Goal: Task Accomplishment & Management: Manage account settings

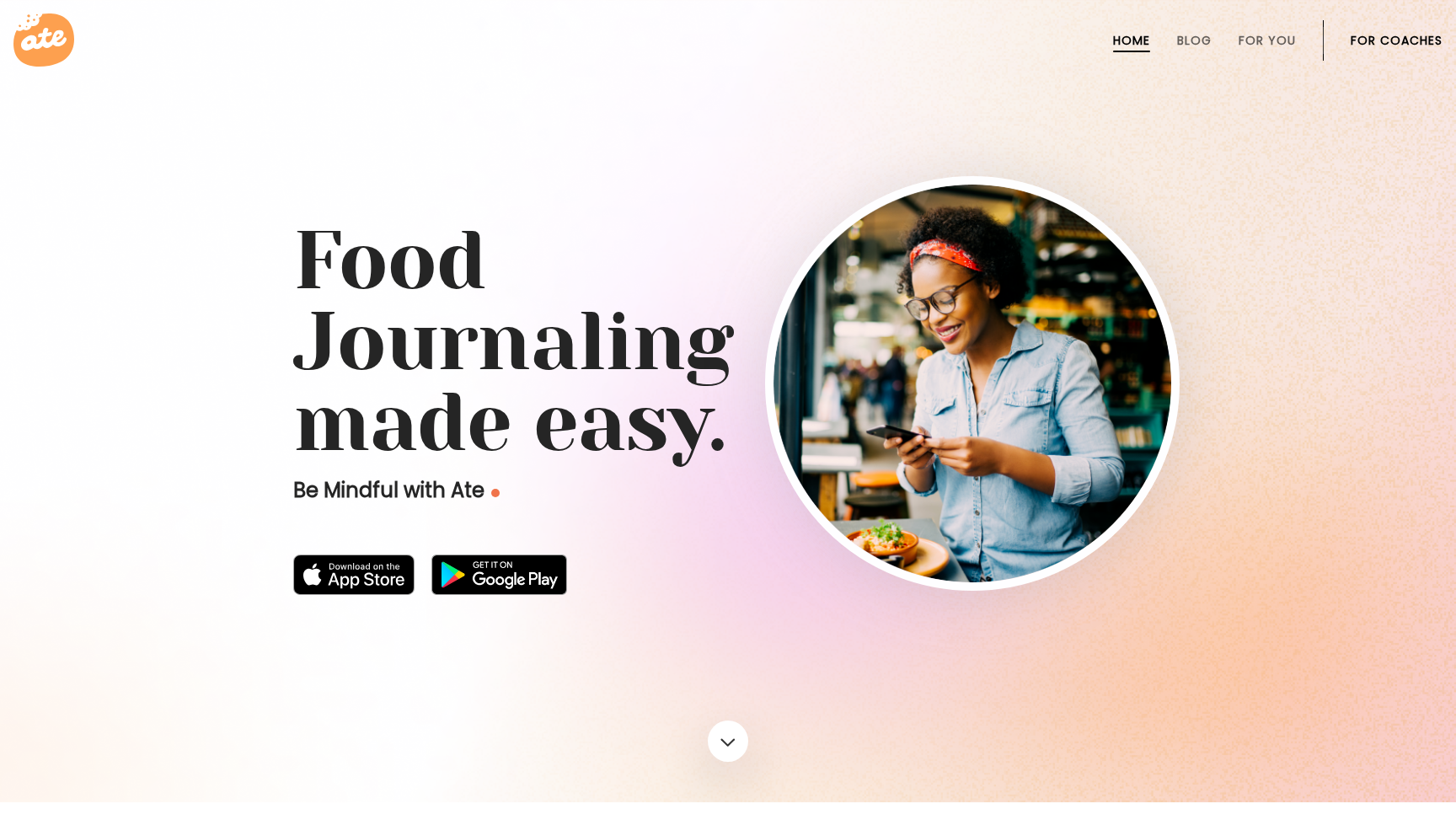
click at [1397, 41] on link "For Coaches" at bounding box center [1397, 41] width 92 height 14
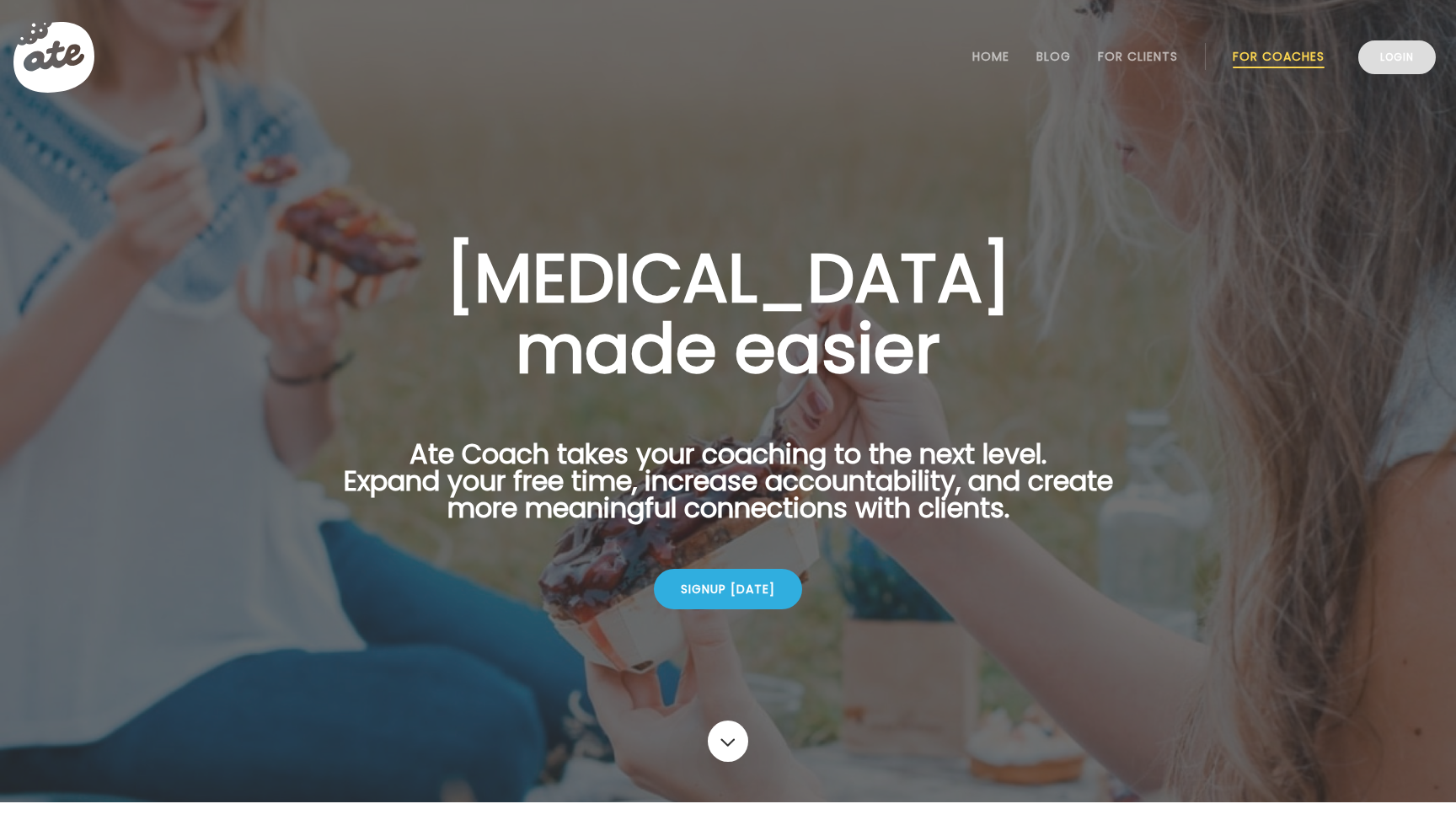
click at [1397, 60] on link "Login" at bounding box center [1397, 58] width 77 height 34
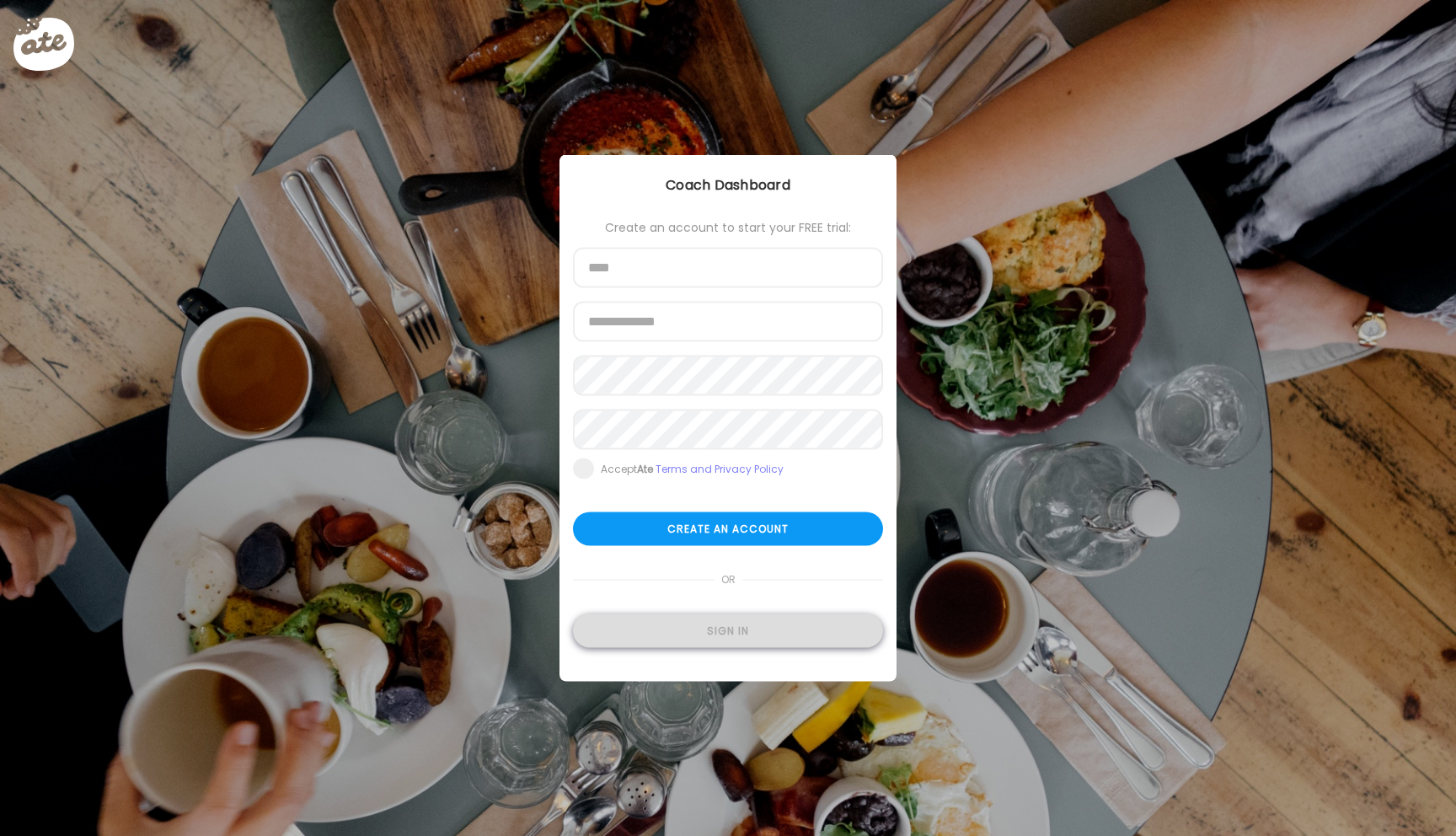
click at [758, 632] on div "Sign in" at bounding box center [728, 632] width 310 height 34
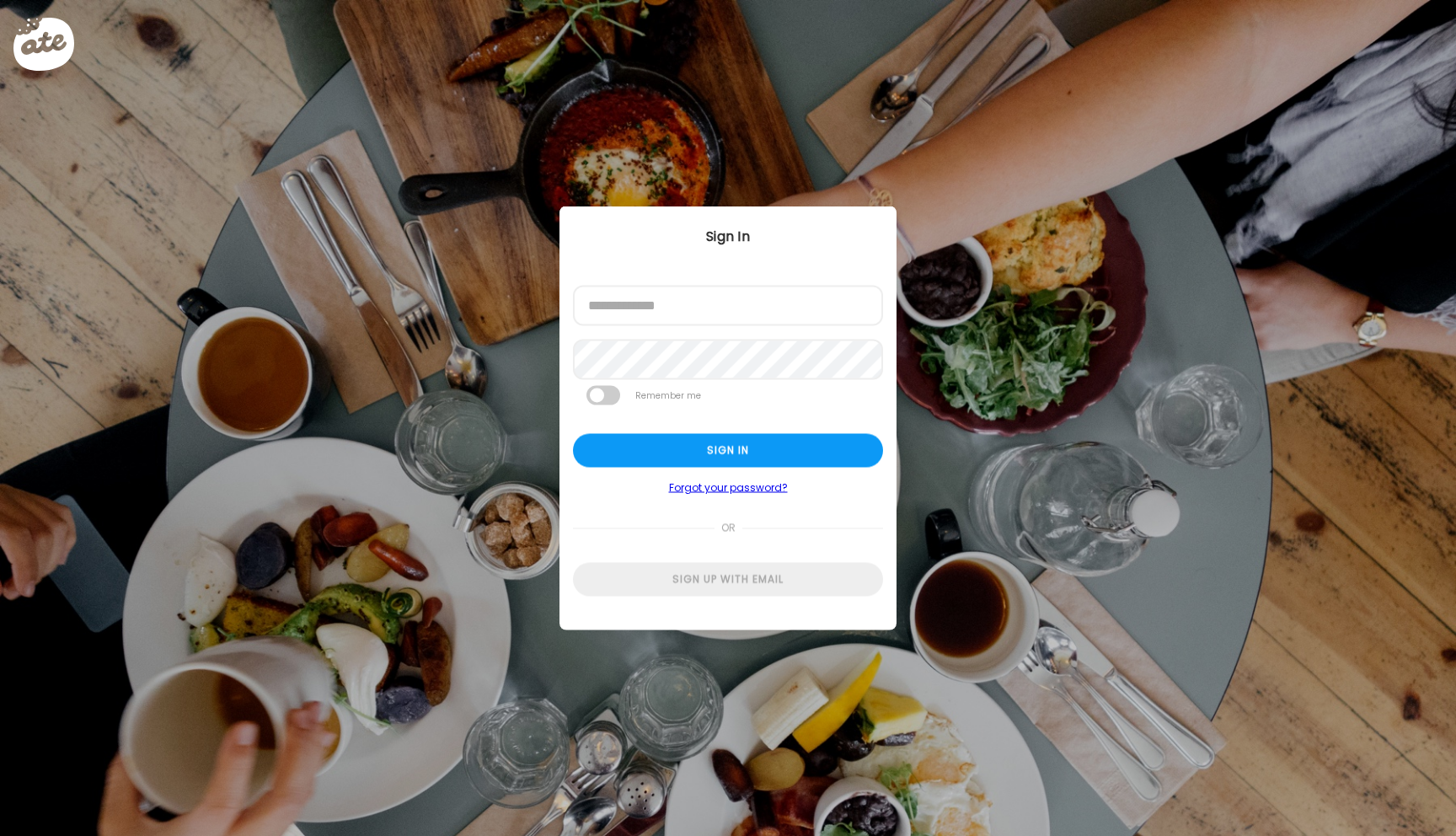
click at [573, 327] on div at bounding box center [573, 327] width 0 height 0
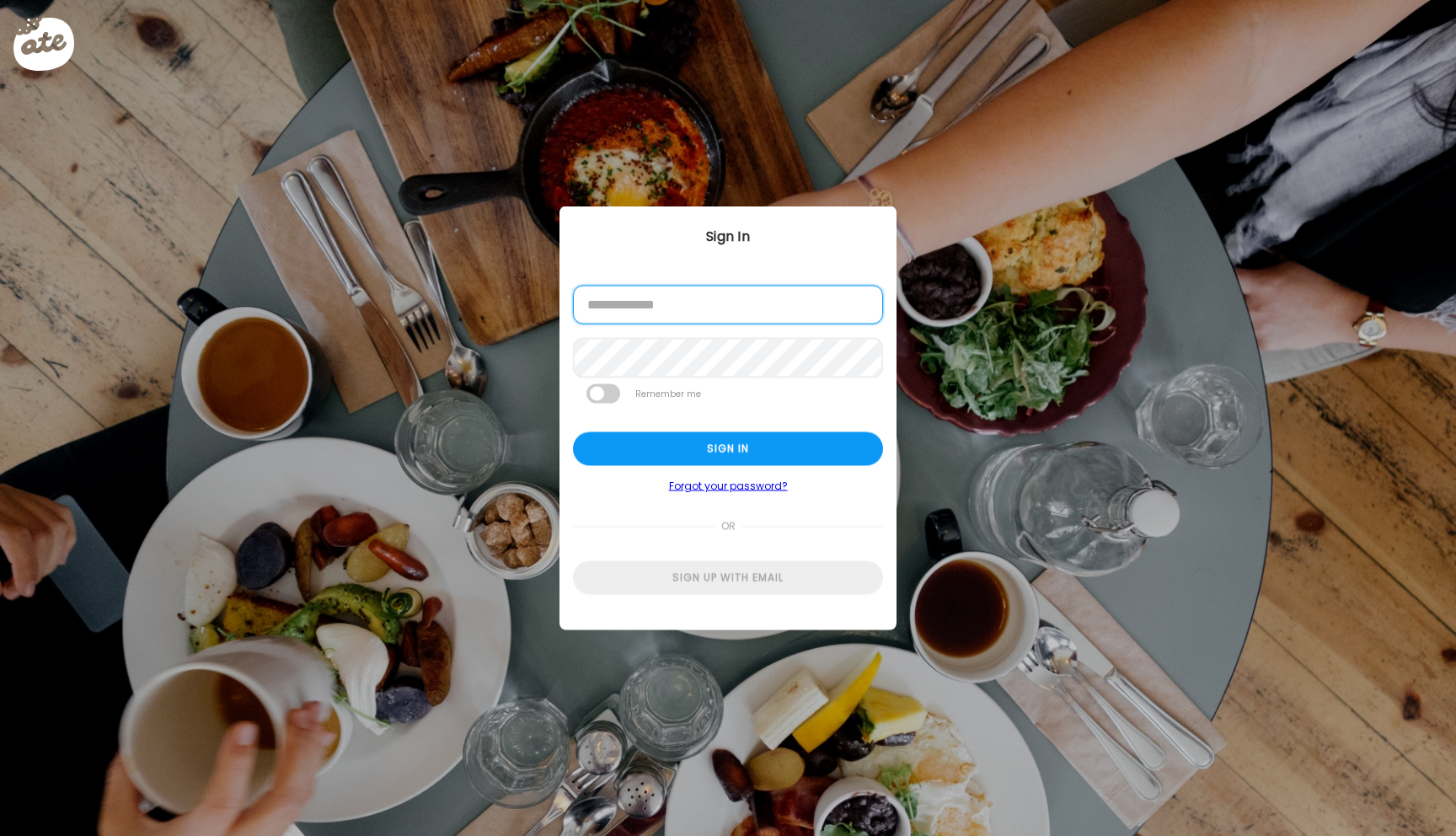
type input "**********"
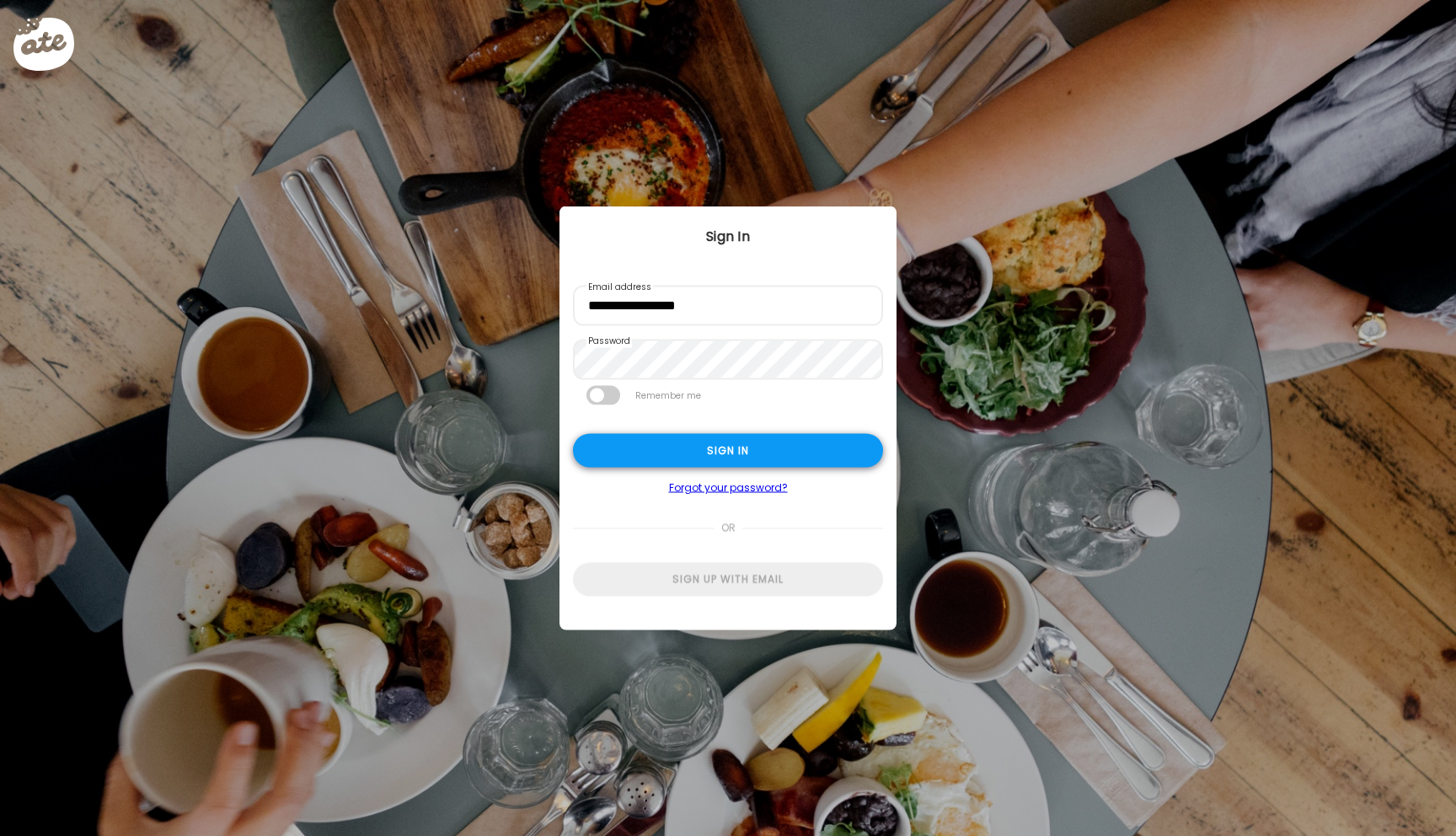
click at [626, 452] on div "Sign in" at bounding box center [728, 452] width 310 height 34
type input "*****"
type input "**********"
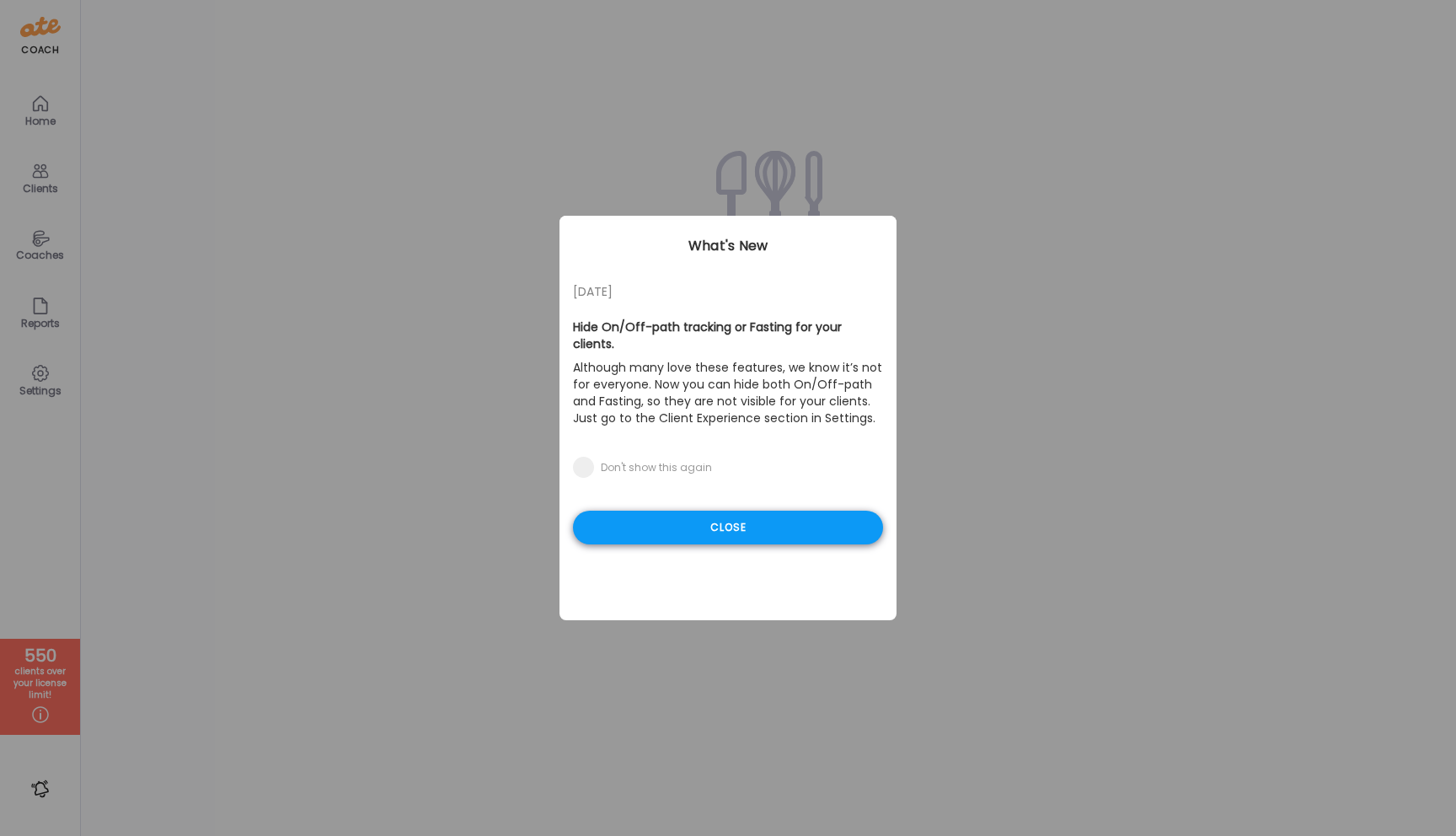
click at [684, 511] on div "Close" at bounding box center [728, 528] width 310 height 34
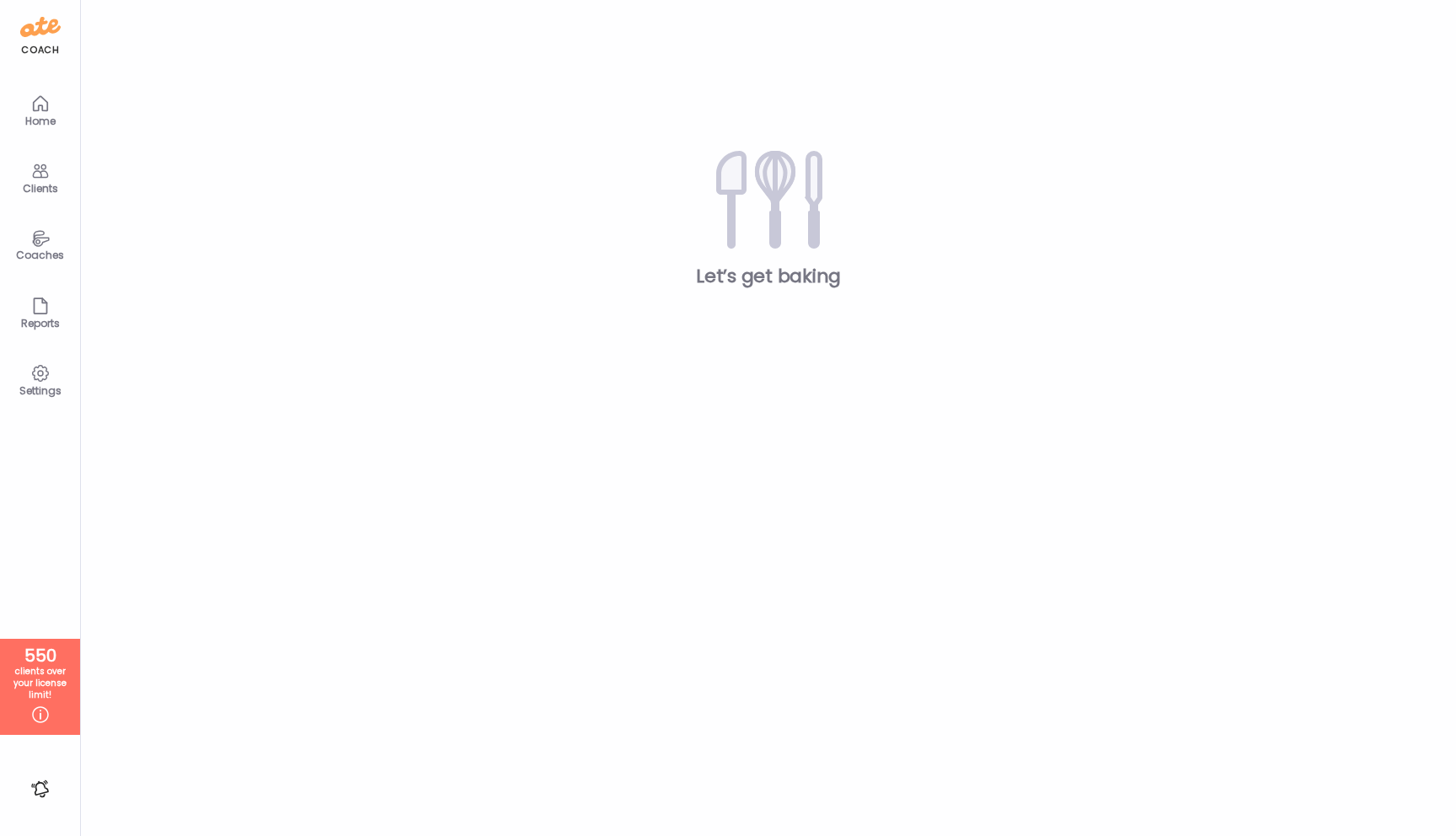
click at [39, 376] on icon at bounding box center [41, 373] width 20 height 20
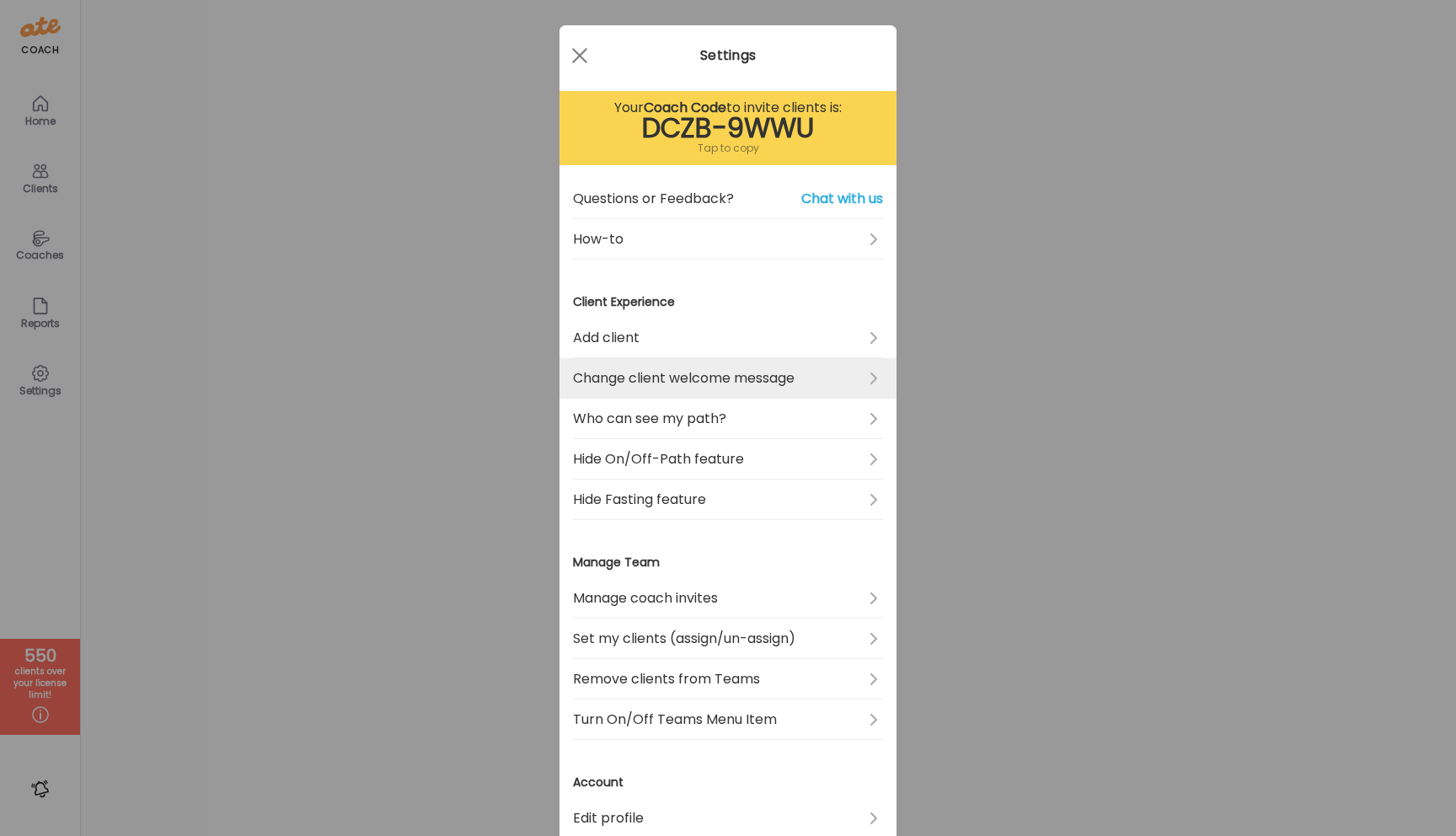
scroll to position [24, 0]
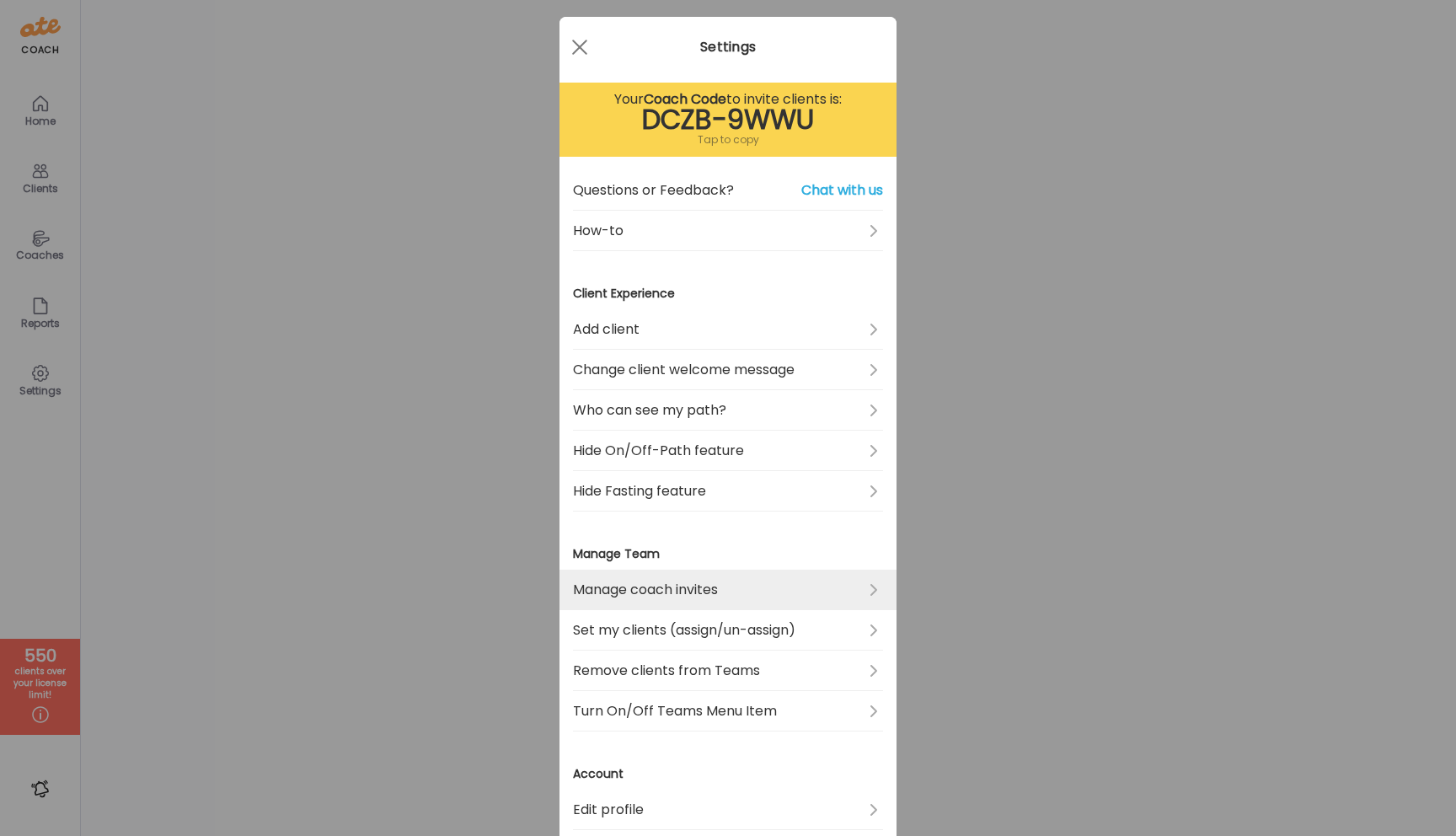
click at [659, 600] on link "Manage coach invites" at bounding box center [728, 590] width 310 height 41
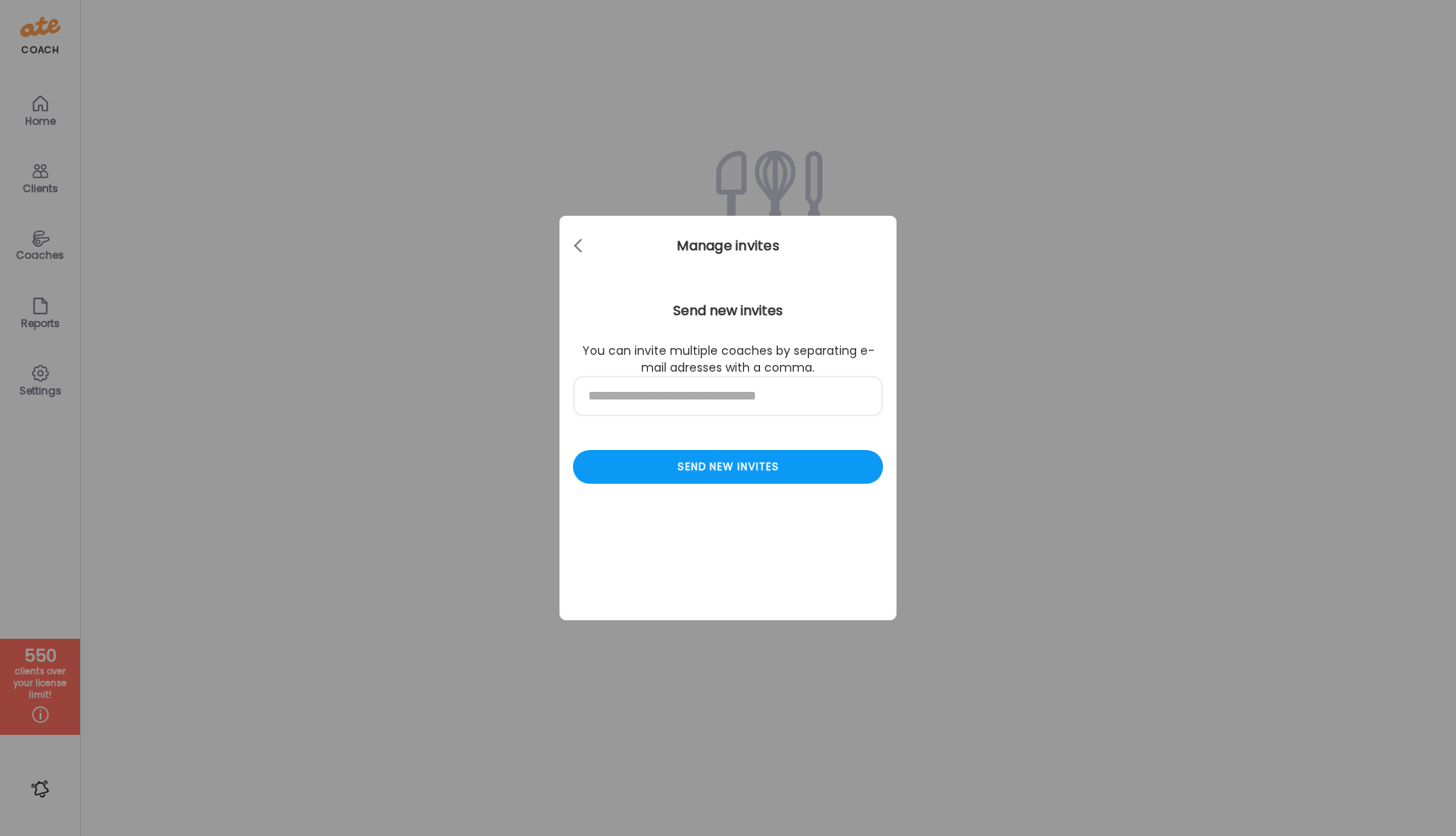
scroll to position [0, 0]
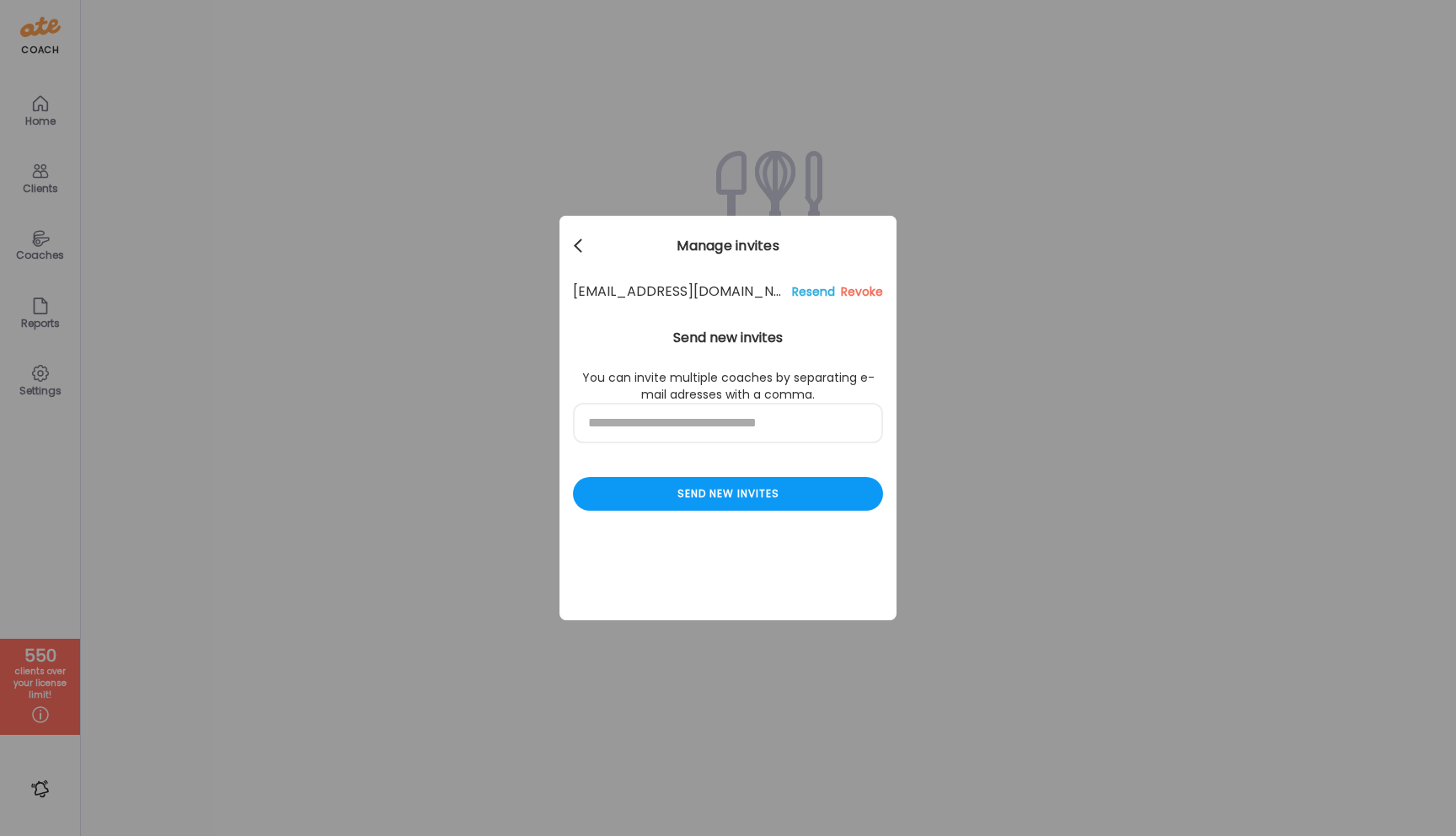
click at [574, 243] on div at bounding box center [580, 247] width 34 height 34
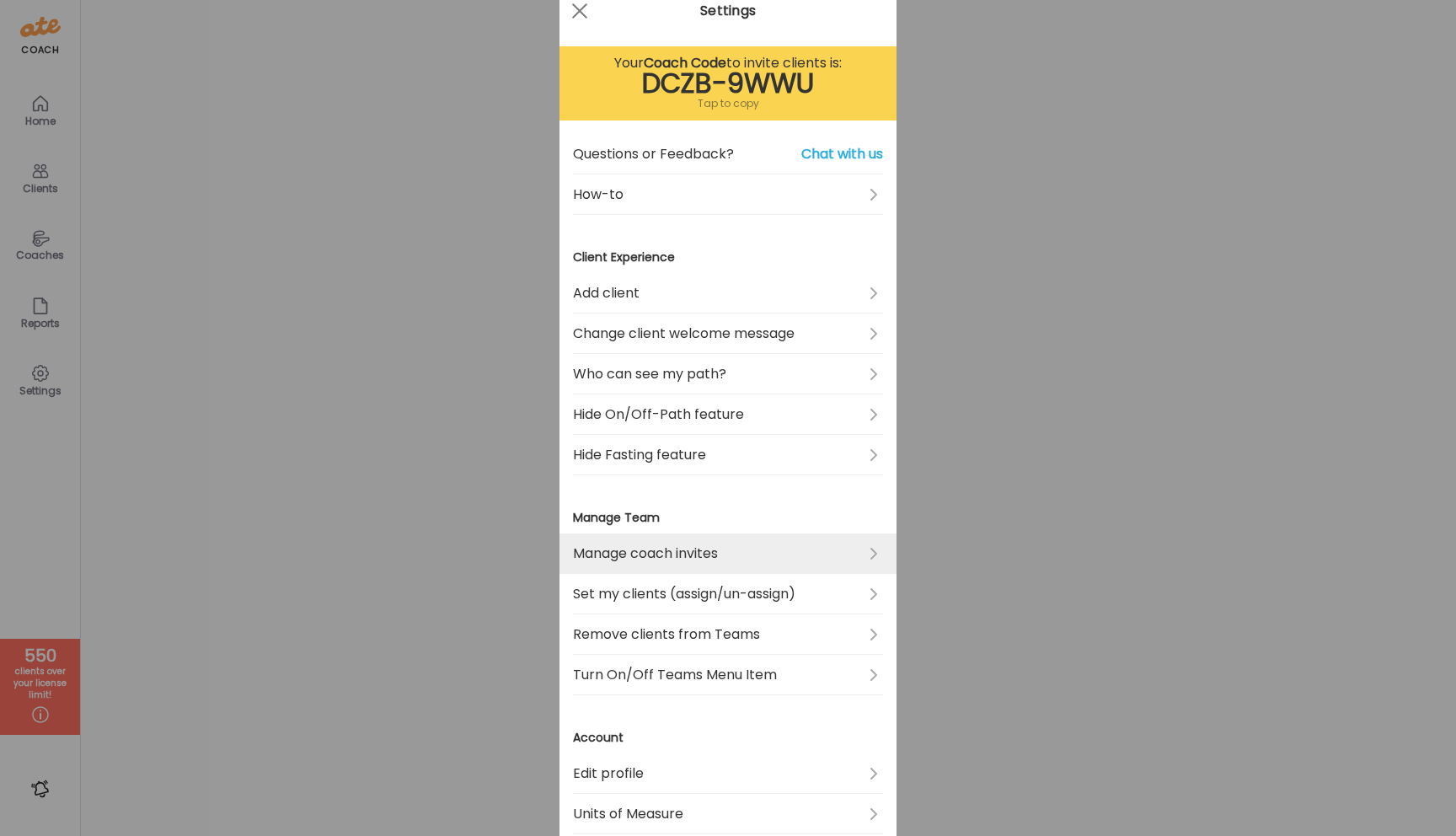
scroll to position [71, 0]
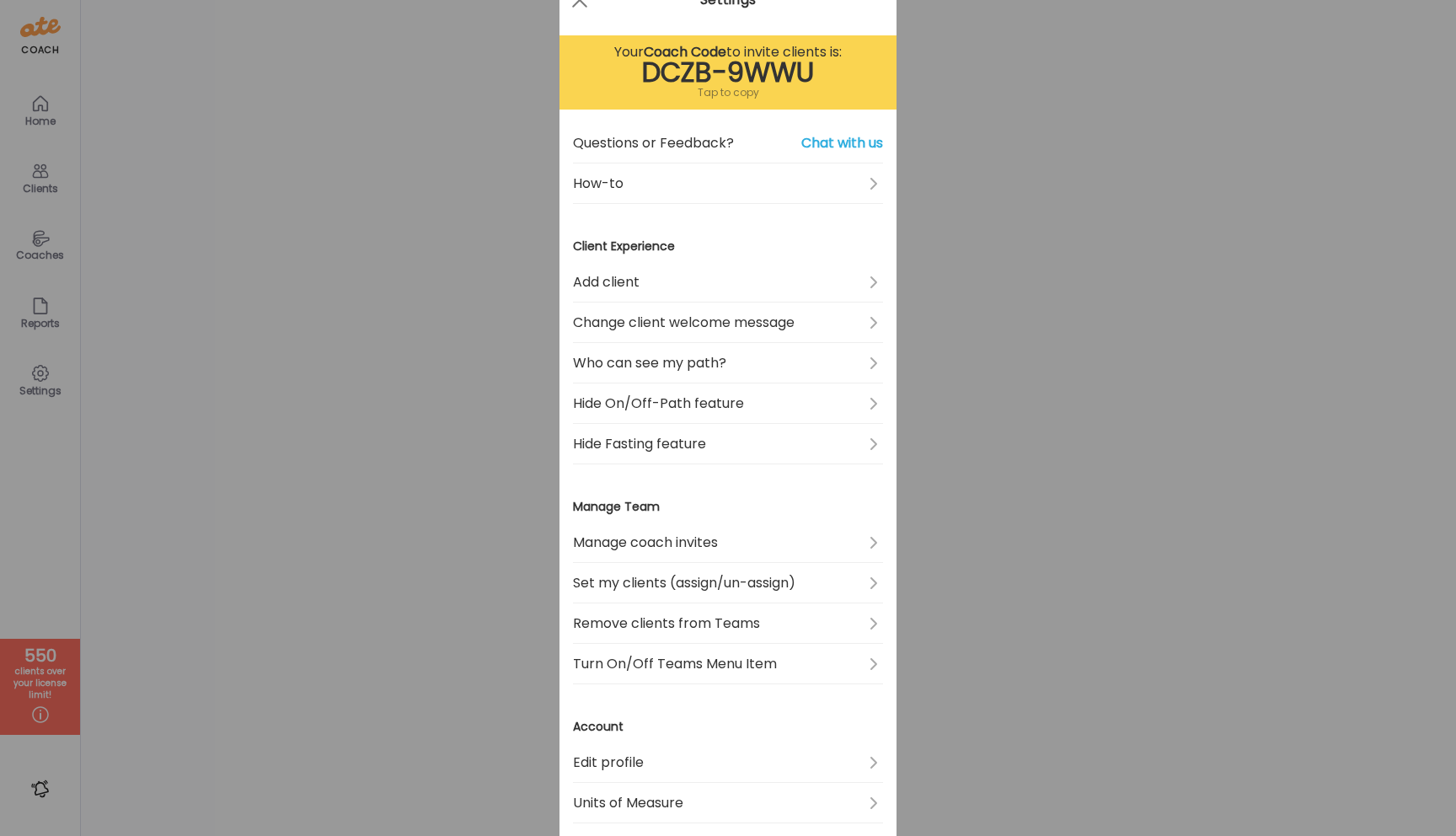
click at [630, 510] on h3 "Manage Team" at bounding box center [728, 507] width 310 height 18
click at [367, 518] on div "Ate Coach Dashboard Wahoo! It’s official Take a moment to set up your Coach Pro…" at bounding box center [728, 418] width 1456 height 836
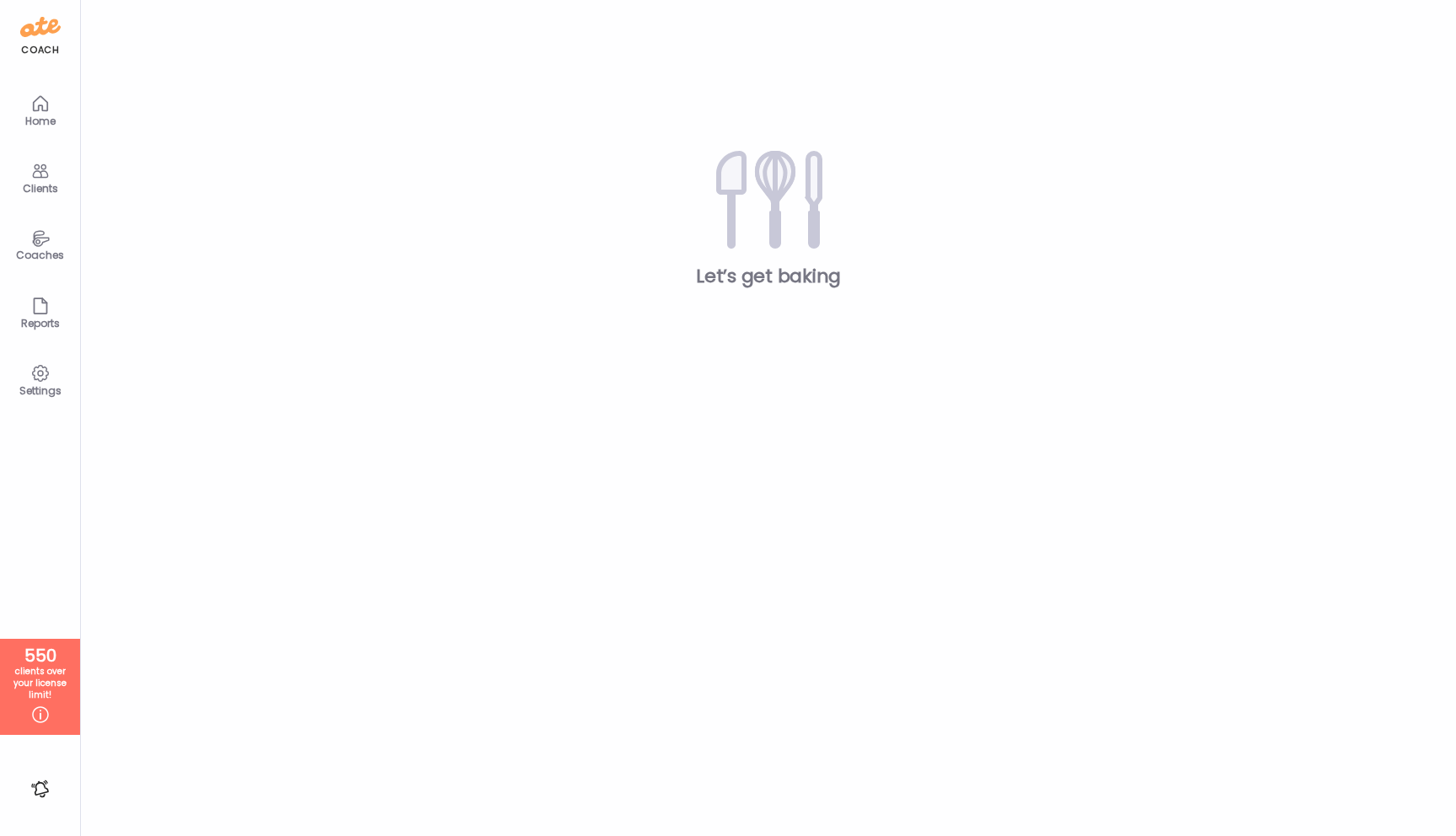
click at [50, 249] on div "Coaches" at bounding box center [40, 254] width 60 height 11
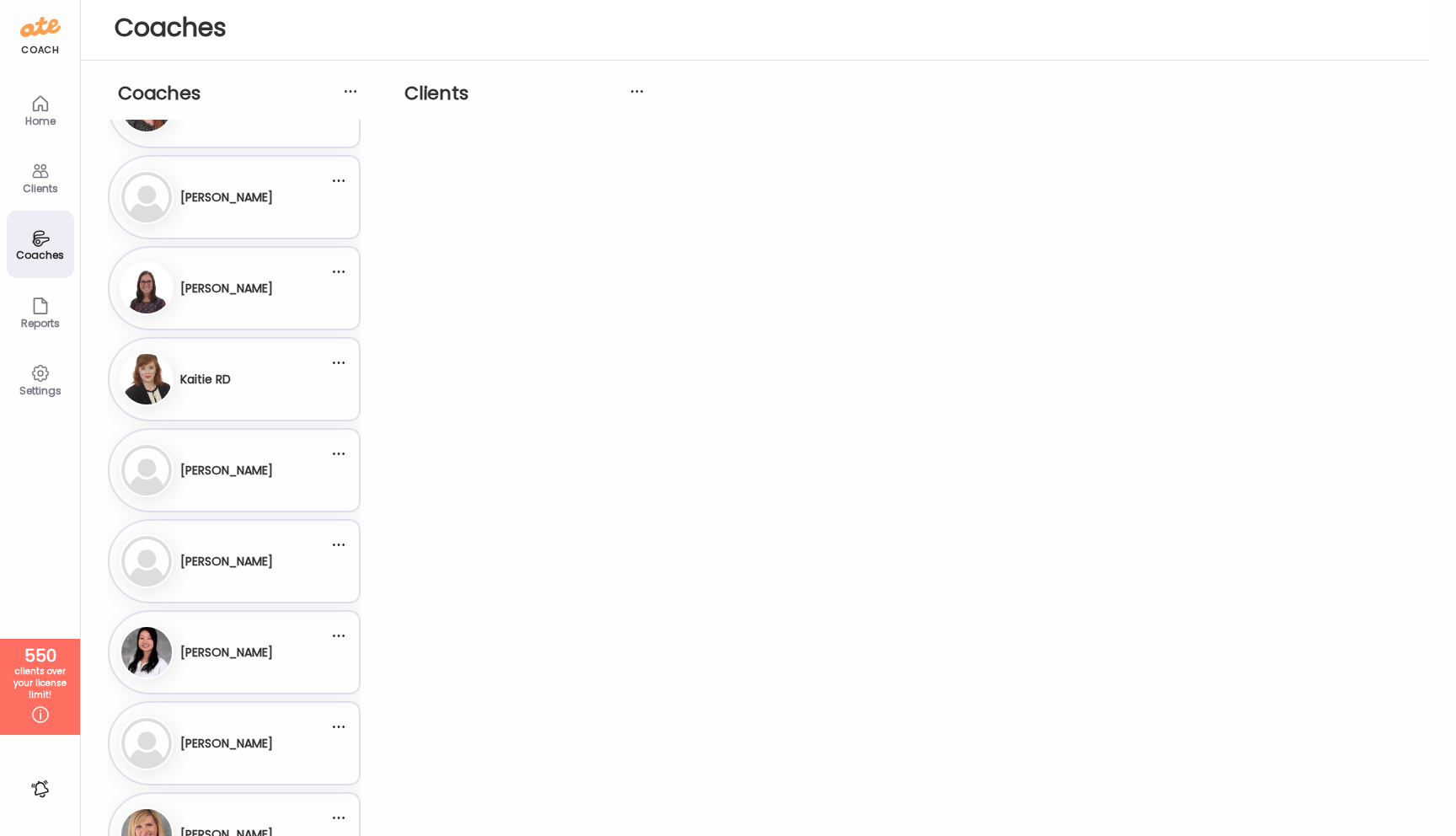
scroll to position [137, 0]
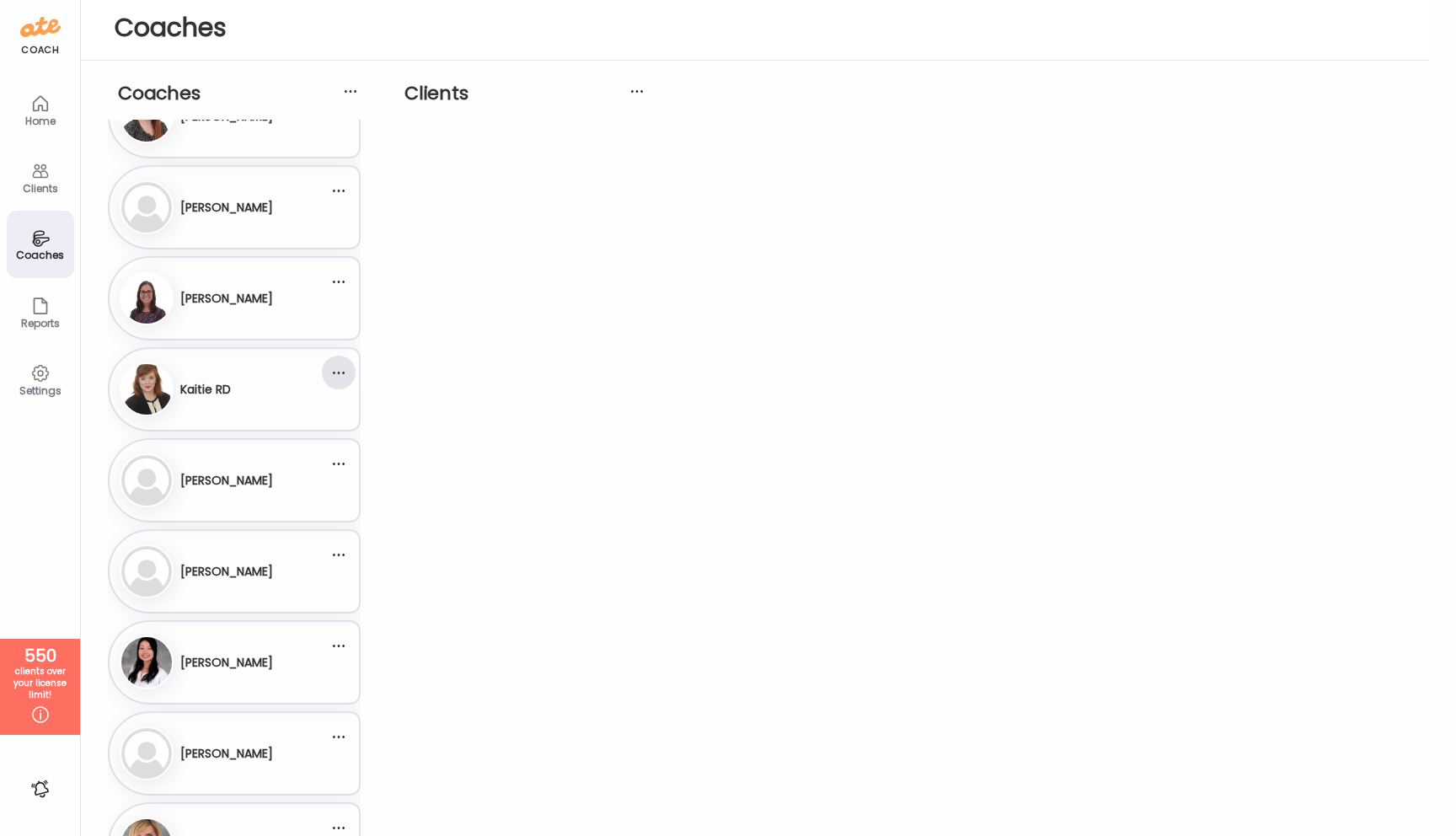
click at [339, 378] on div at bounding box center [339, 373] width 34 height 34
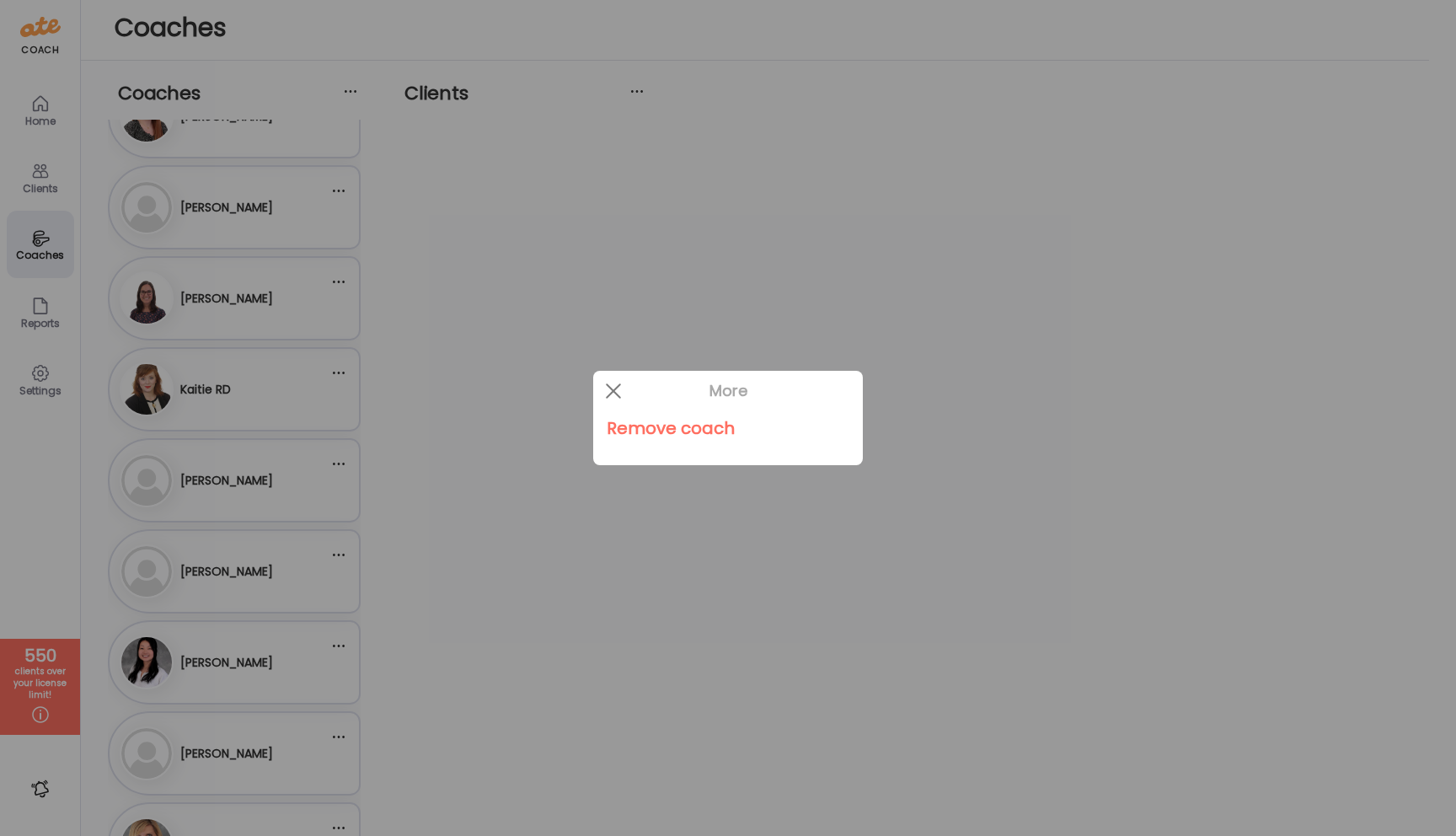
click at [643, 431] on div "Remove coach" at bounding box center [728, 429] width 243 height 34
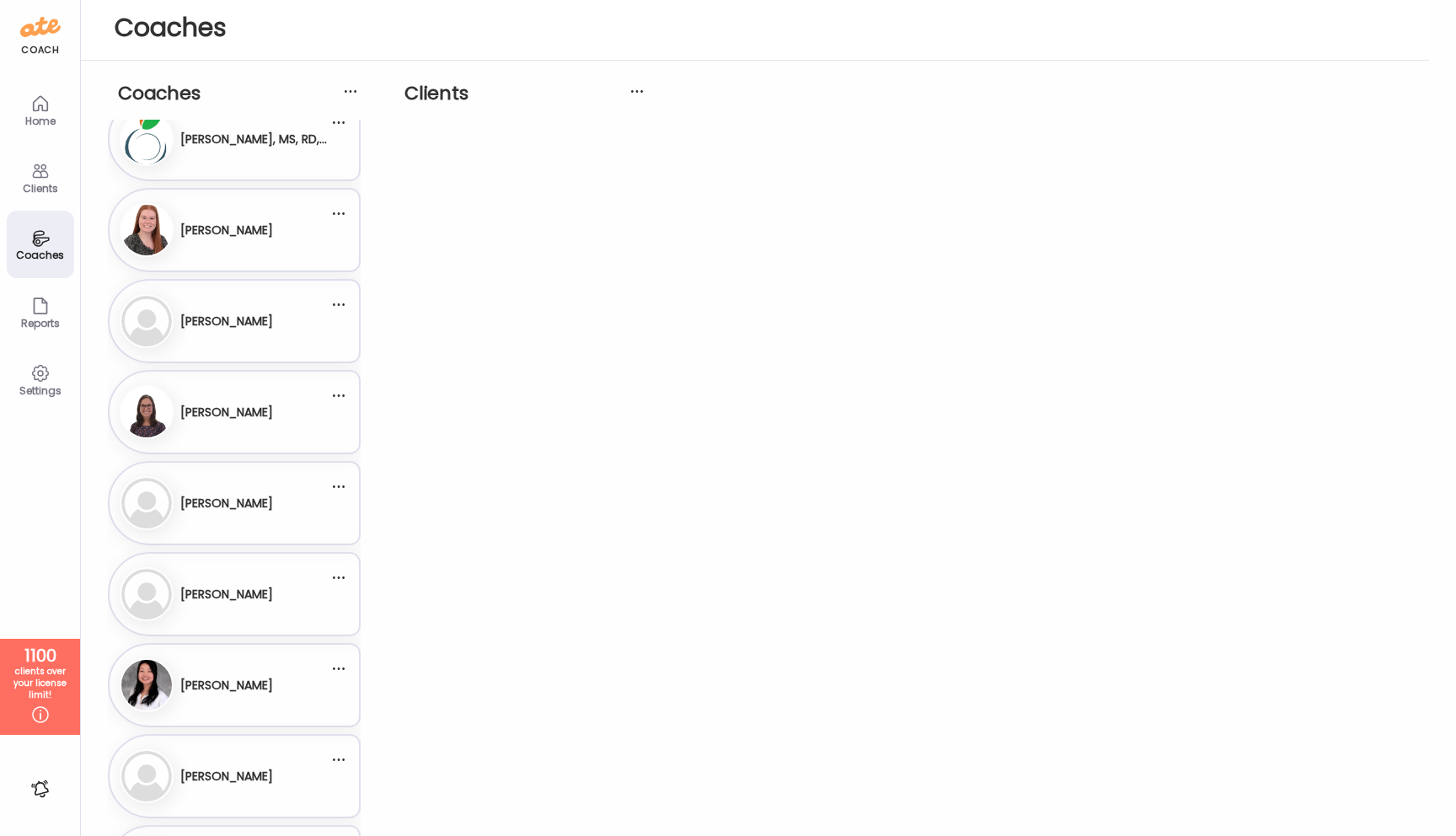
scroll to position [13, 0]
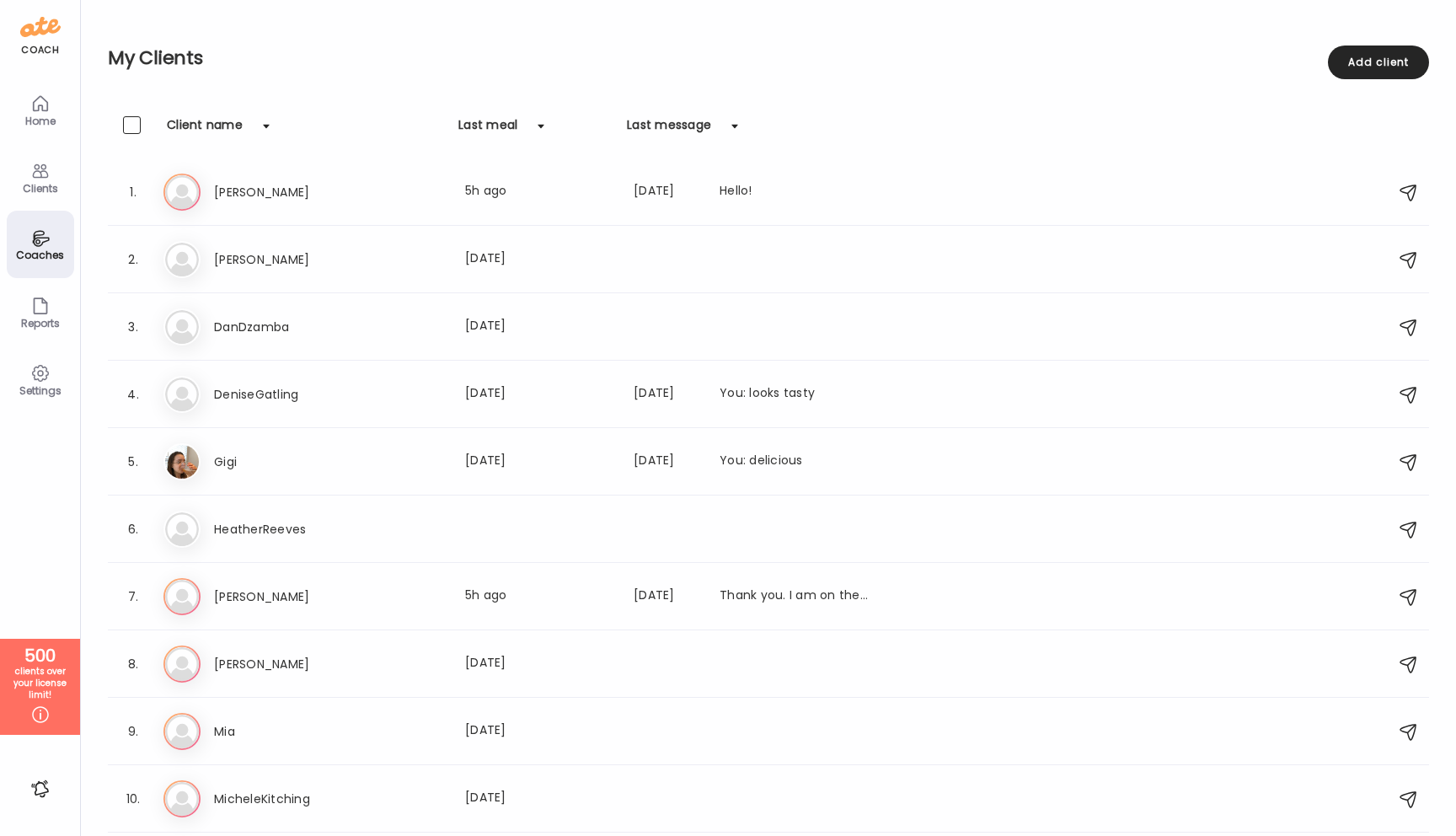
click at [40, 249] on div "Coaches" at bounding box center [40, 254] width 60 height 11
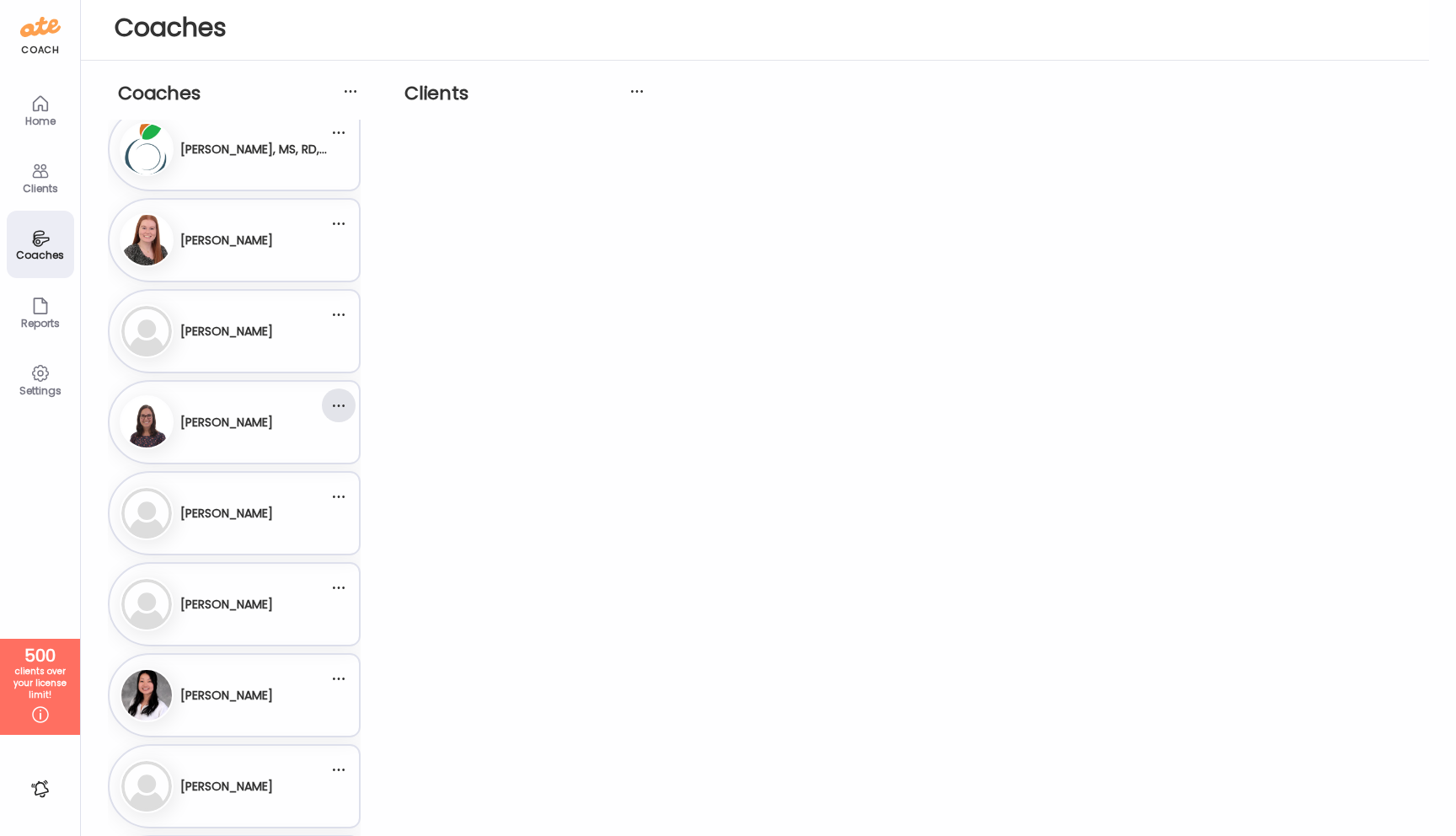
click at [345, 408] on div at bounding box center [339, 406] width 34 height 34
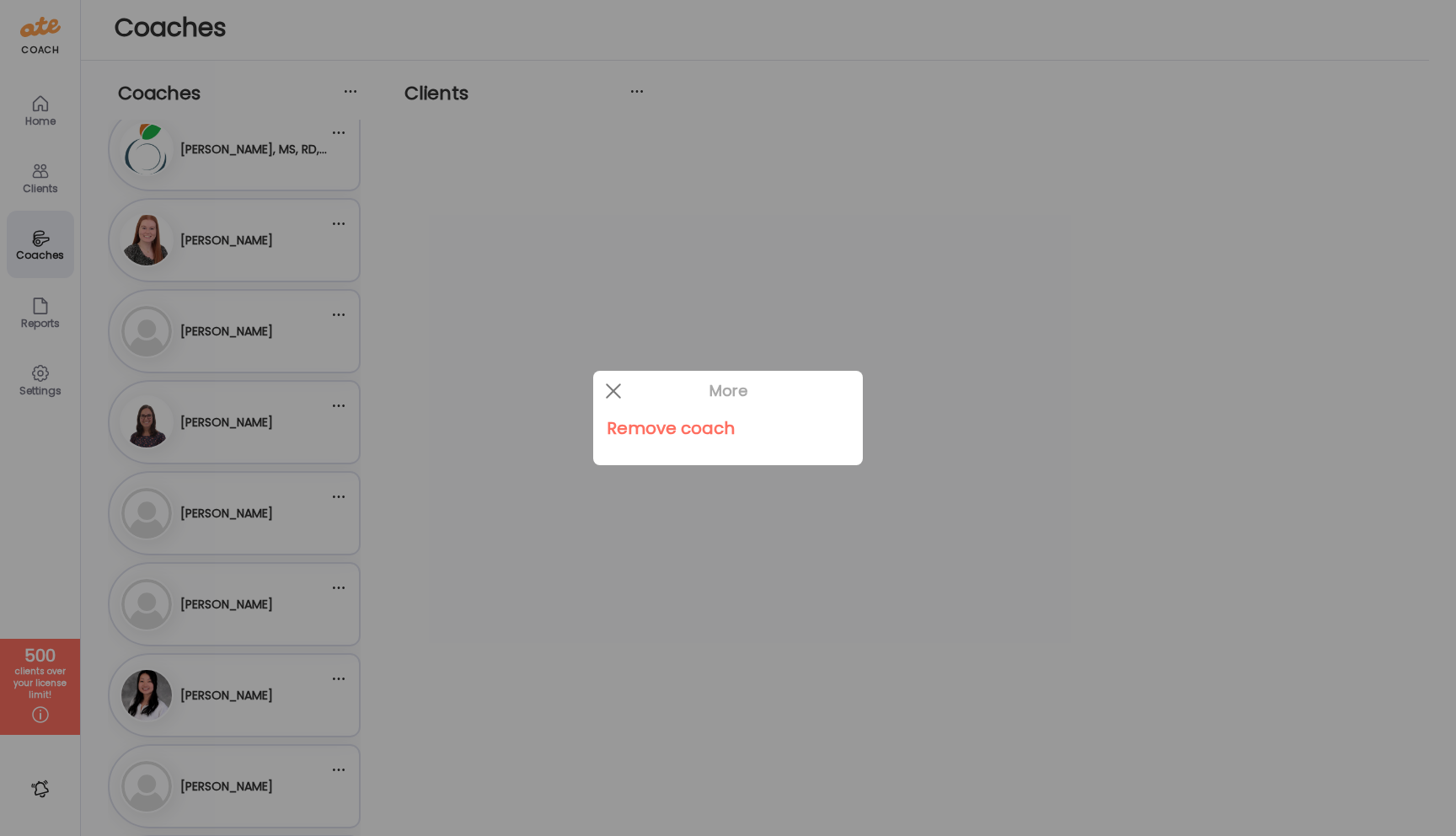
click at [282, 422] on div at bounding box center [728, 418] width 1456 height 836
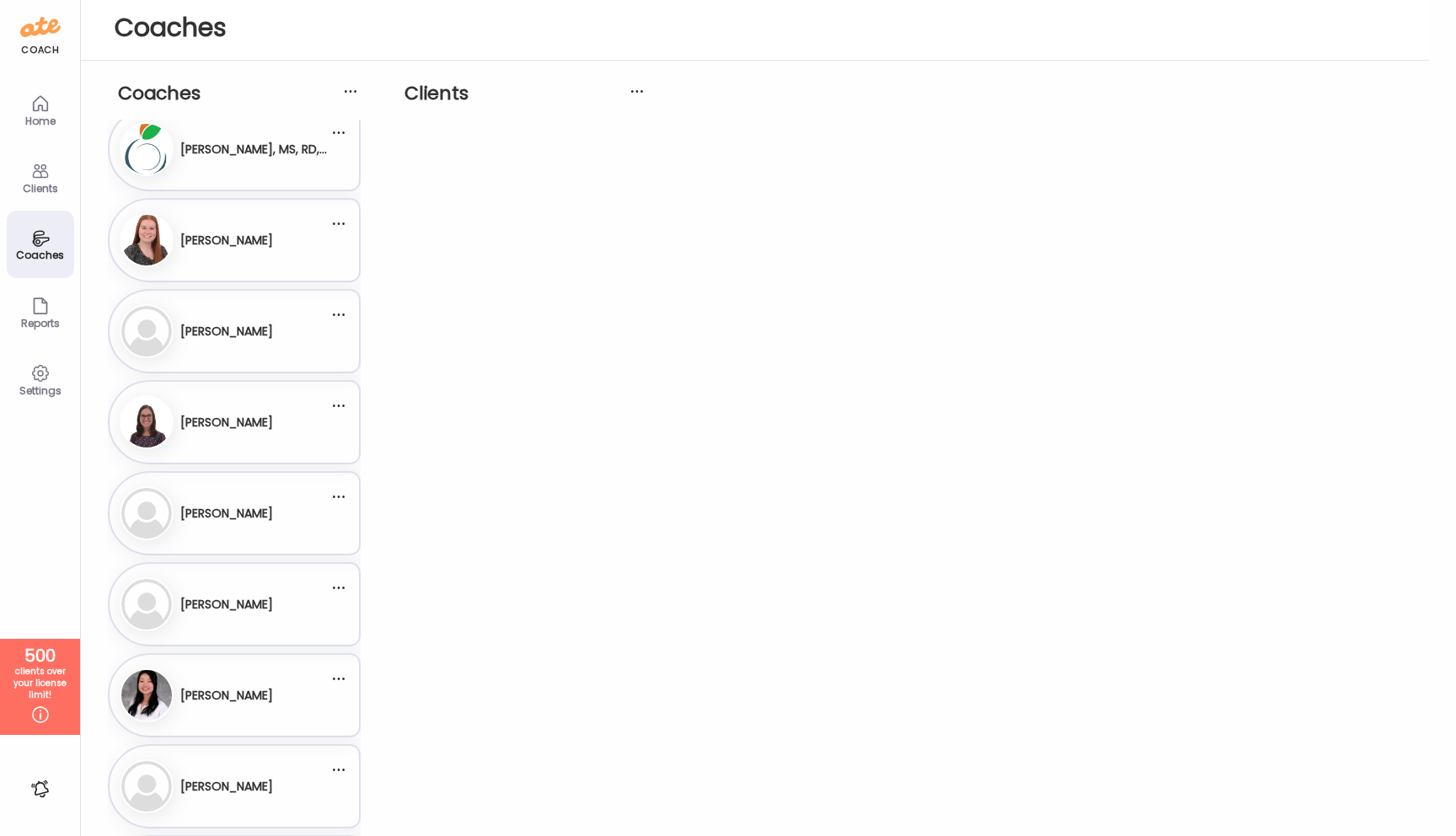
click at [252, 423] on h3 "Hannah Holzhauer" at bounding box center [226, 423] width 93 height 18
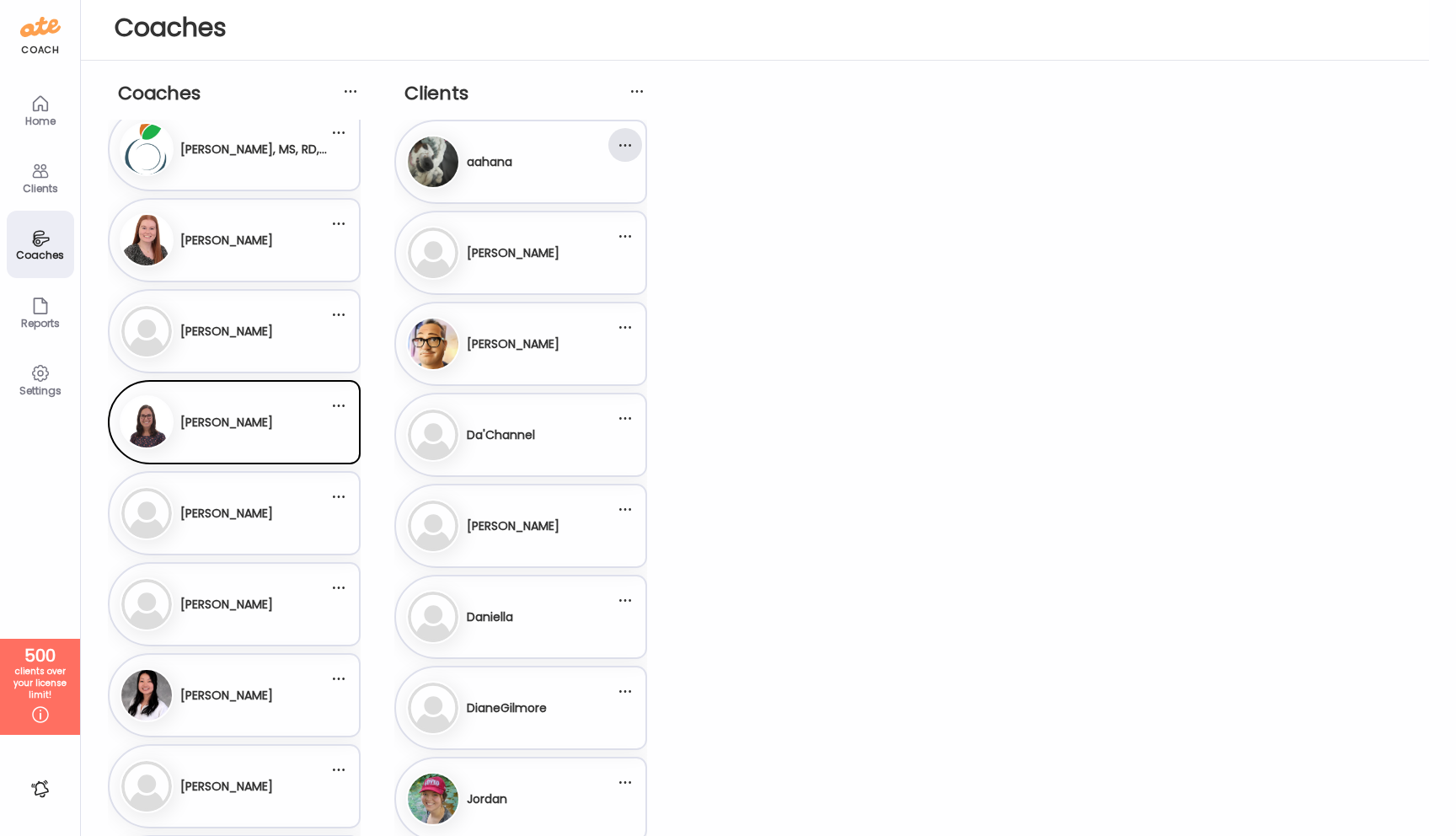
click at [632, 149] on div at bounding box center [626, 145] width 34 height 34
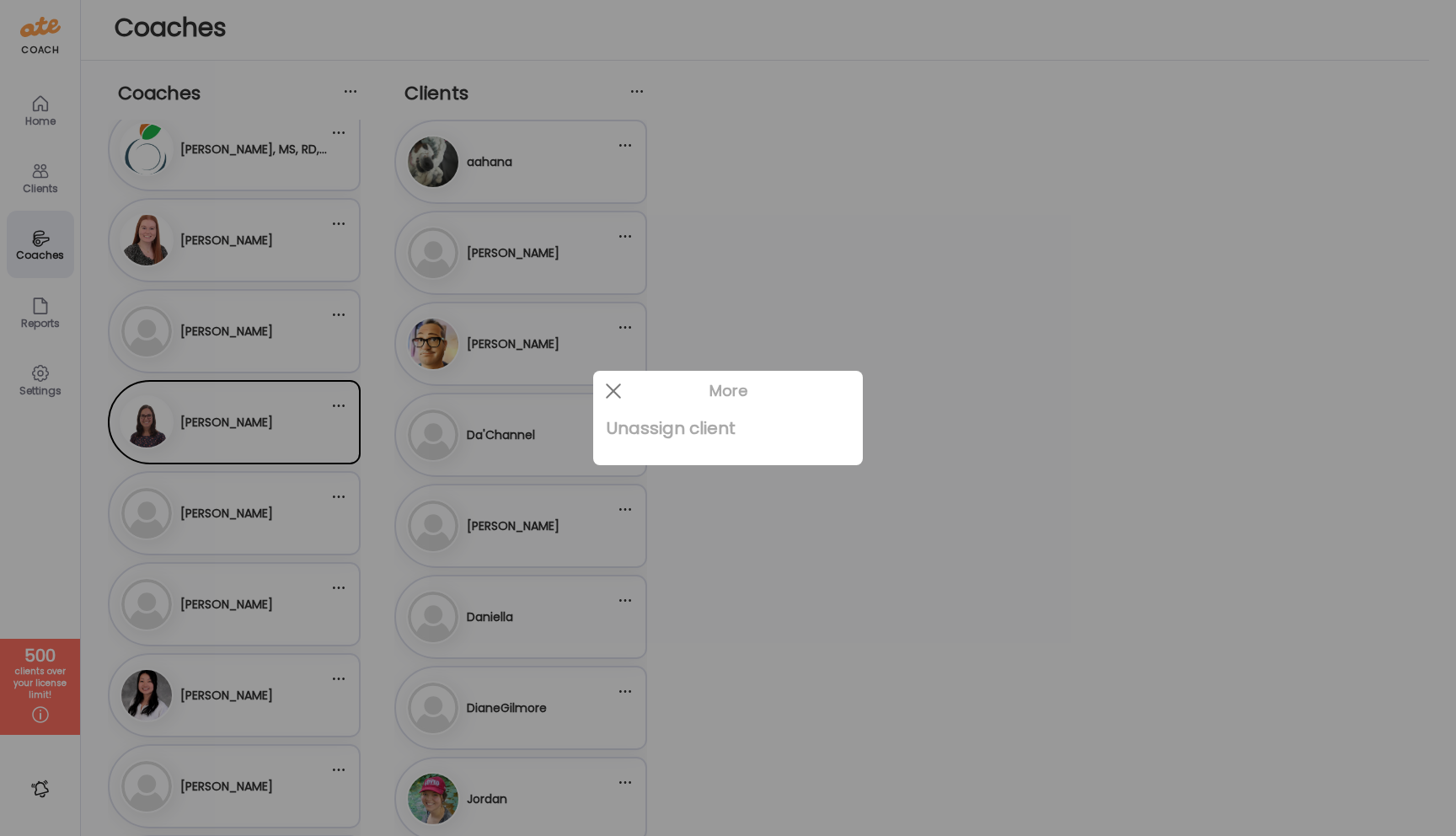
click at [643, 432] on div "Unassign client" at bounding box center [728, 429] width 243 height 34
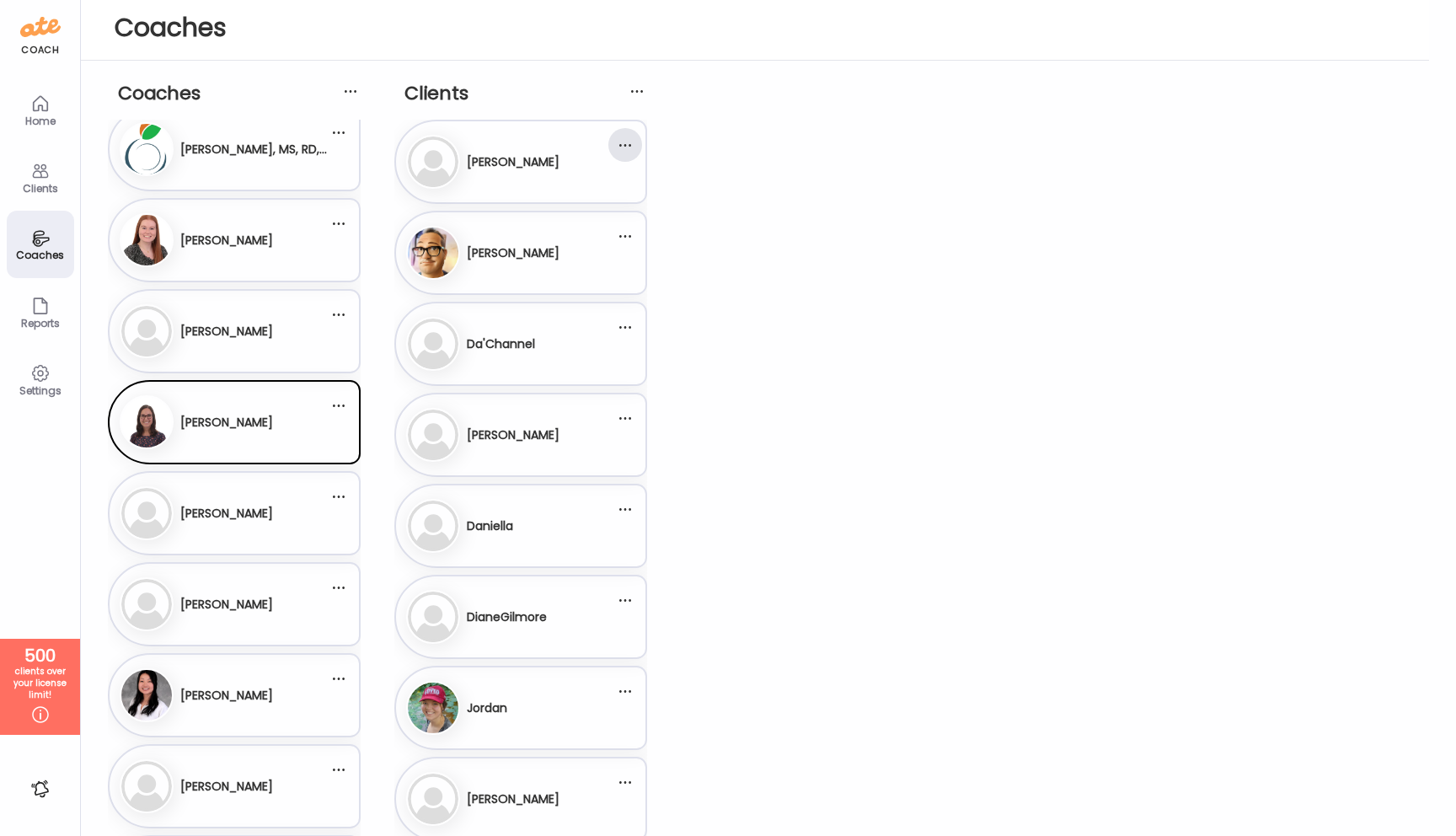
click at [626, 149] on div at bounding box center [626, 145] width 34 height 34
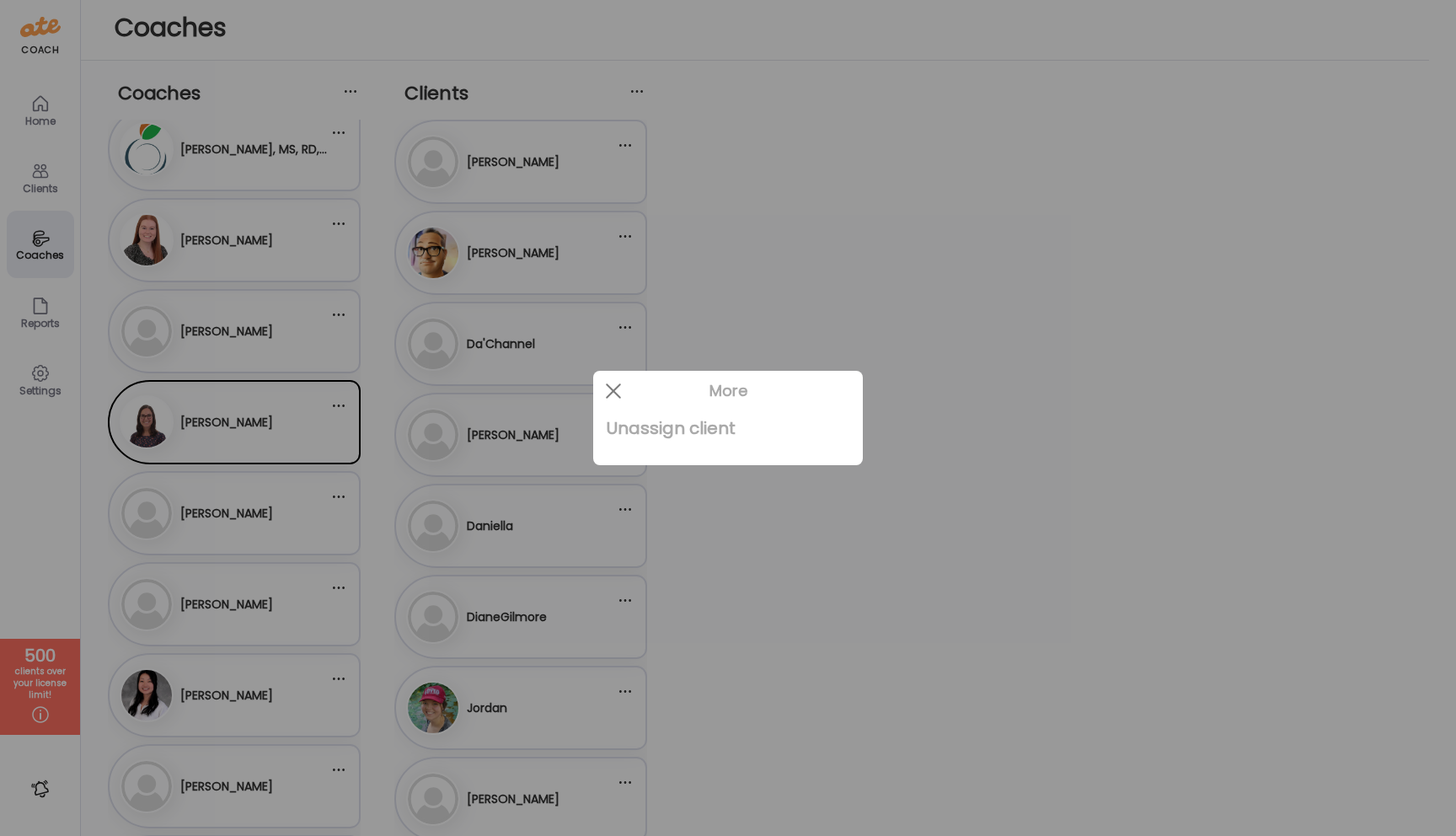
click at [661, 438] on div "Unassign client" at bounding box center [728, 429] width 243 height 34
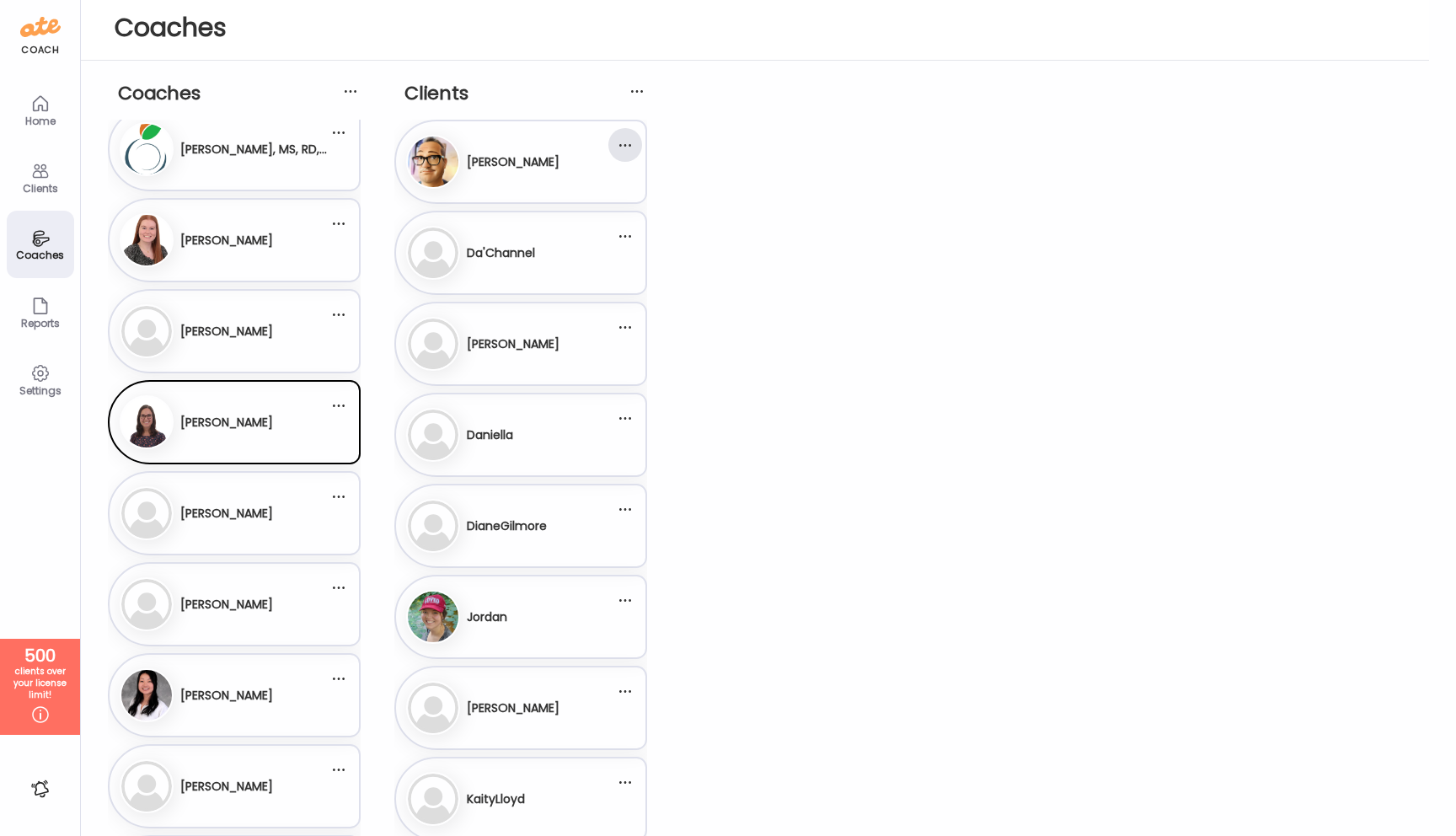
click at [625, 149] on div at bounding box center [626, 145] width 34 height 34
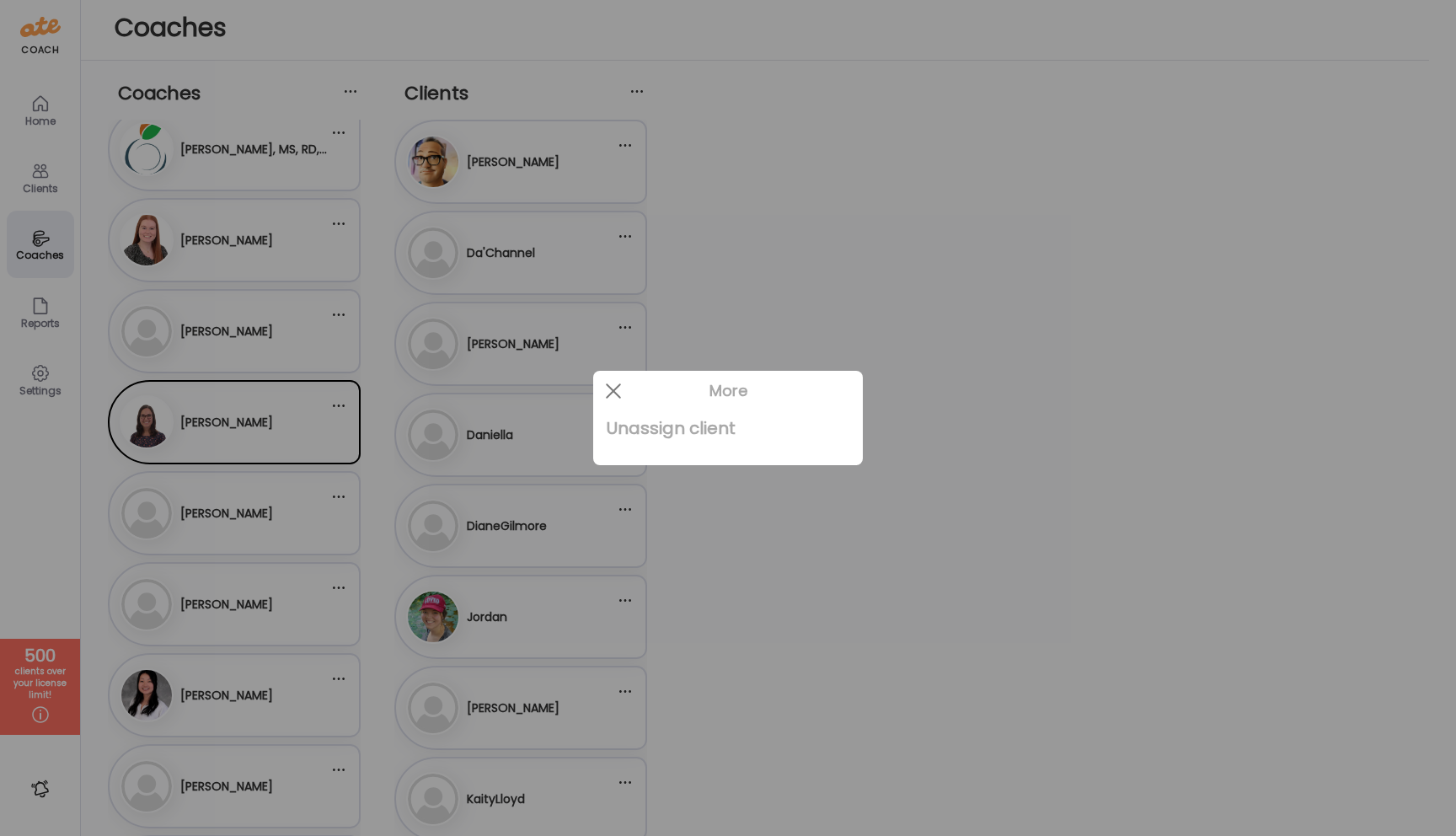
click at [660, 435] on div "Unassign client" at bounding box center [728, 429] width 243 height 34
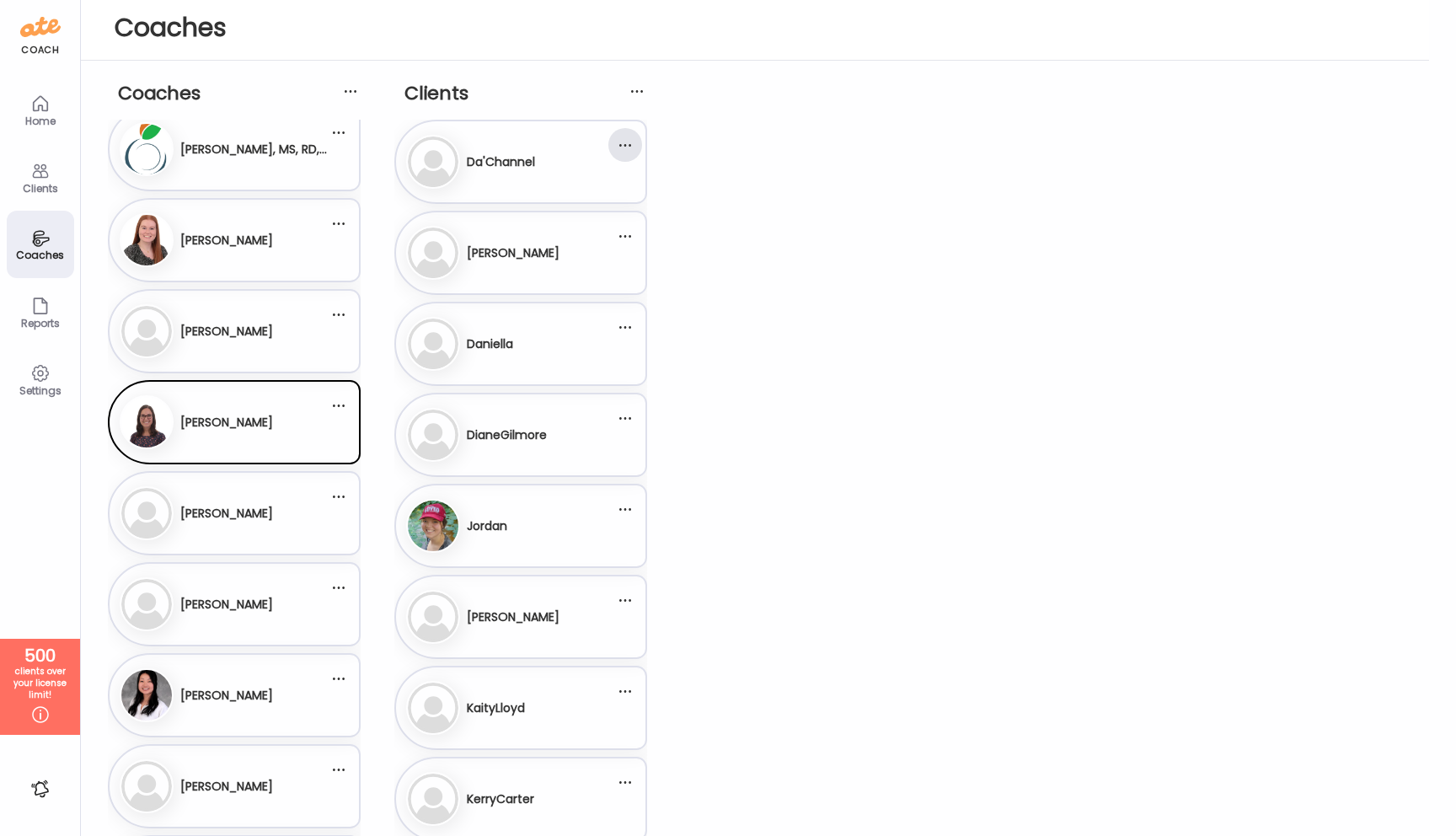
click at [626, 151] on div at bounding box center [626, 145] width 34 height 34
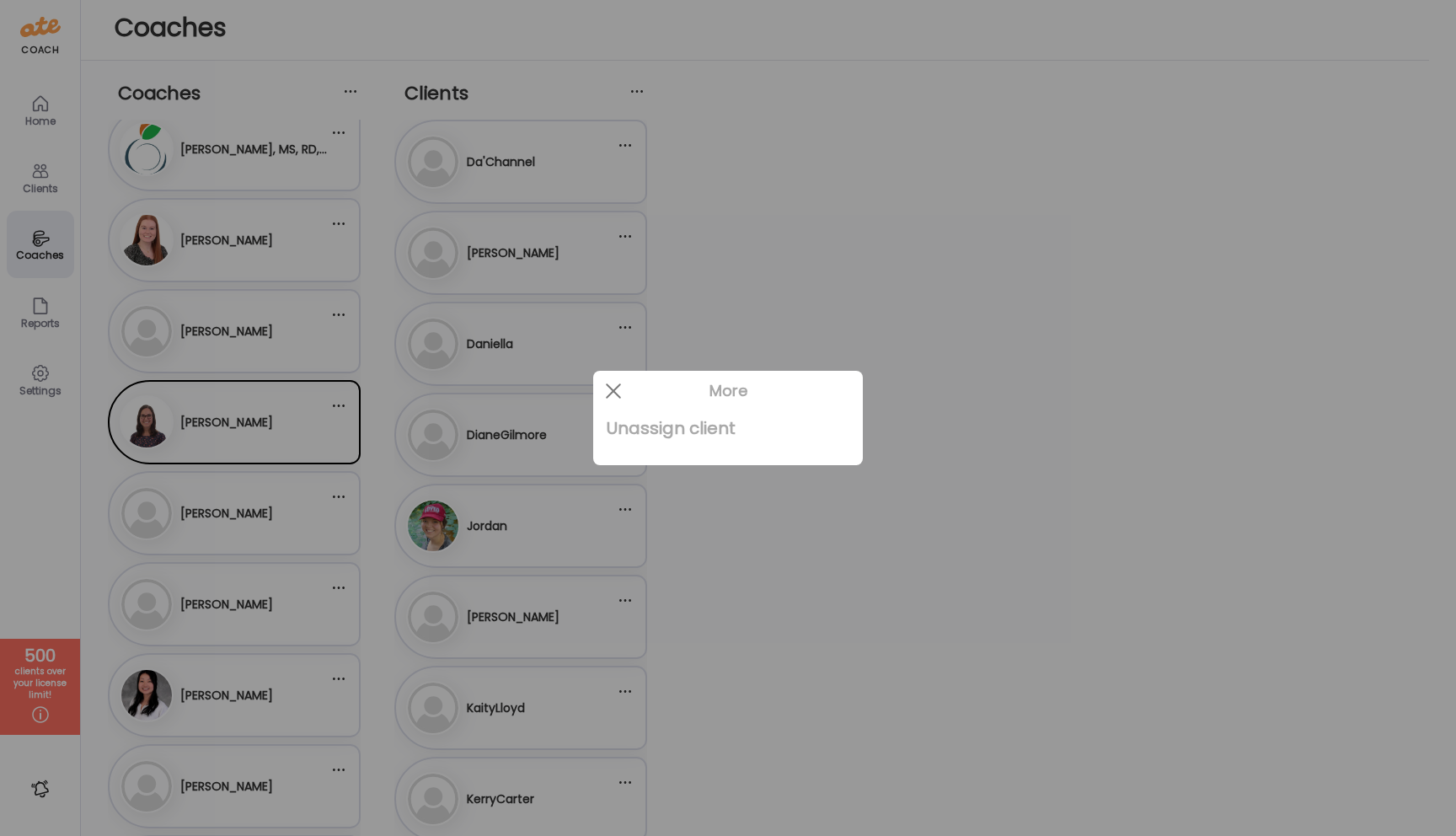
click at [681, 428] on div "Unassign client" at bounding box center [728, 429] width 243 height 34
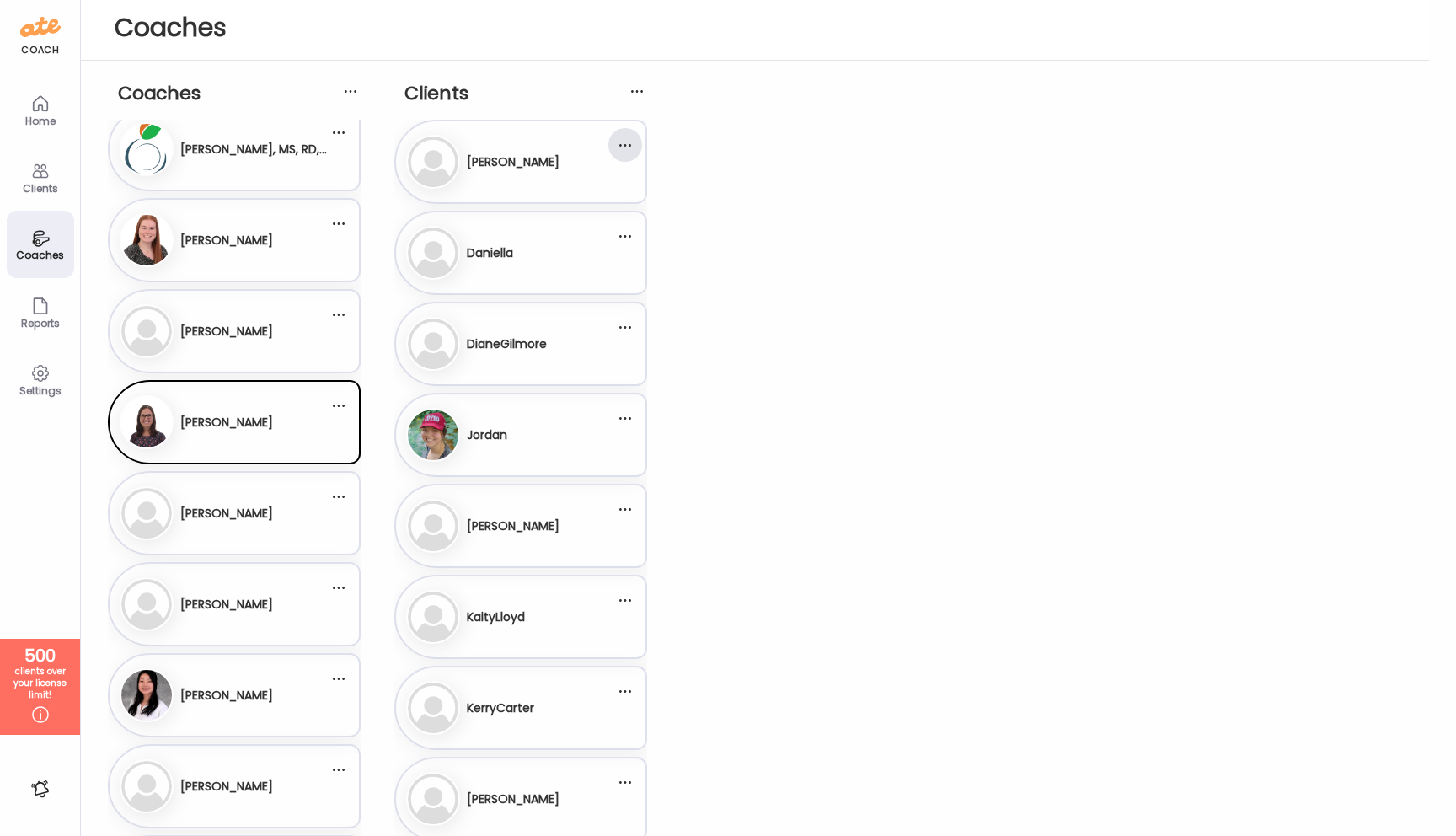
click at [624, 145] on div at bounding box center [626, 145] width 34 height 34
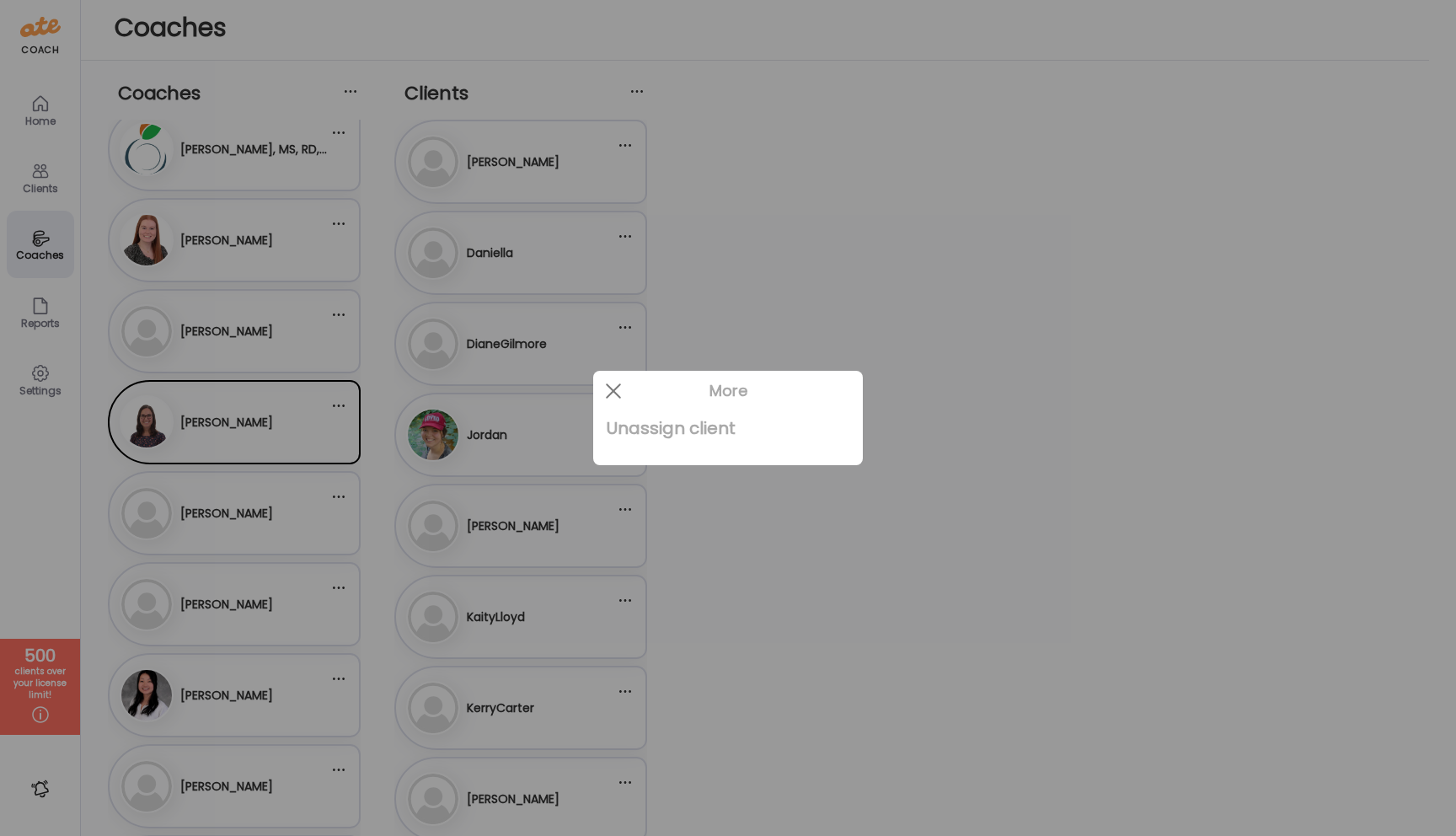
click at [637, 434] on div "Unassign client" at bounding box center [728, 429] width 243 height 34
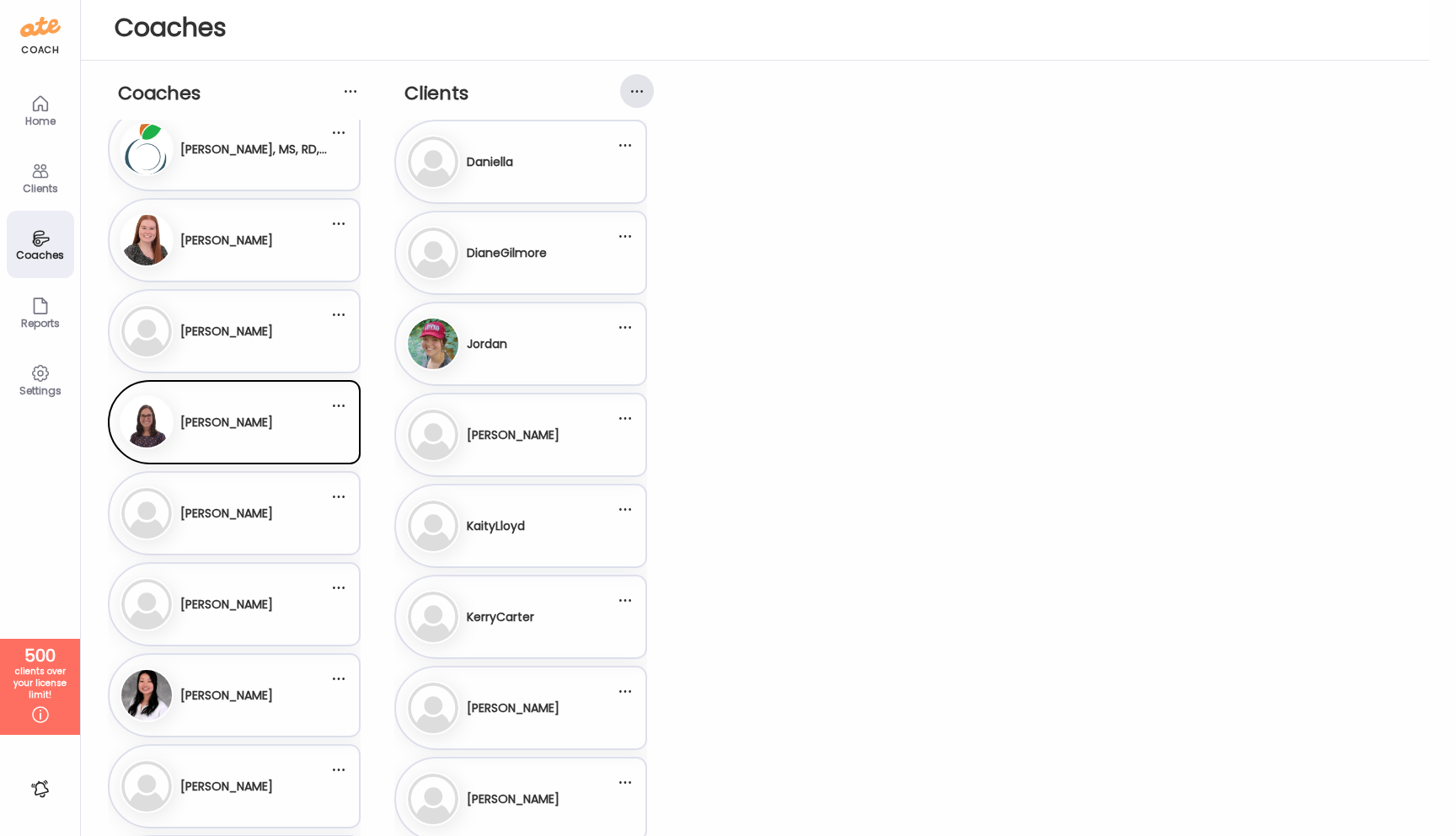
click at [635, 85] on div at bounding box center [637, 91] width 34 height 34
click at [634, 91] on div at bounding box center [637, 91] width 34 height 34
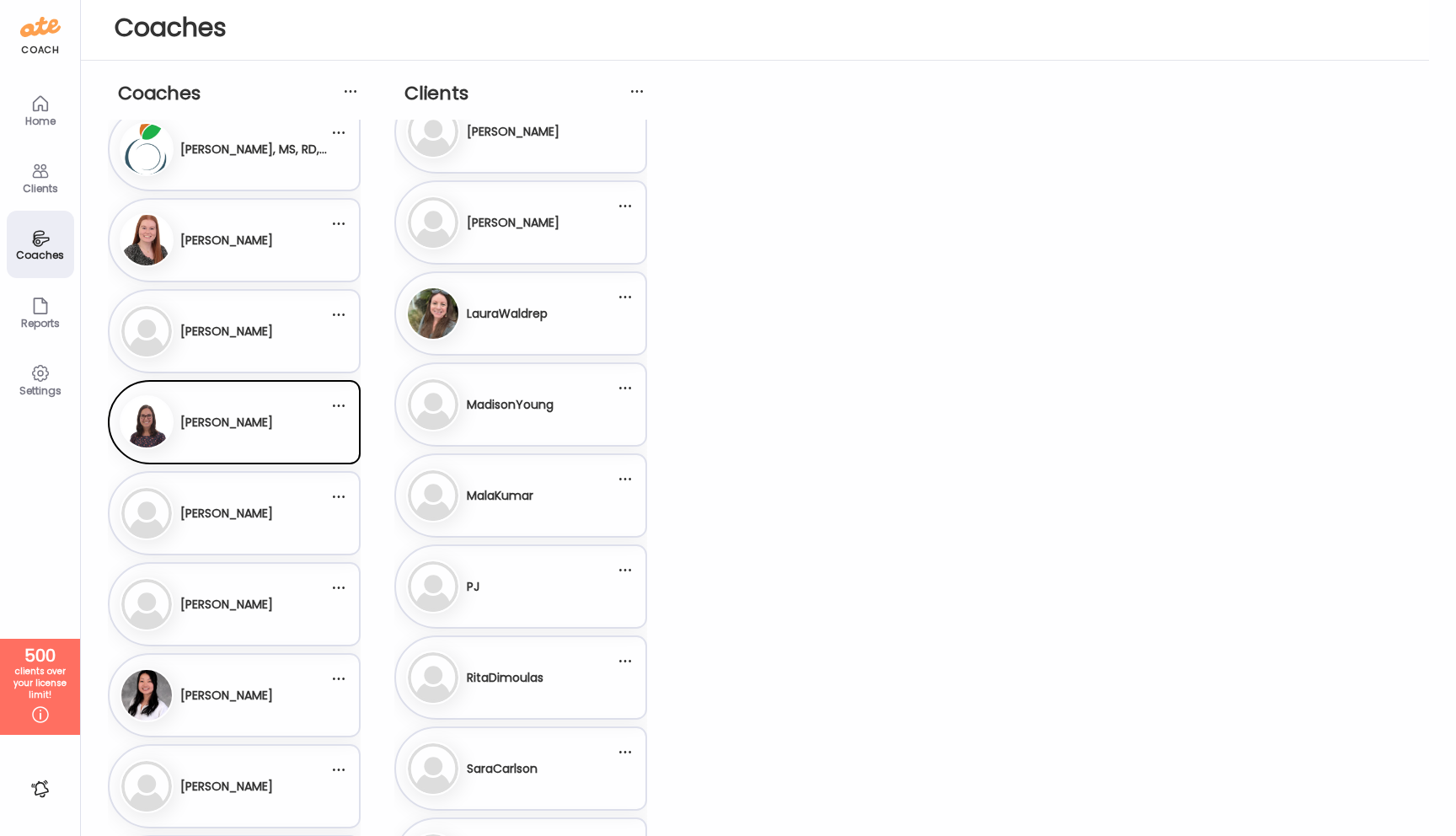
scroll to position [678, 0]
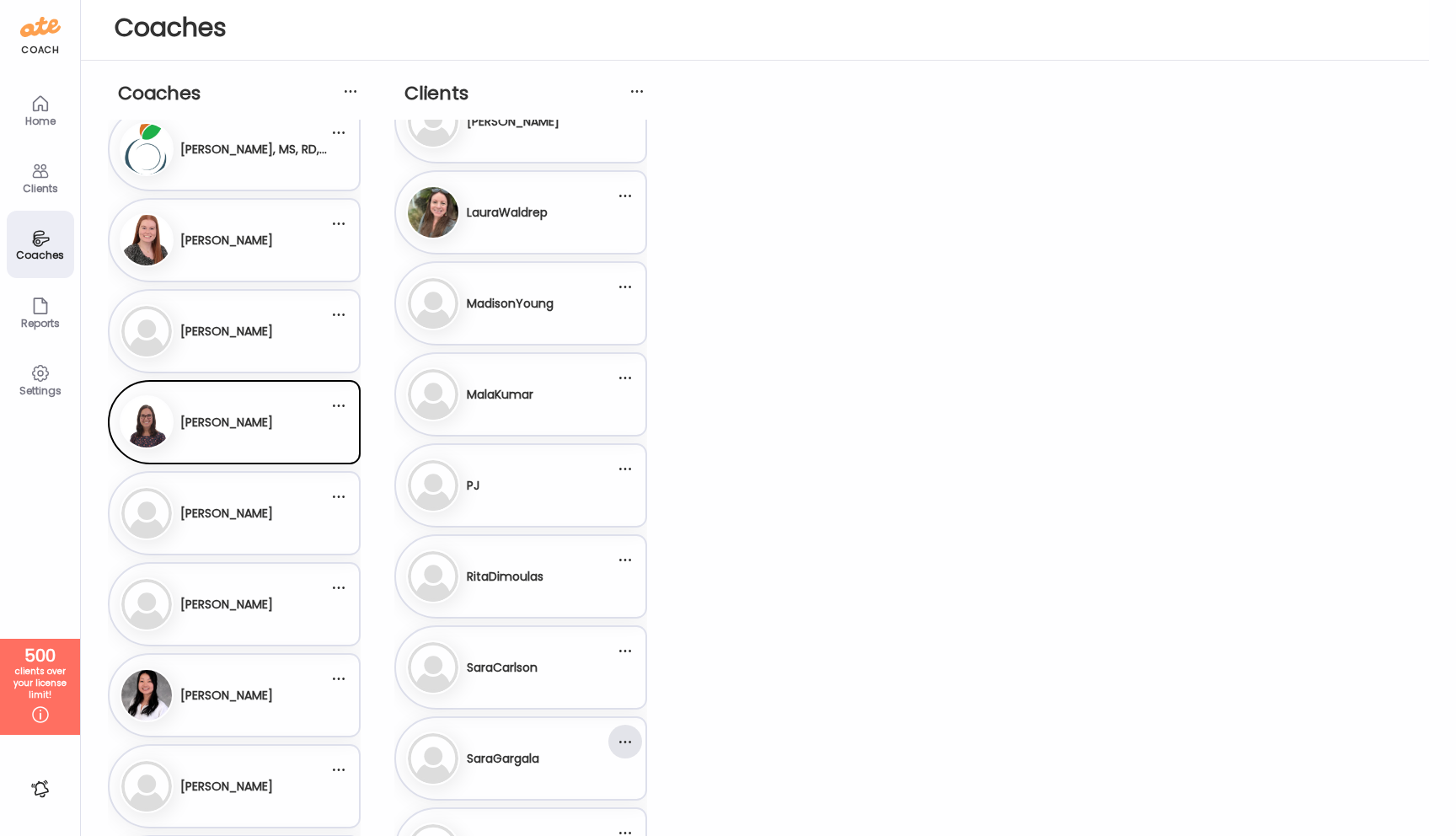
click at [625, 744] on div at bounding box center [626, 742] width 34 height 34
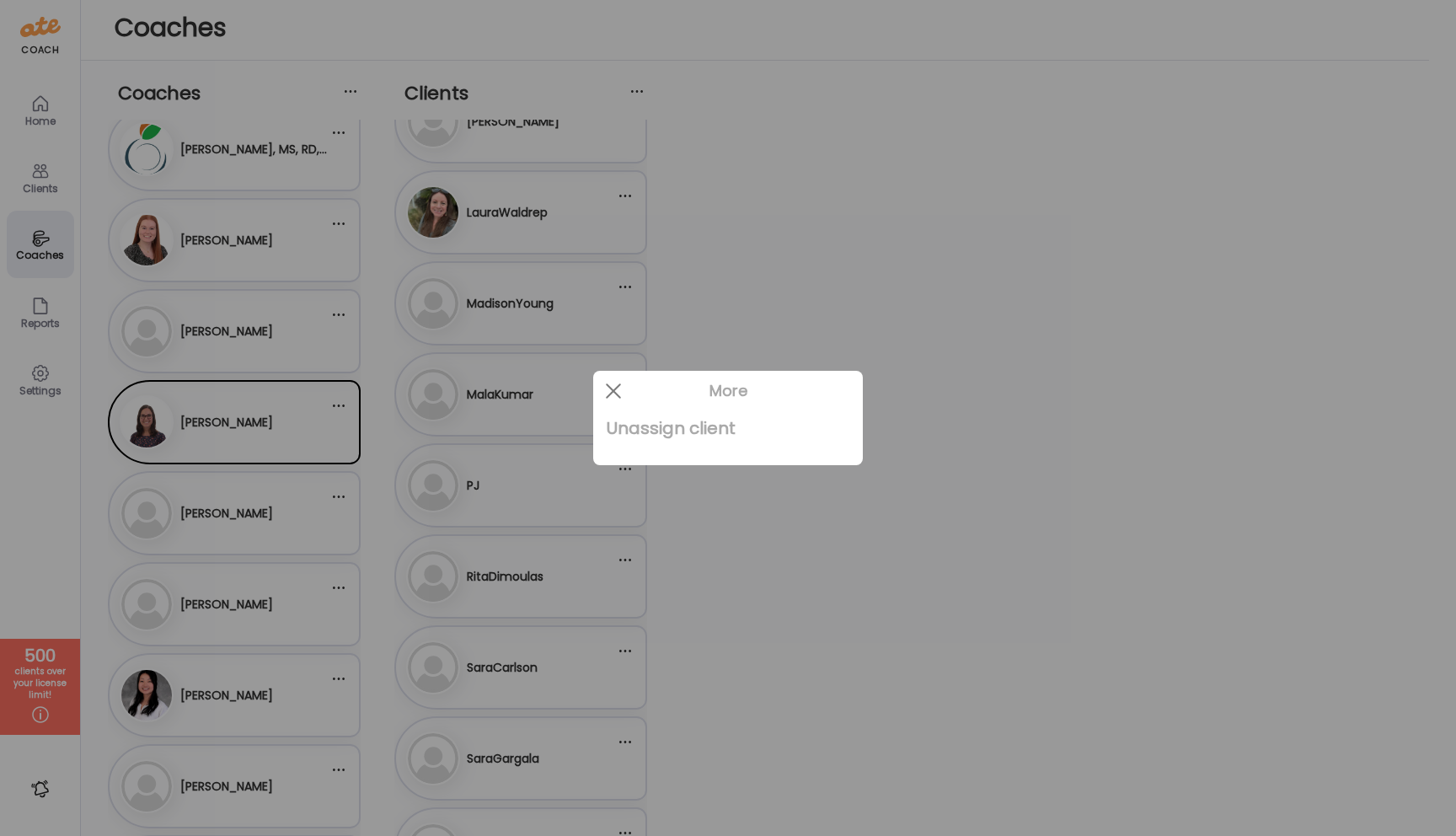
click at [688, 424] on div "Unassign client" at bounding box center [728, 429] width 243 height 34
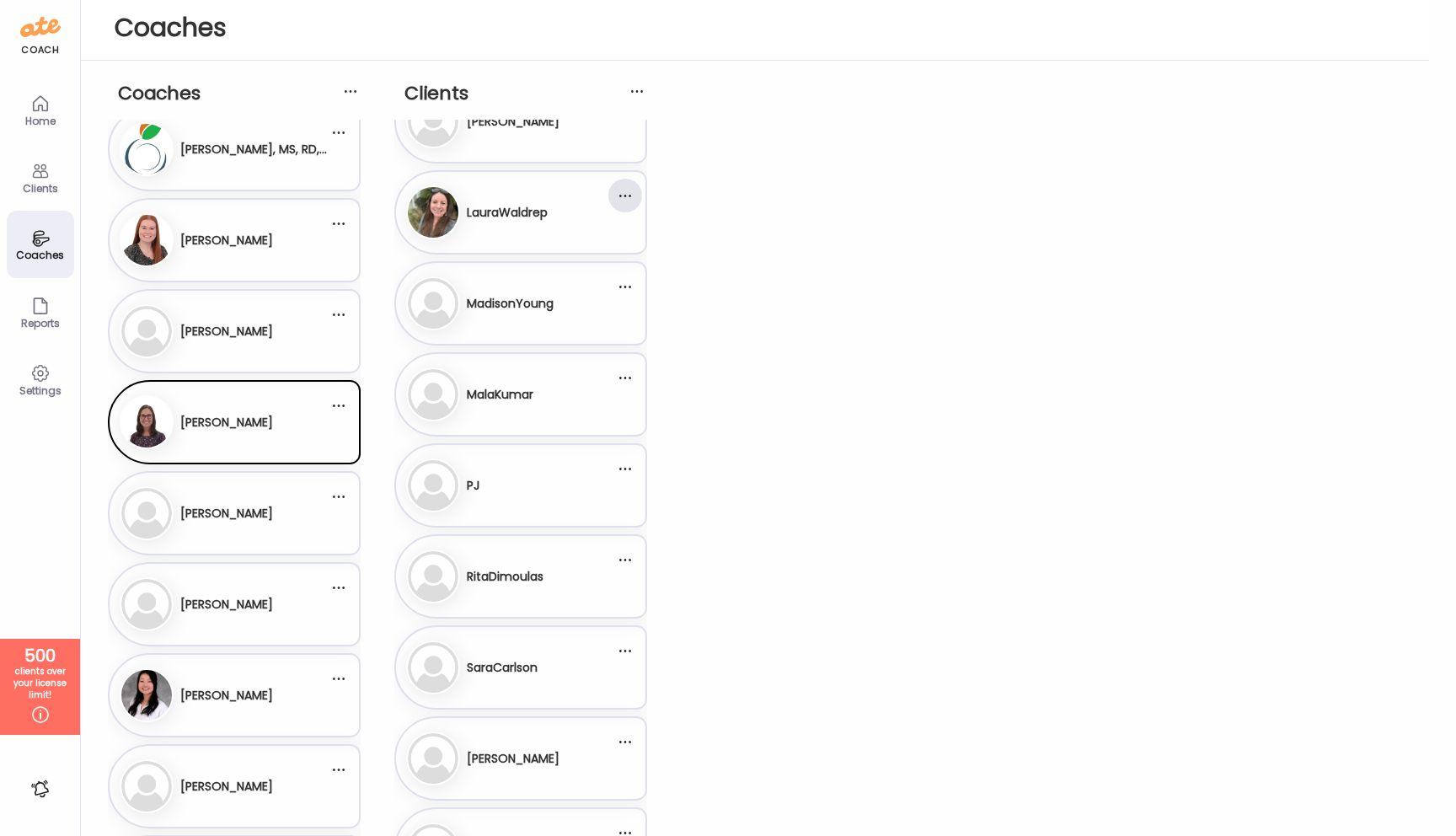
click at [626, 196] on div at bounding box center [626, 196] width 34 height 34
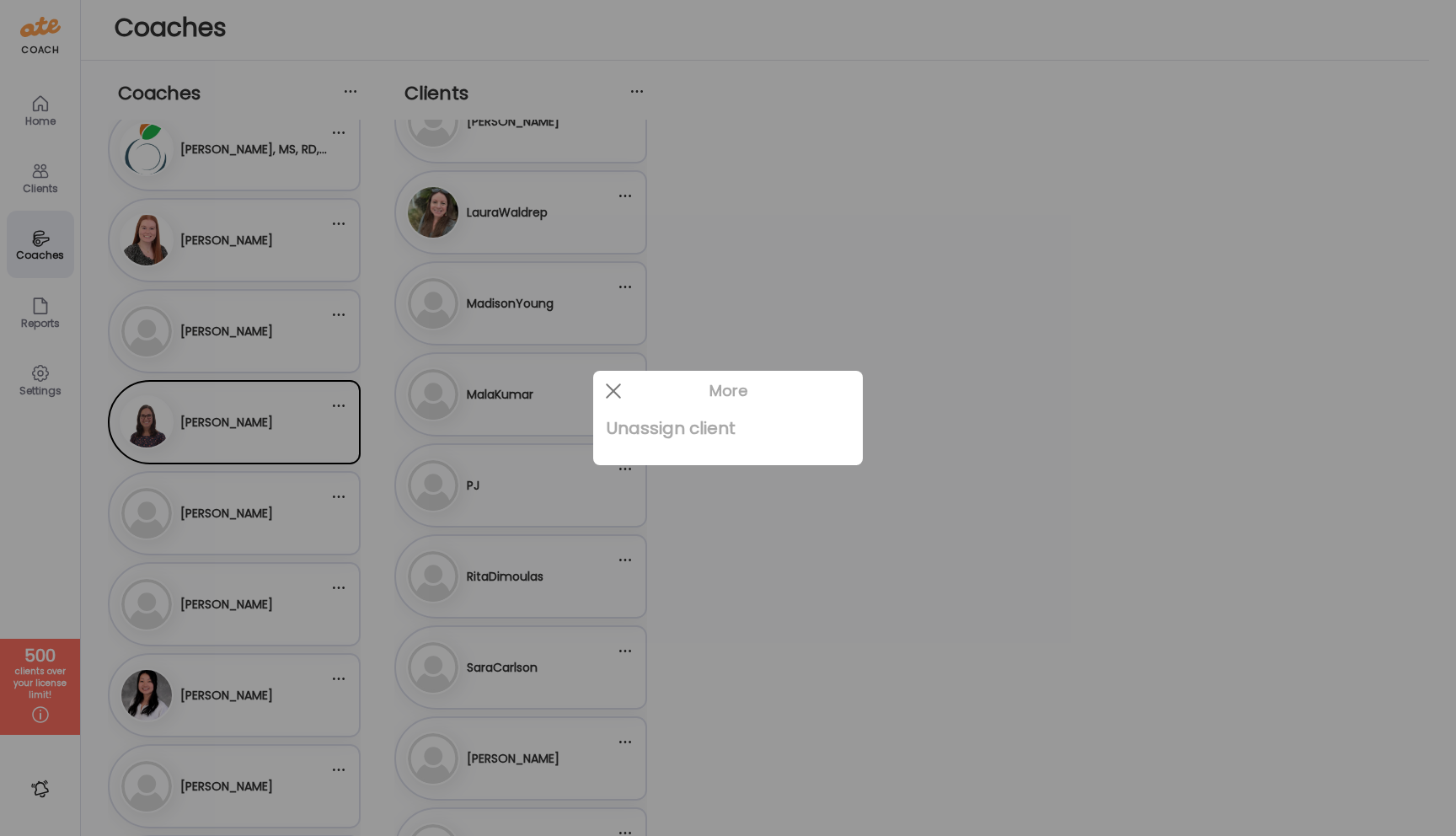
click at [654, 429] on div "Unassign client" at bounding box center [728, 429] width 243 height 34
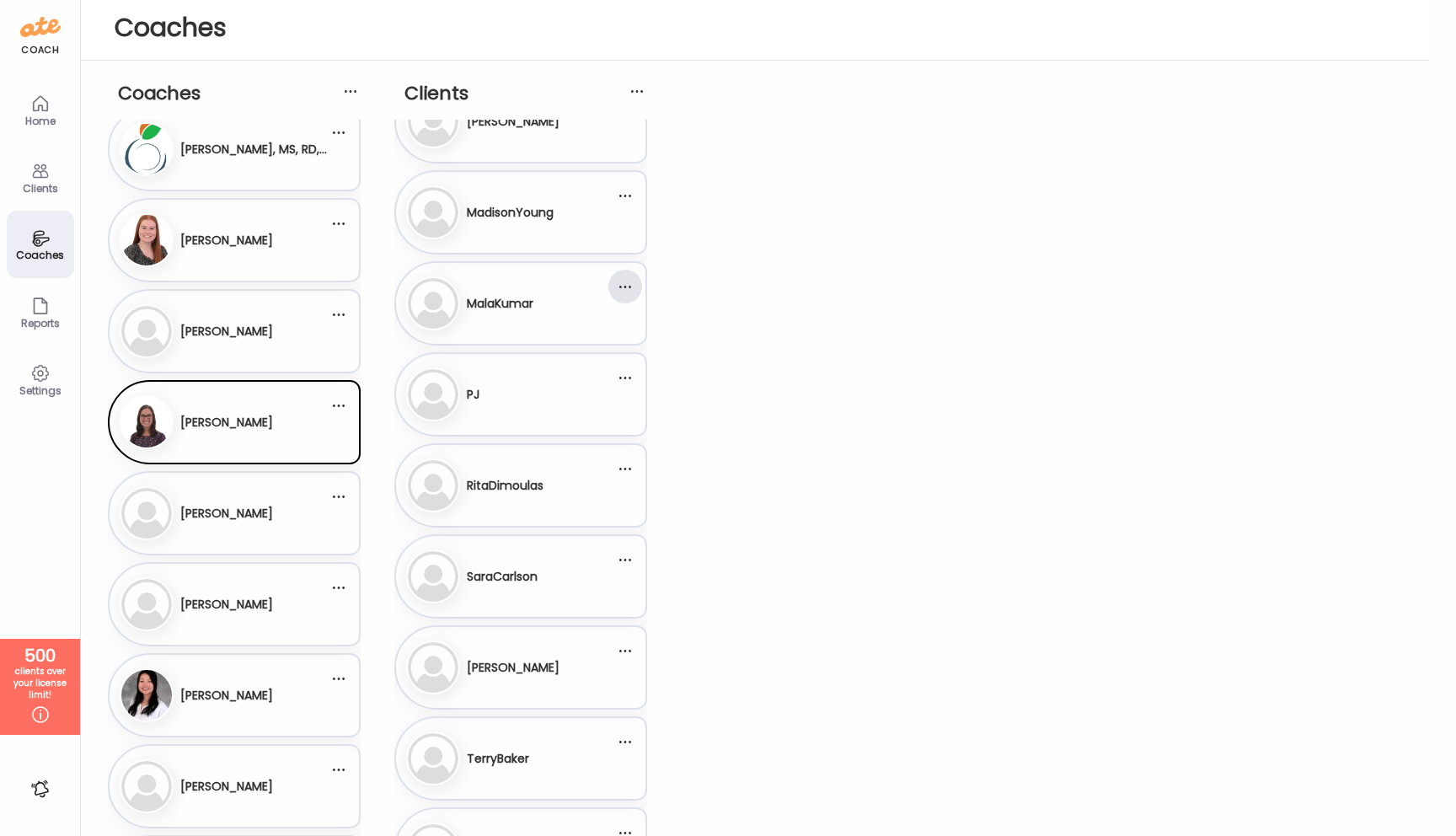
click at [630, 287] on div at bounding box center [626, 287] width 34 height 34
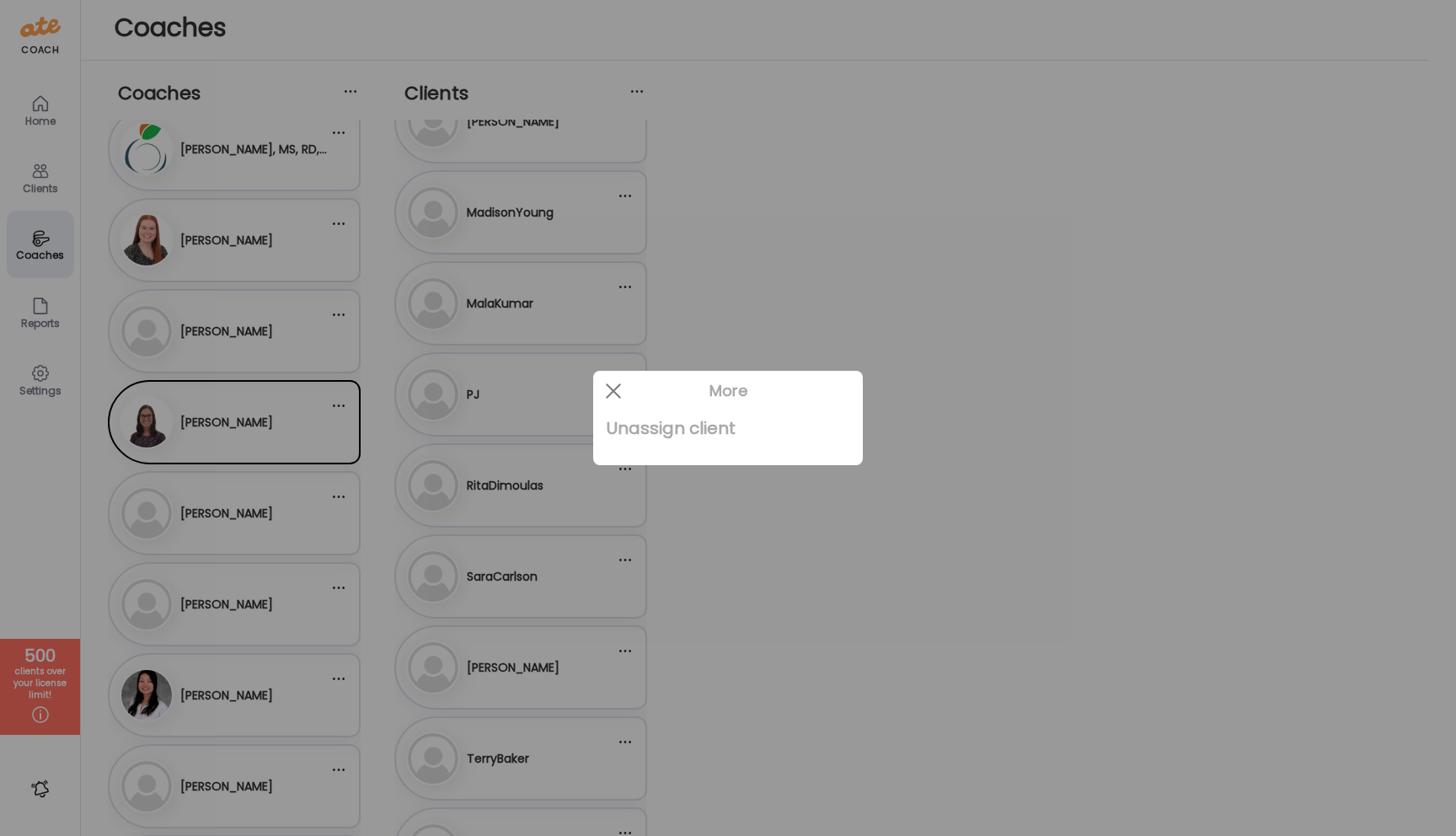
click at [662, 429] on div "Unassign client" at bounding box center [728, 429] width 243 height 34
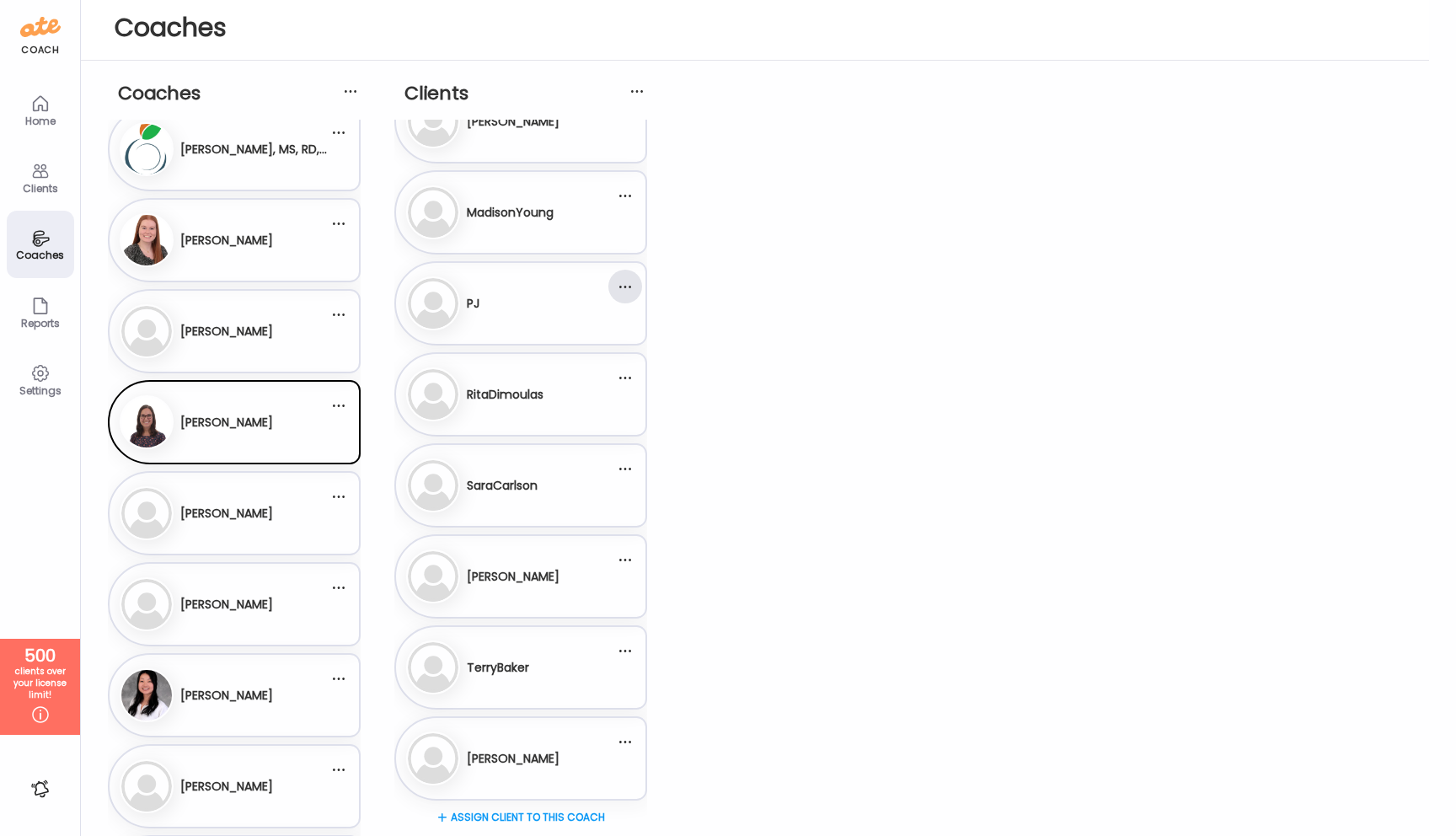
click at [623, 285] on div at bounding box center [626, 287] width 34 height 34
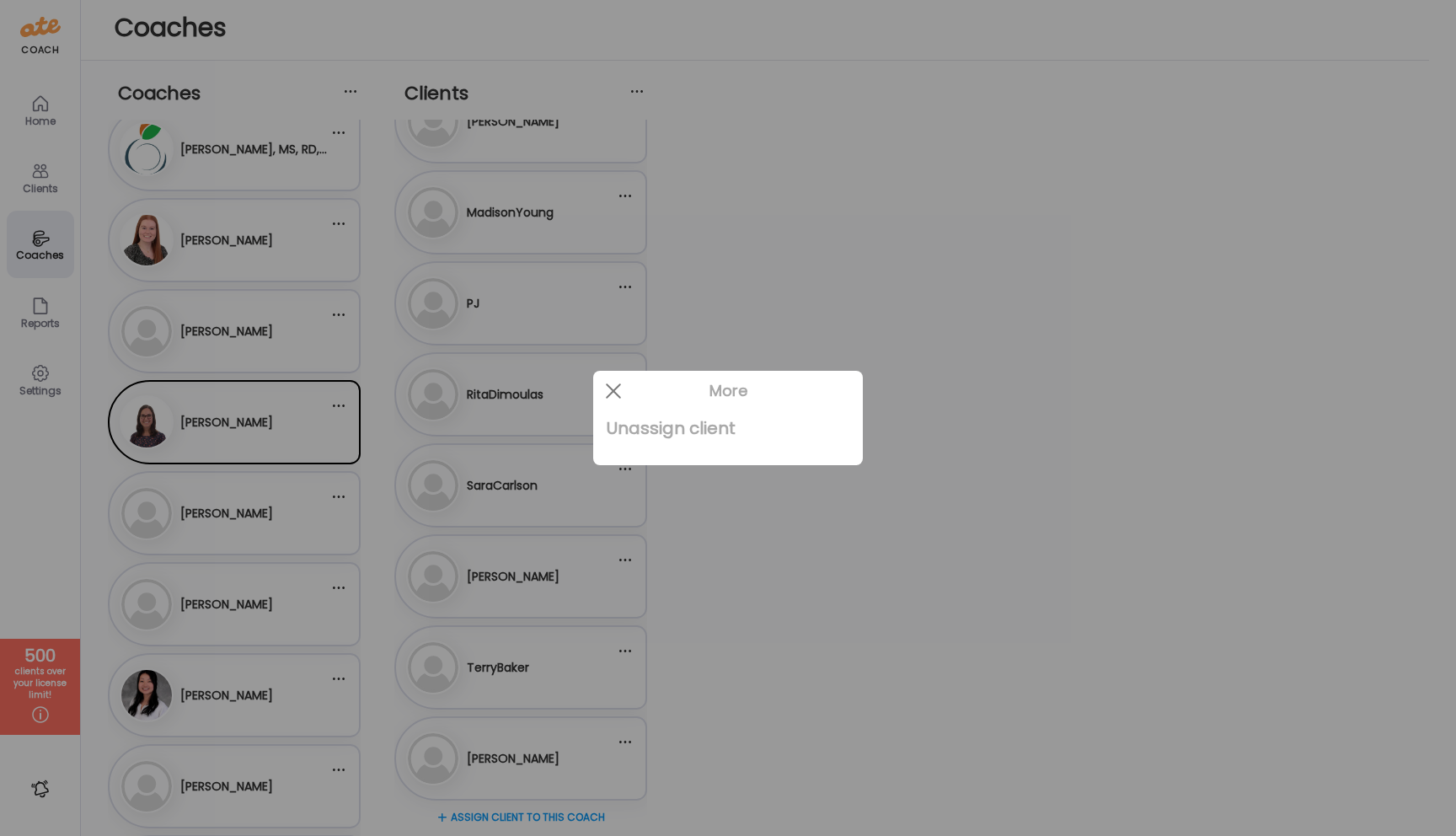
click at [637, 410] on div "More" at bounding box center [728, 391] width 269 height 41
click at [644, 430] on div "Unassign client" at bounding box center [728, 429] width 243 height 34
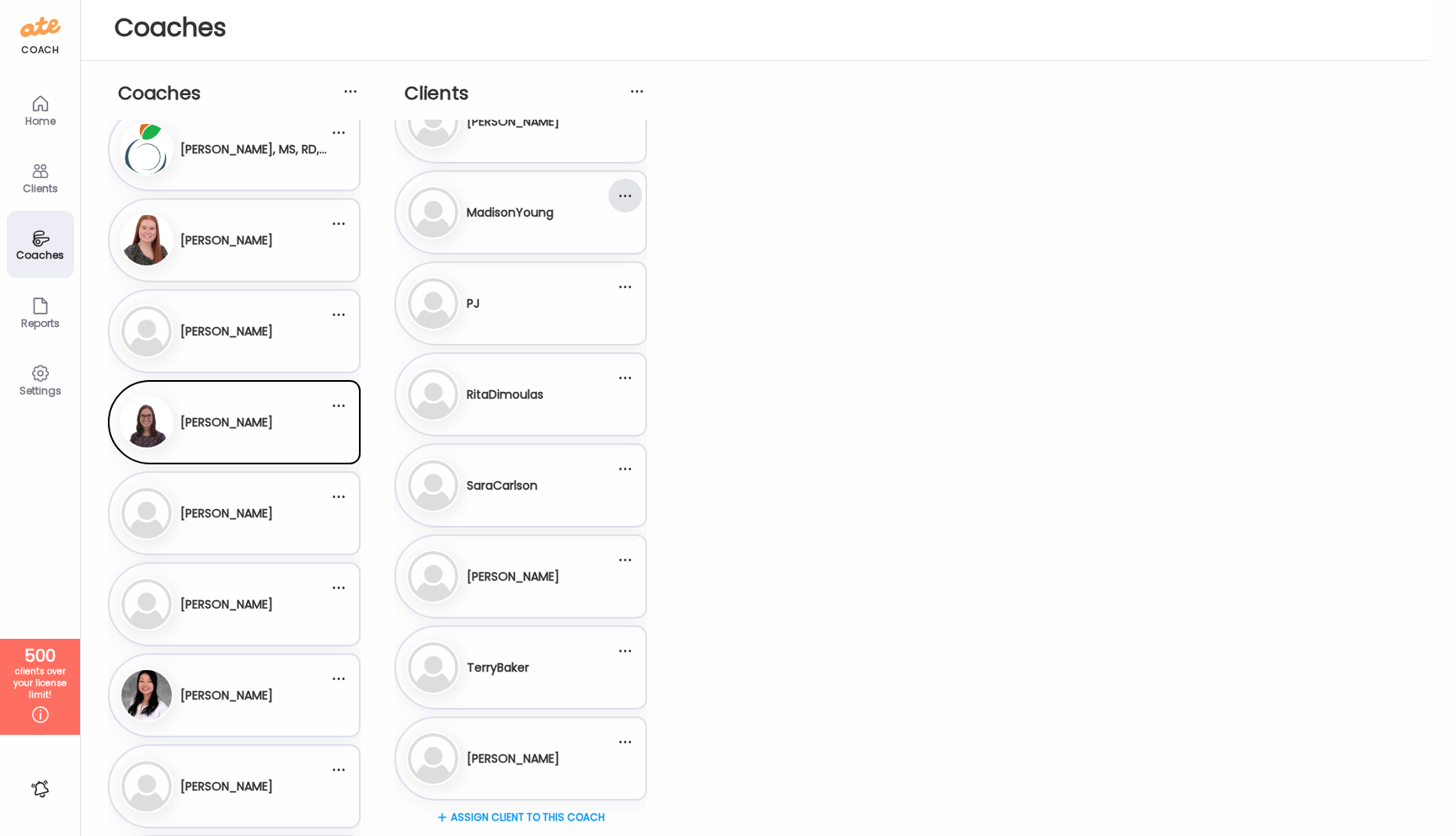
scroll to position [587, 0]
click at [621, 284] on div at bounding box center [626, 287] width 34 height 34
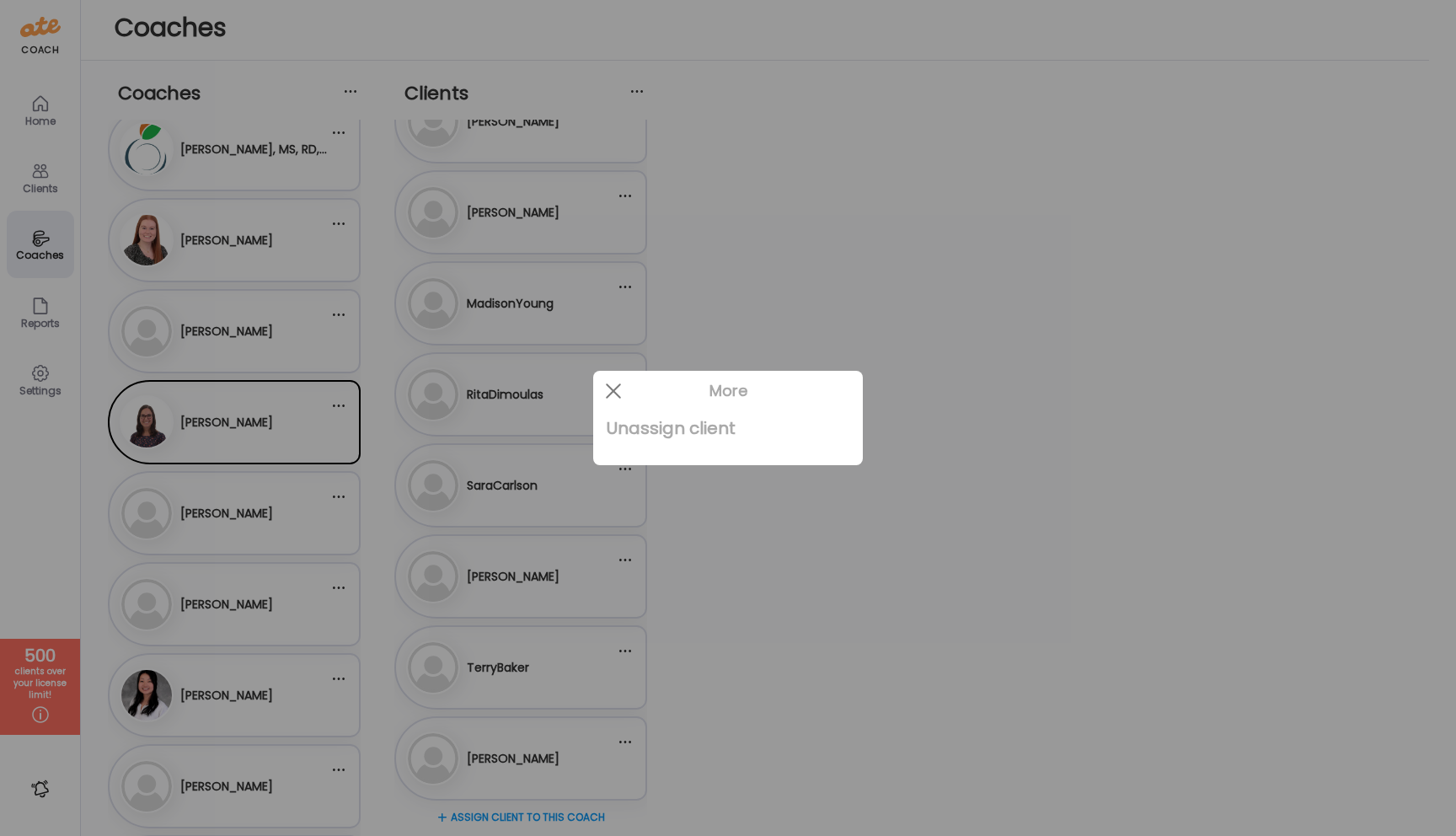
click at [637, 429] on div "Unassign client" at bounding box center [728, 429] width 243 height 34
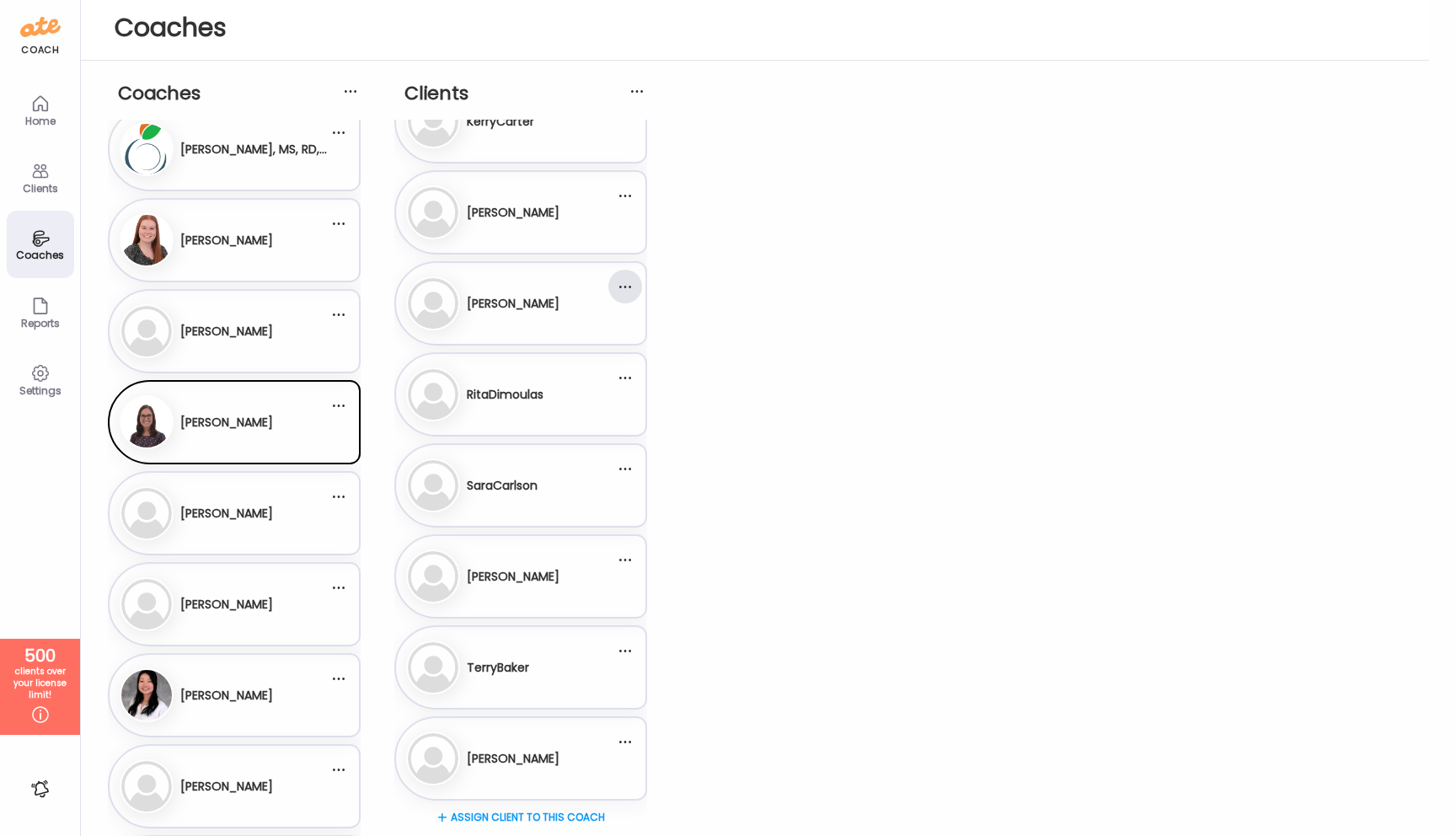
scroll to position [496, 0]
click at [628, 287] on div at bounding box center [626, 287] width 34 height 34
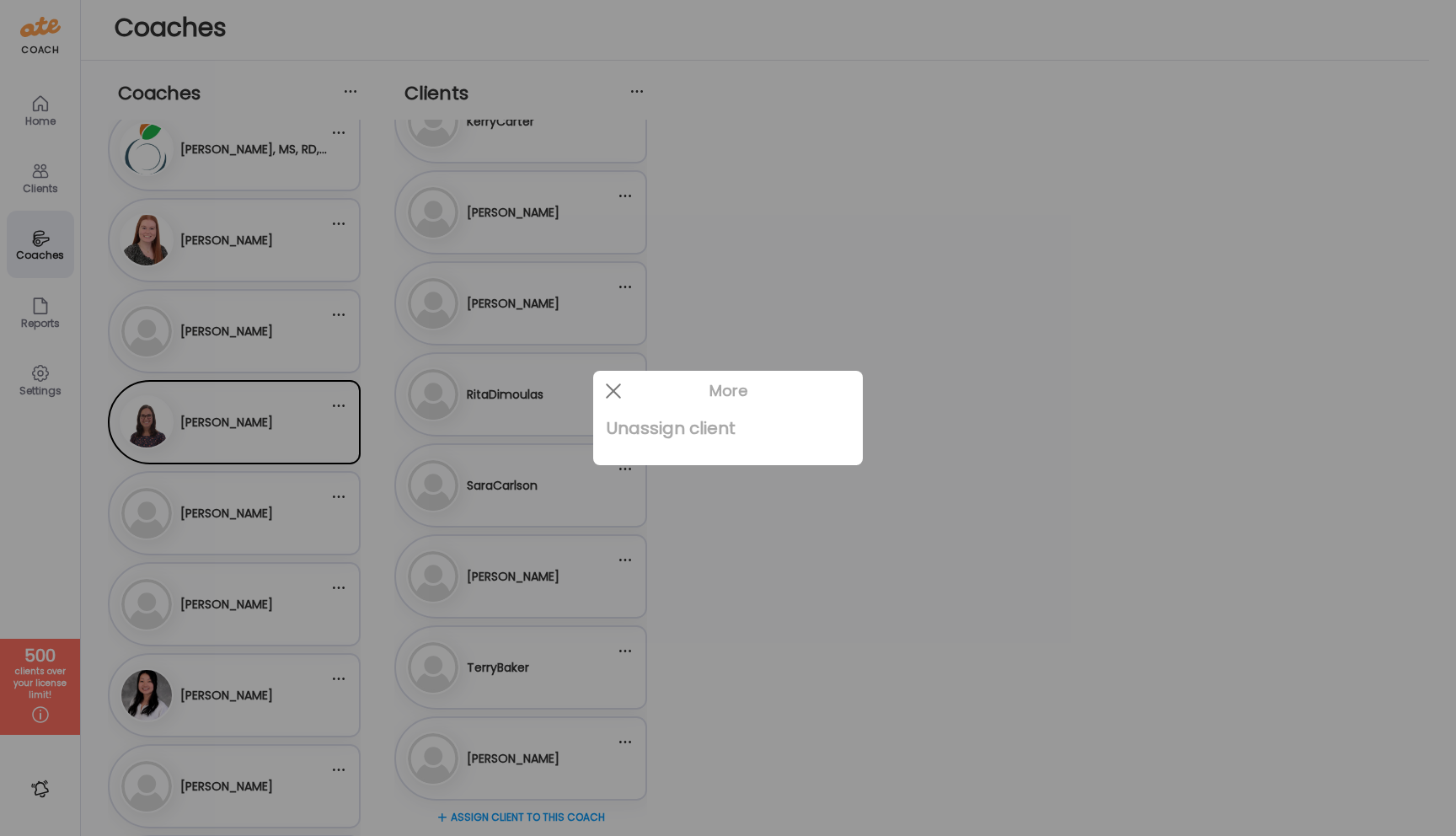
click at [649, 433] on div "Unassign client" at bounding box center [728, 429] width 243 height 34
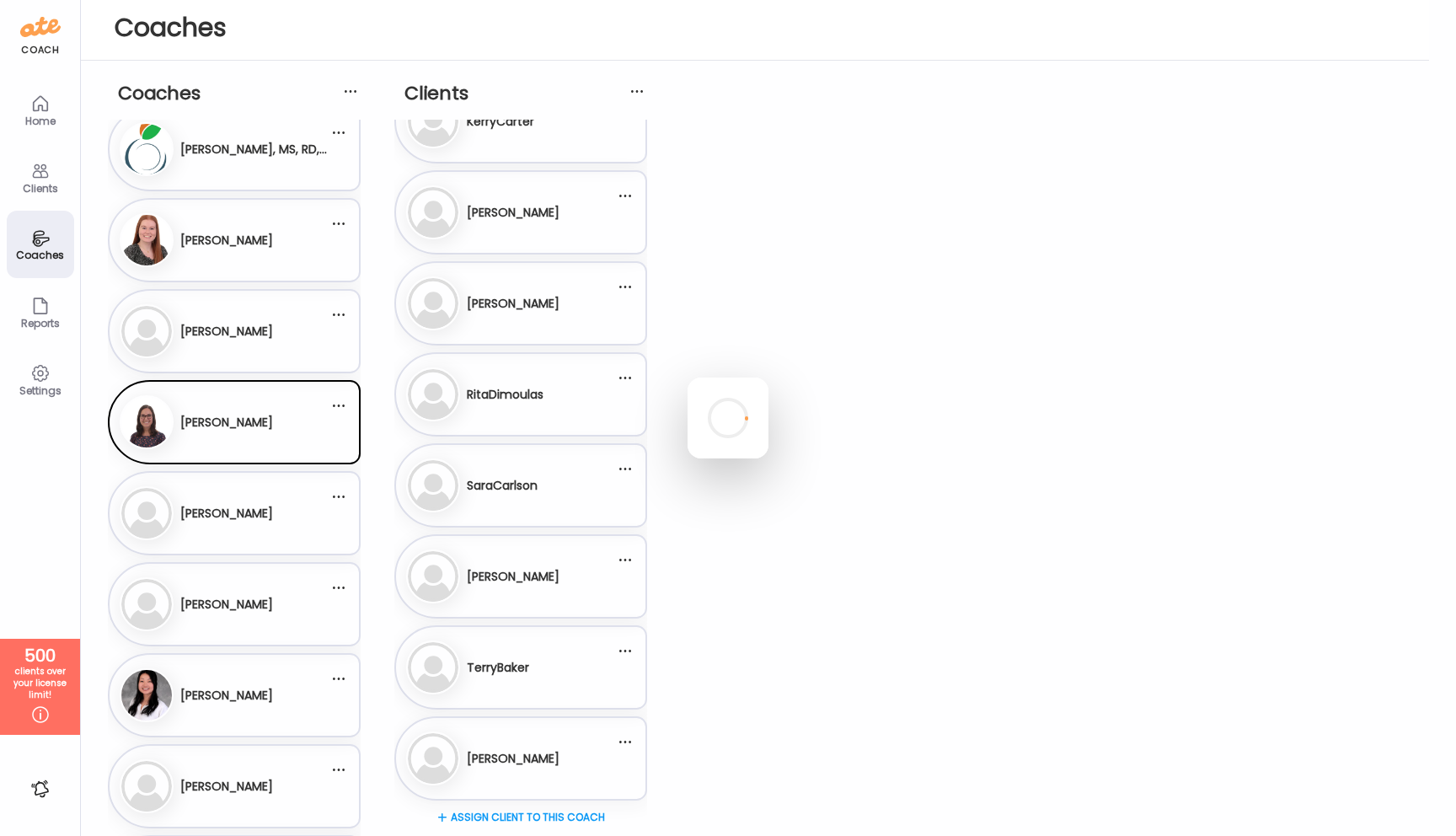
scroll to position [405, 0]
click at [624, 287] on div at bounding box center [626, 287] width 34 height 34
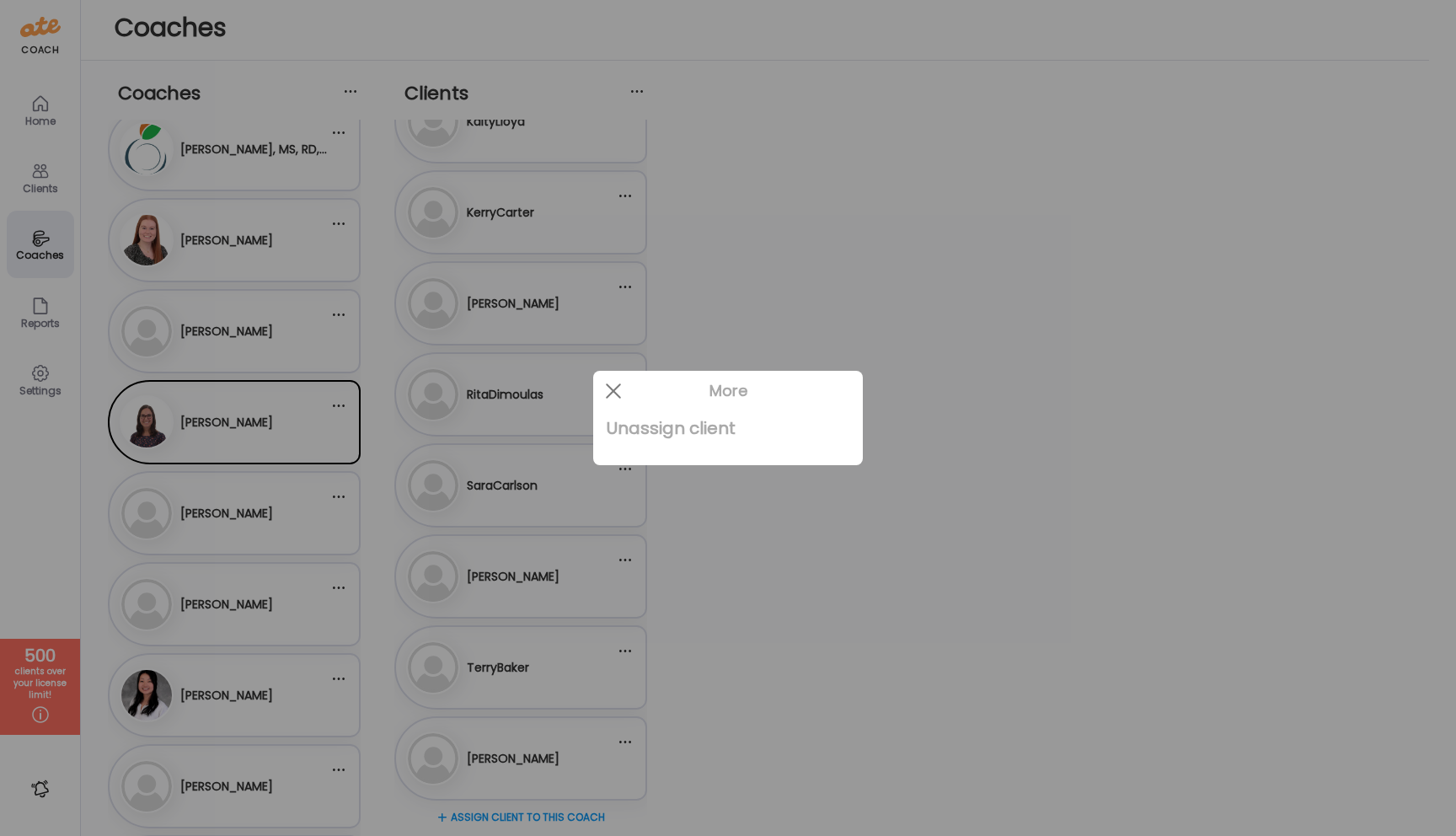
click at [634, 426] on div "Unassign client" at bounding box center [728, 429] width 243 height 34
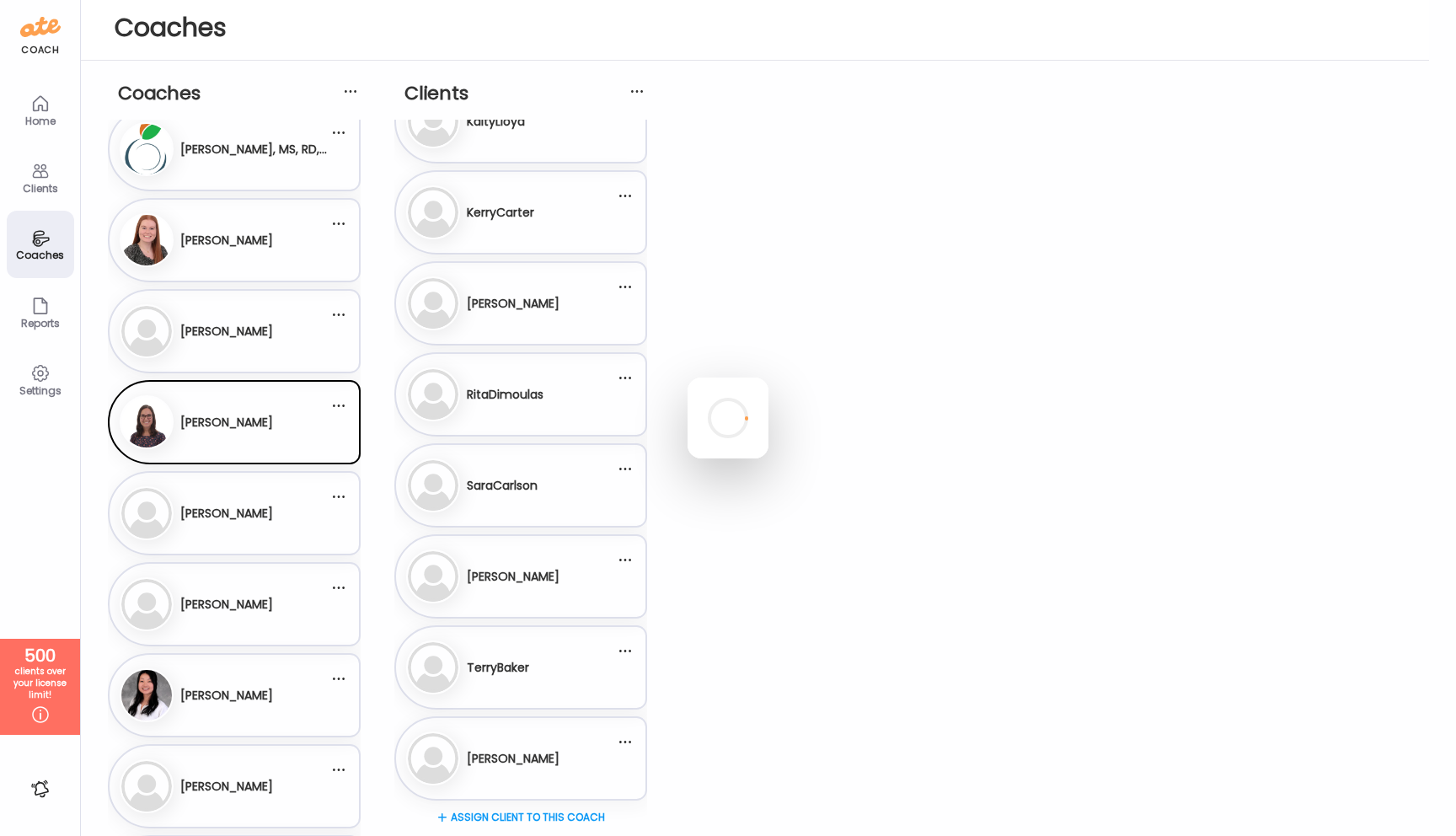
scroll to position [314, 0]
click at [624, 288] on div at bounding box center [626, 287] width 34 height 34
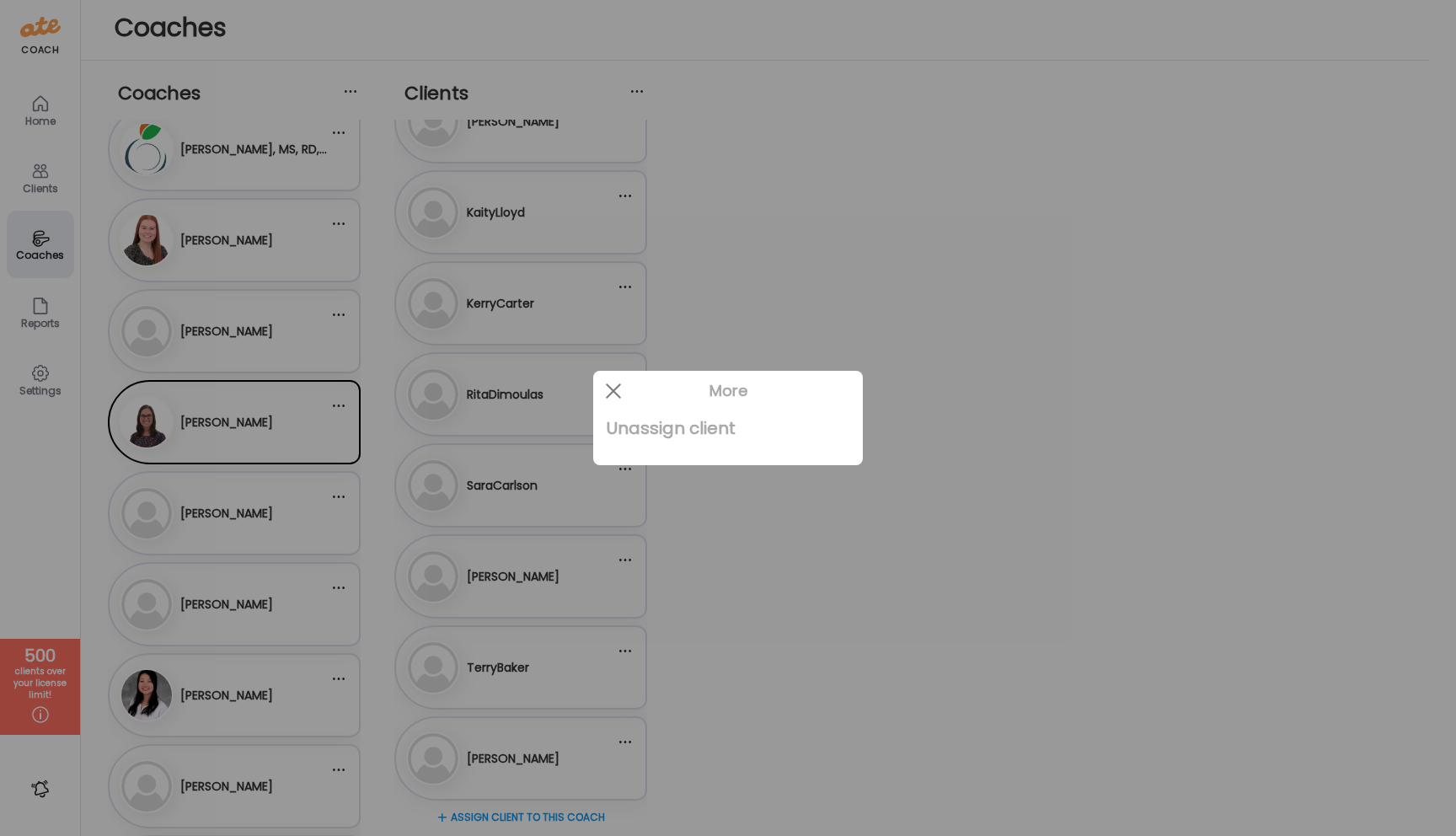
click at [651, 422] on div "Unassign client" at bounding box center [728, 429] width 243 height 34
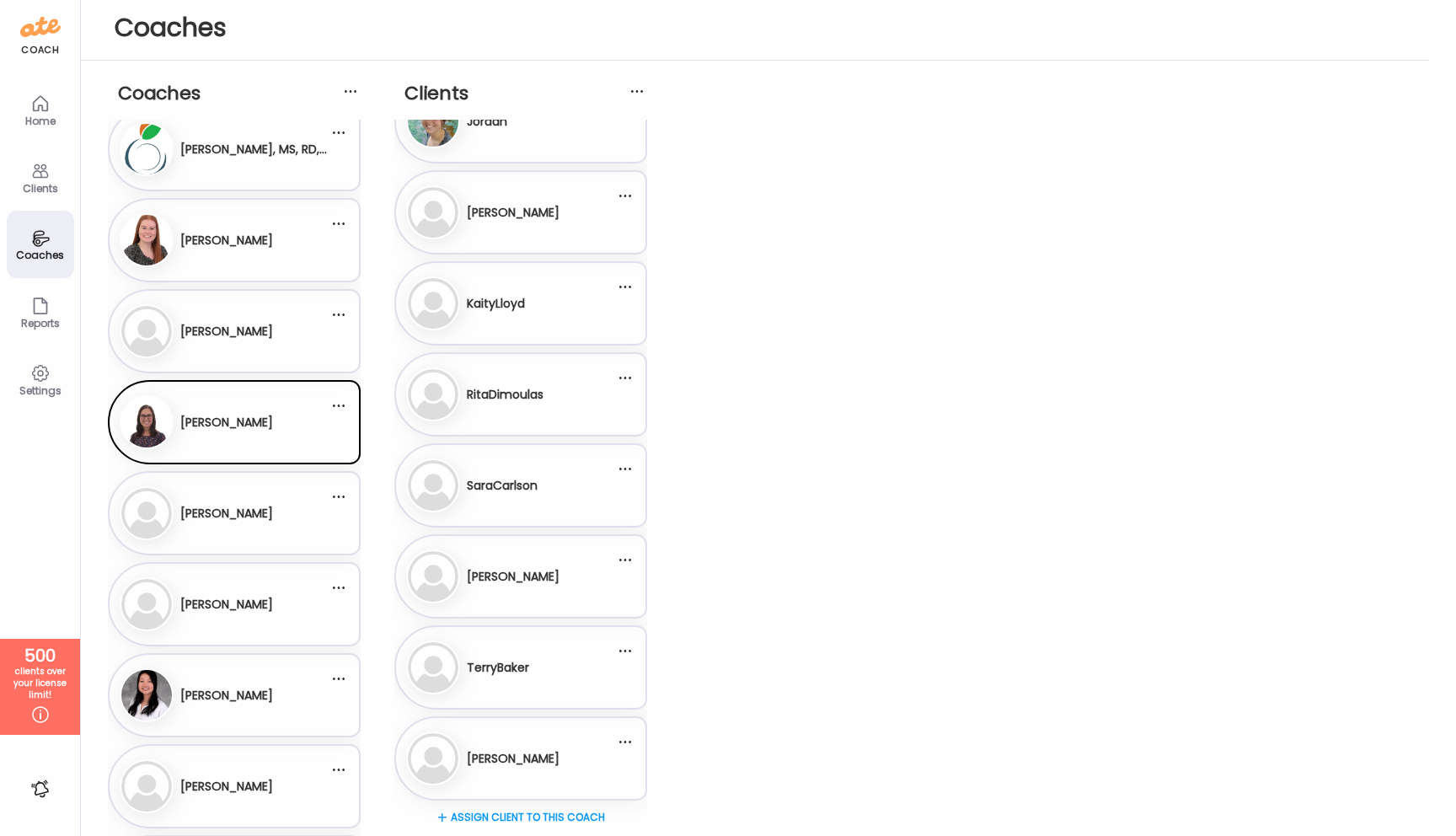
scroll to position [223, 0]
click at [628, 287] on div at bounding box center [626, 287] width 34 height 34
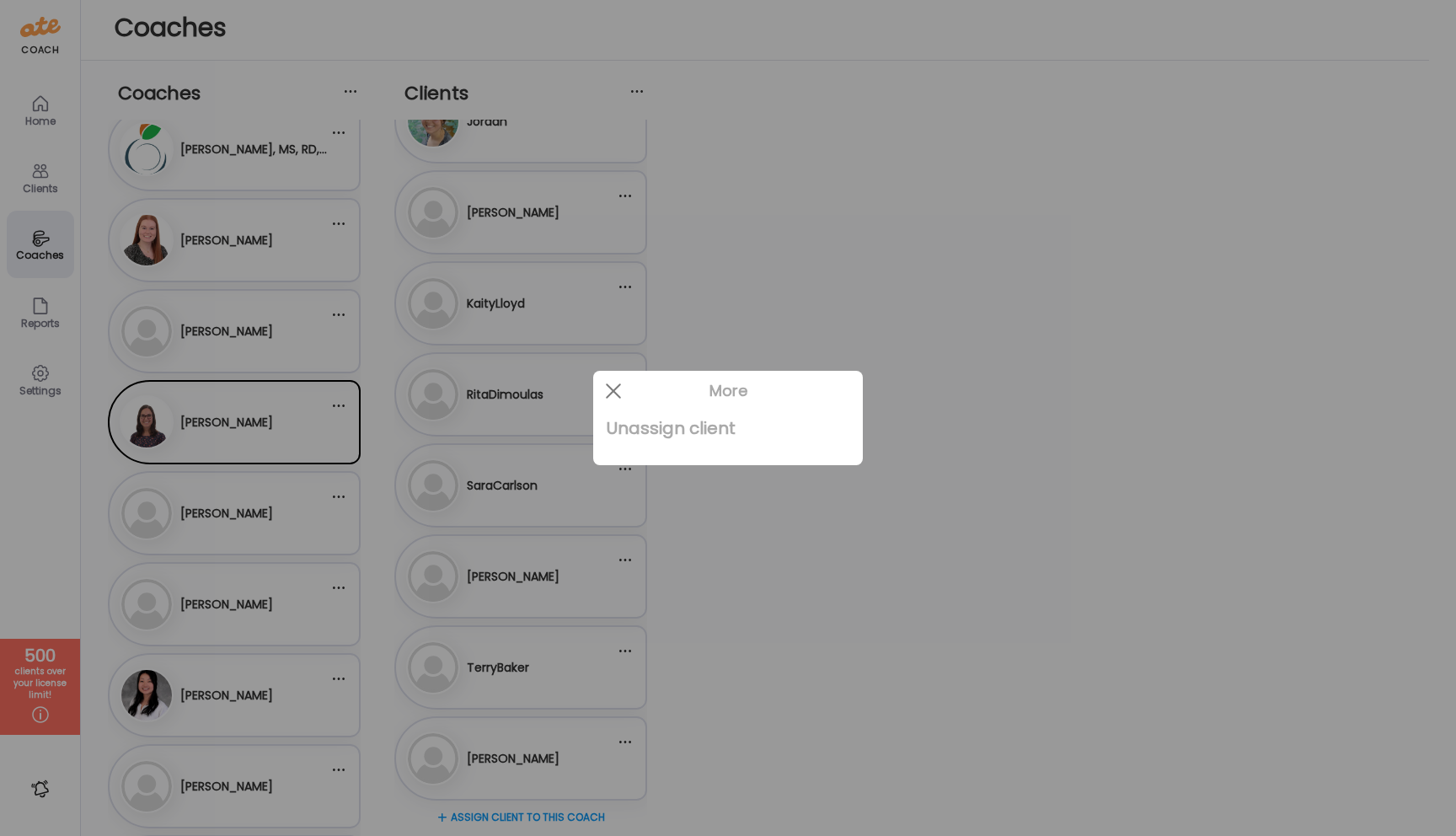
click at [650, 421] on div "Unassign client" at bounding box center [728, 429] width 243 height 34
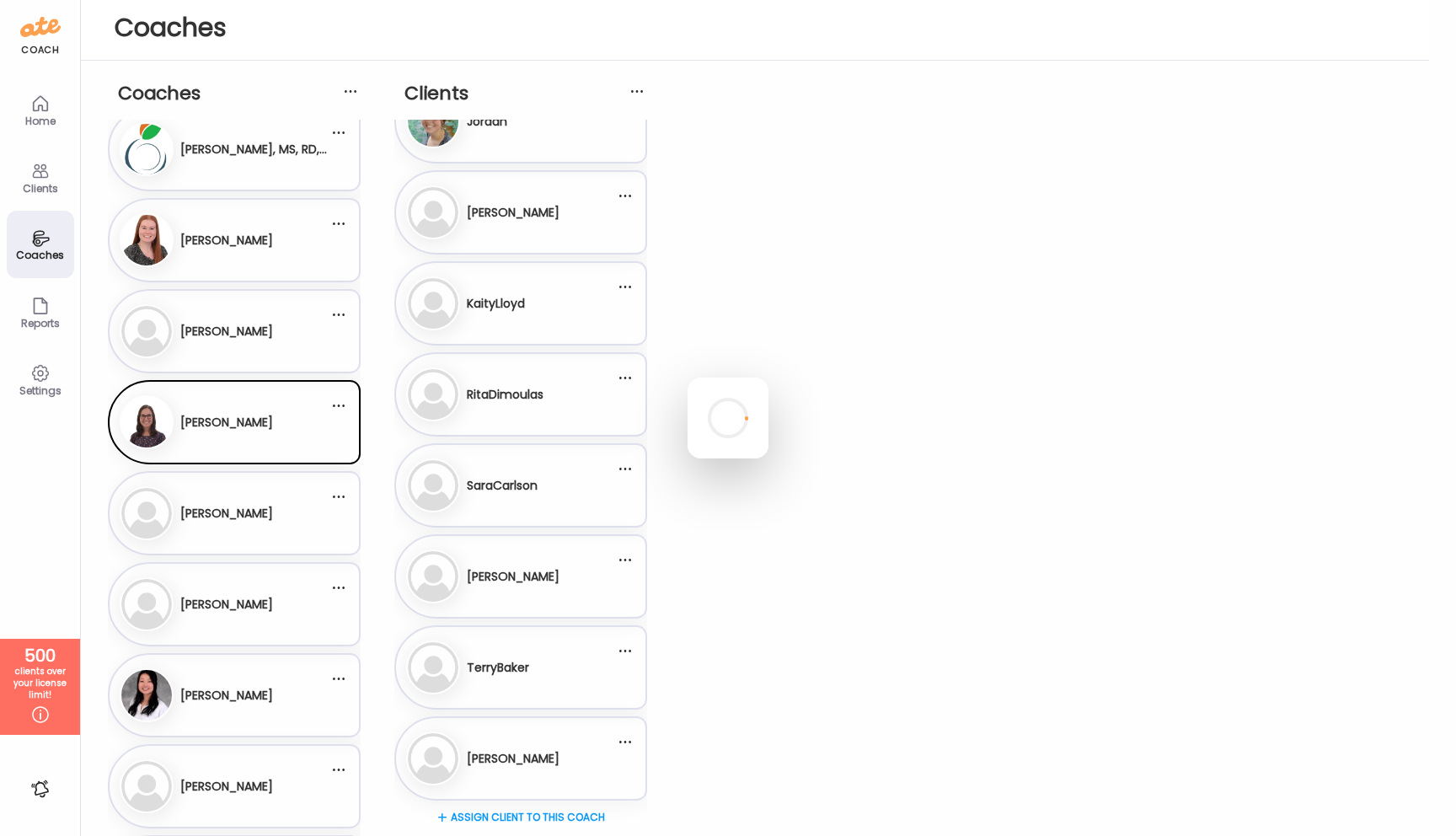
scroll to position [132, 0]
click at [627, 196] on div at bounding box center [626, 196] width 34 height 34
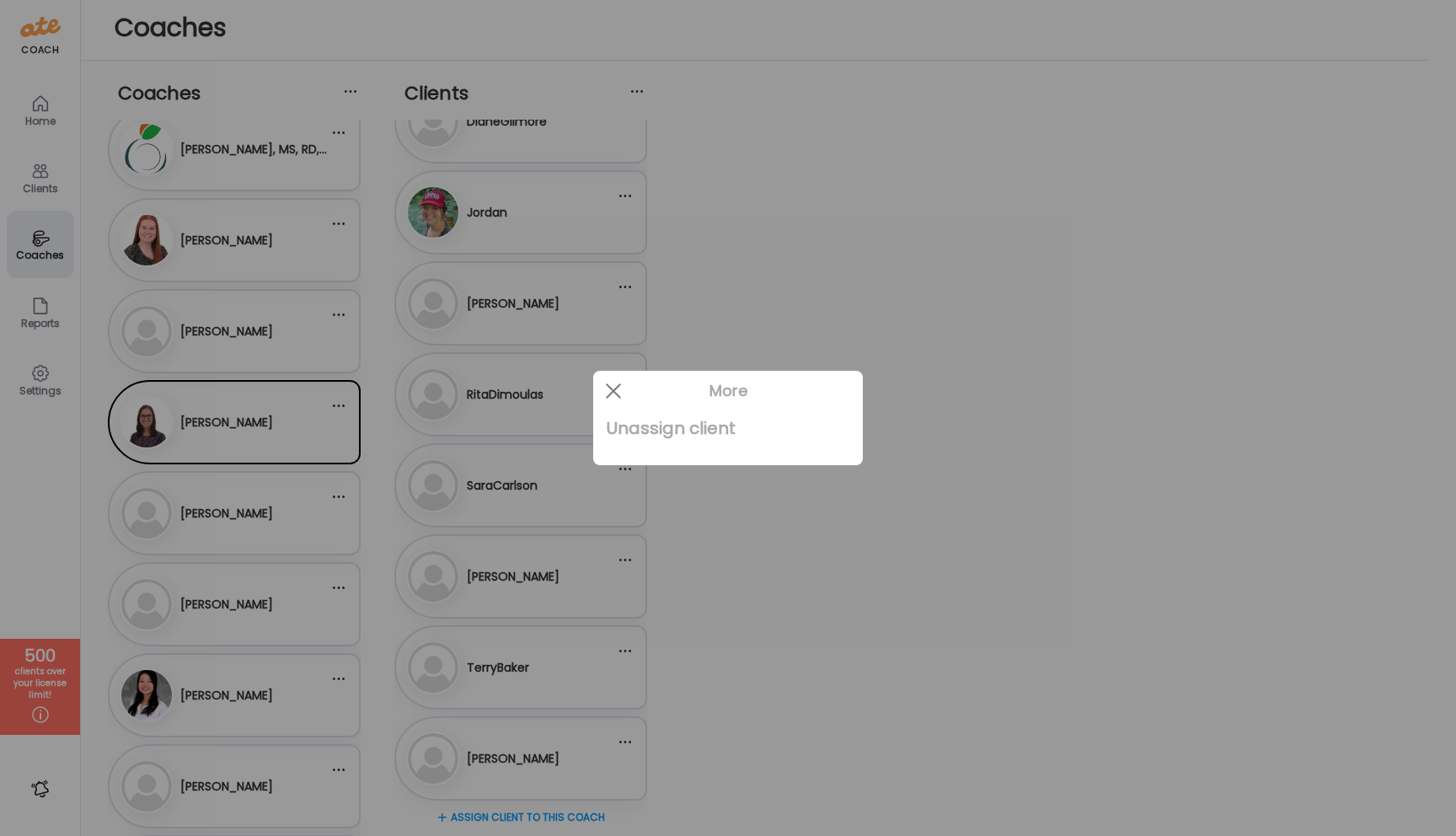
click at [634, 424] on div "Unassign client" at bounding box center [728, 429] width 243 height 34
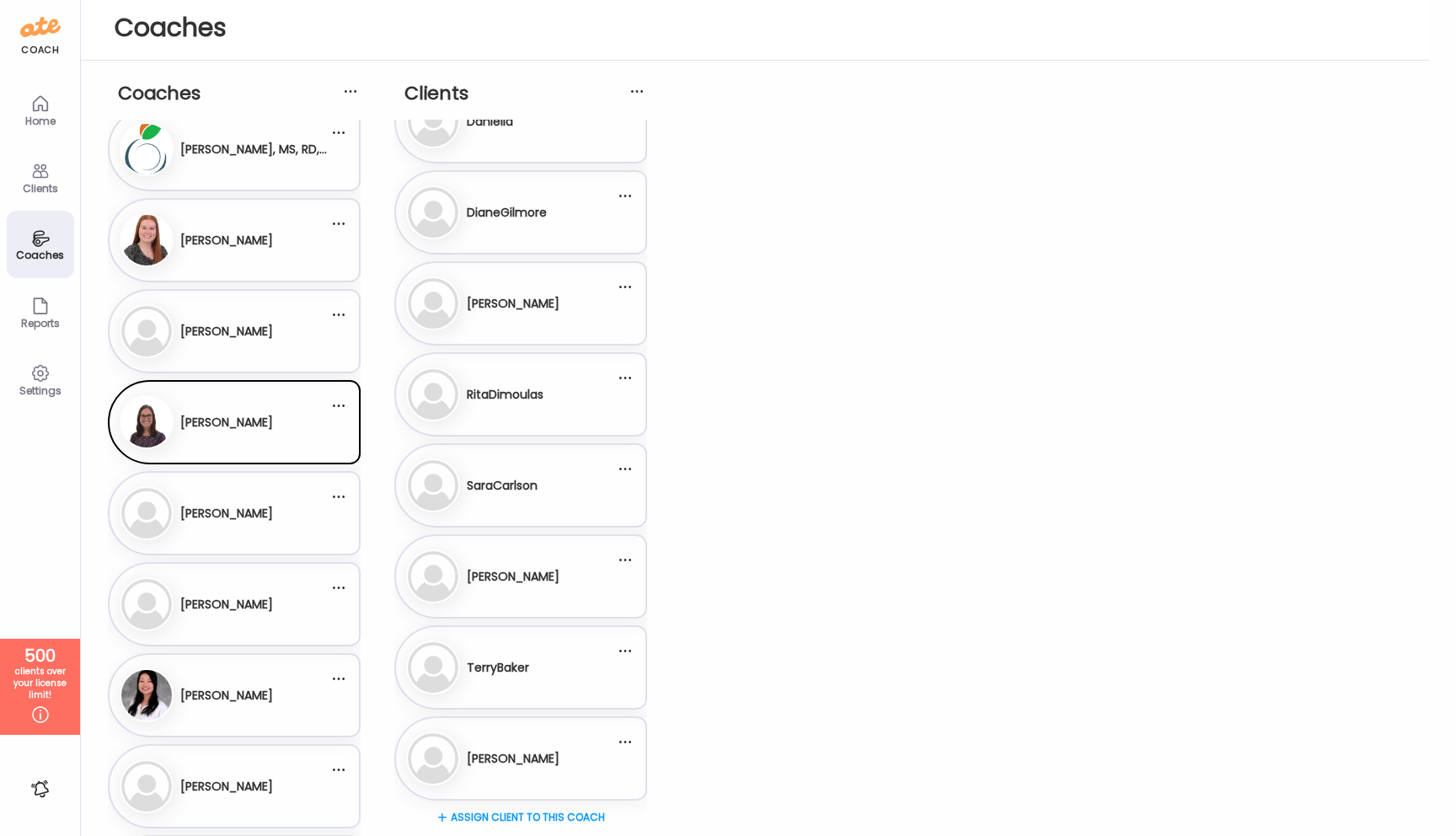
scroll to position [0, 0]
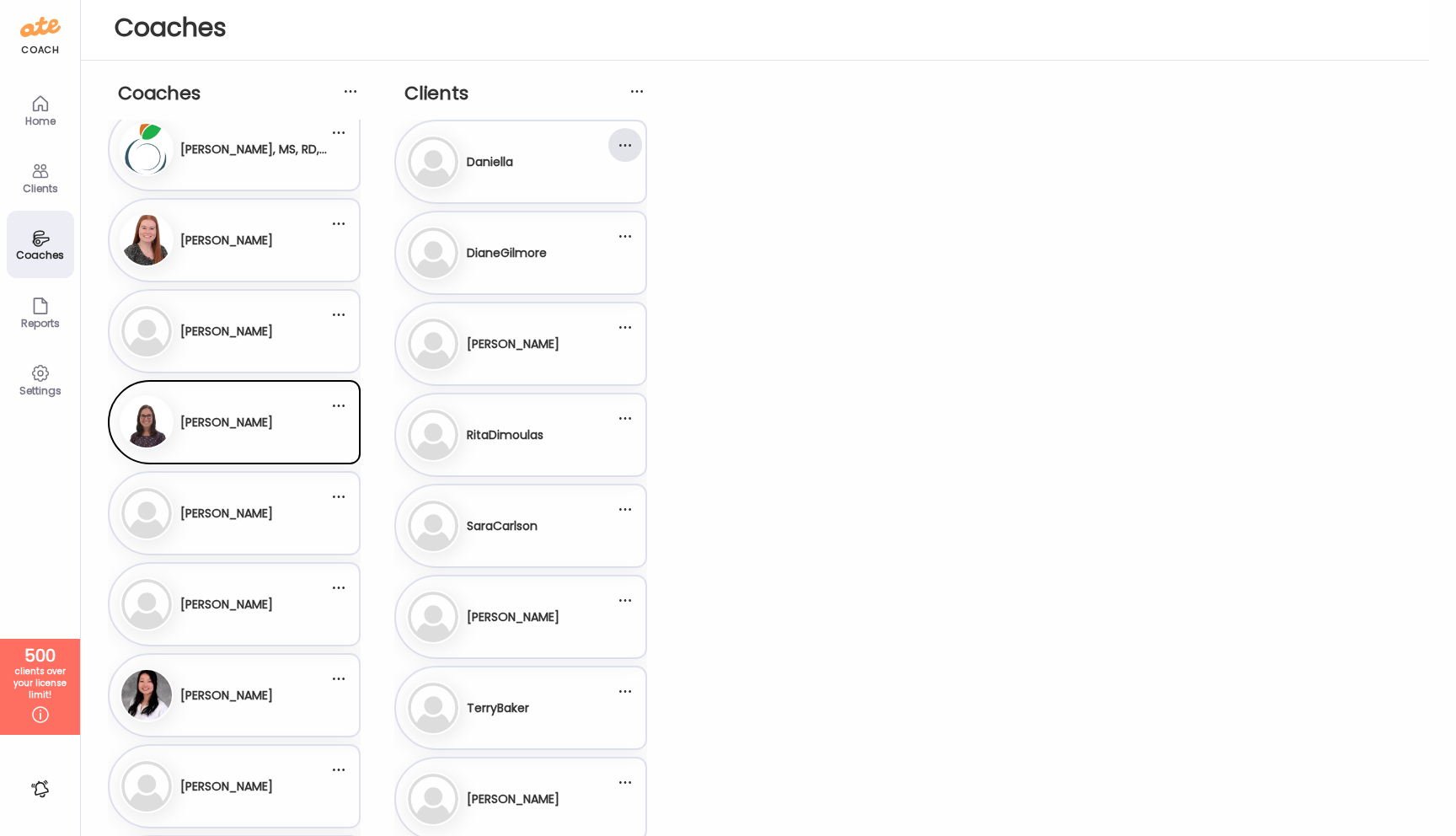
click at [626, 142] on div at bounding box center [626, 145] width 34 height 34
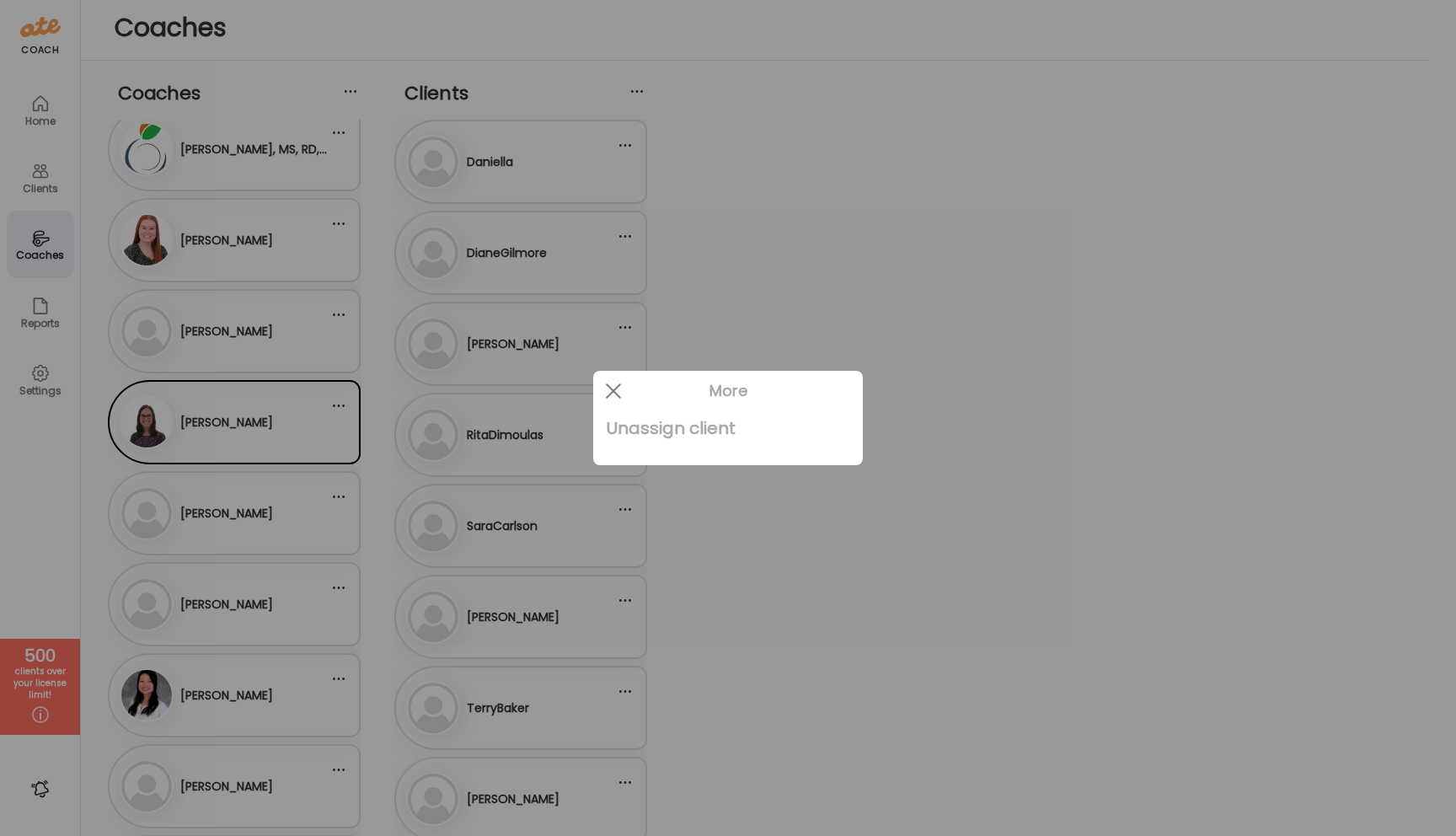
click at [660, 426] on div "Unassign client" at bounding box center [728, 429] width 243 height 34
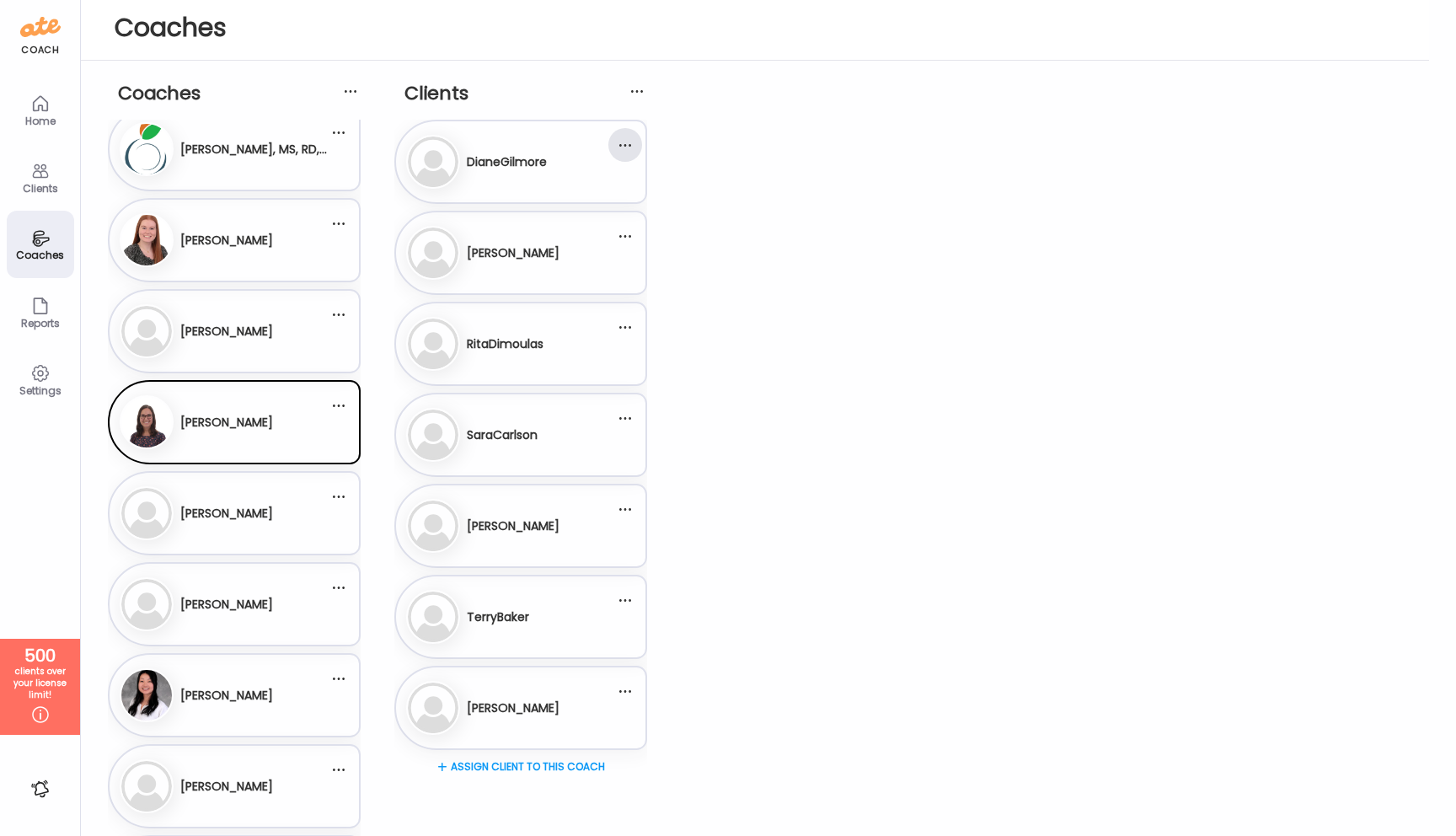
click at [622, 147] on div at bounding box center [626, 145] width 34 height 34
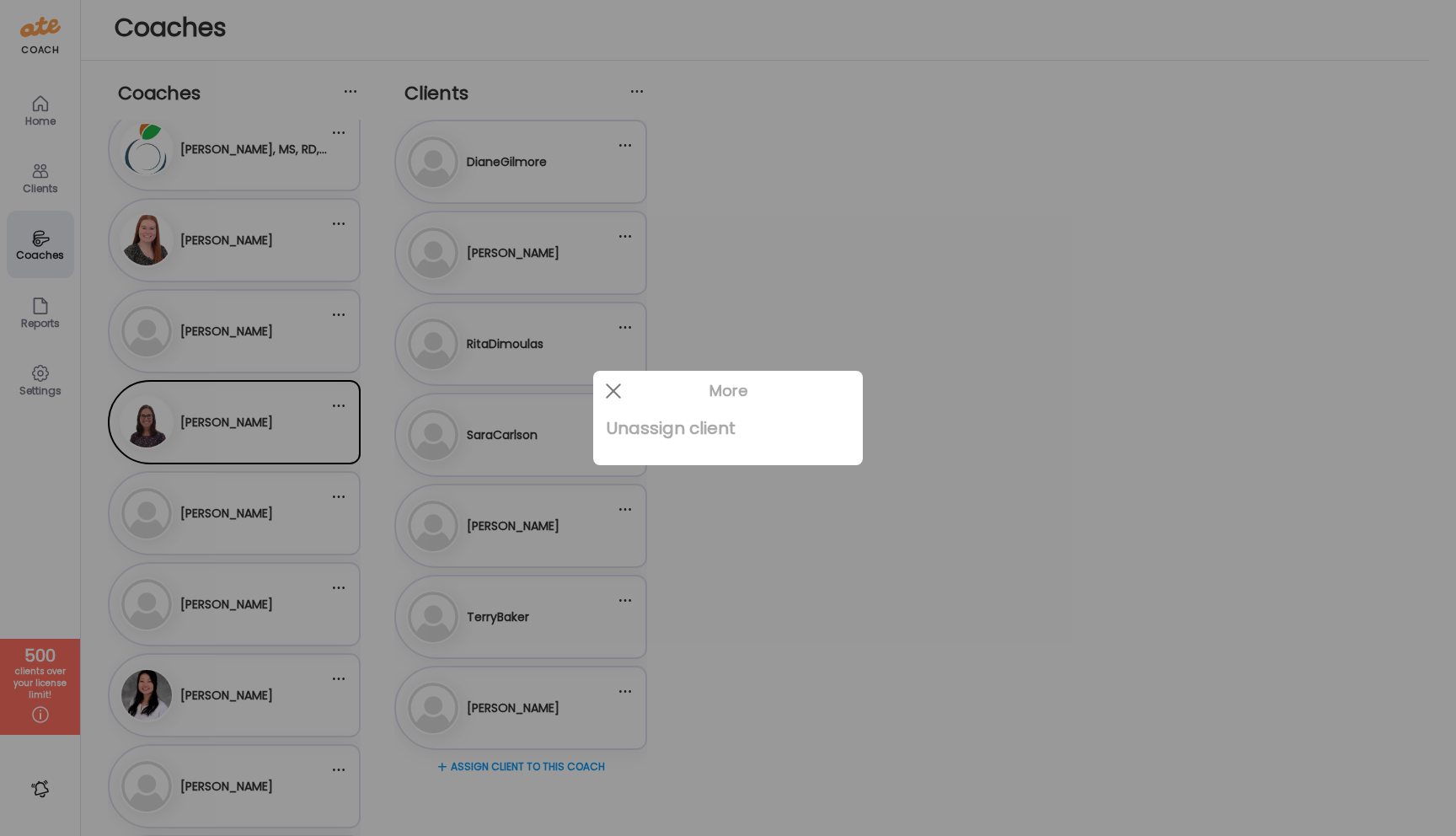
click at [626, 428] on div "Unassign client" at bounding box center [728, 429] width 243 height 34
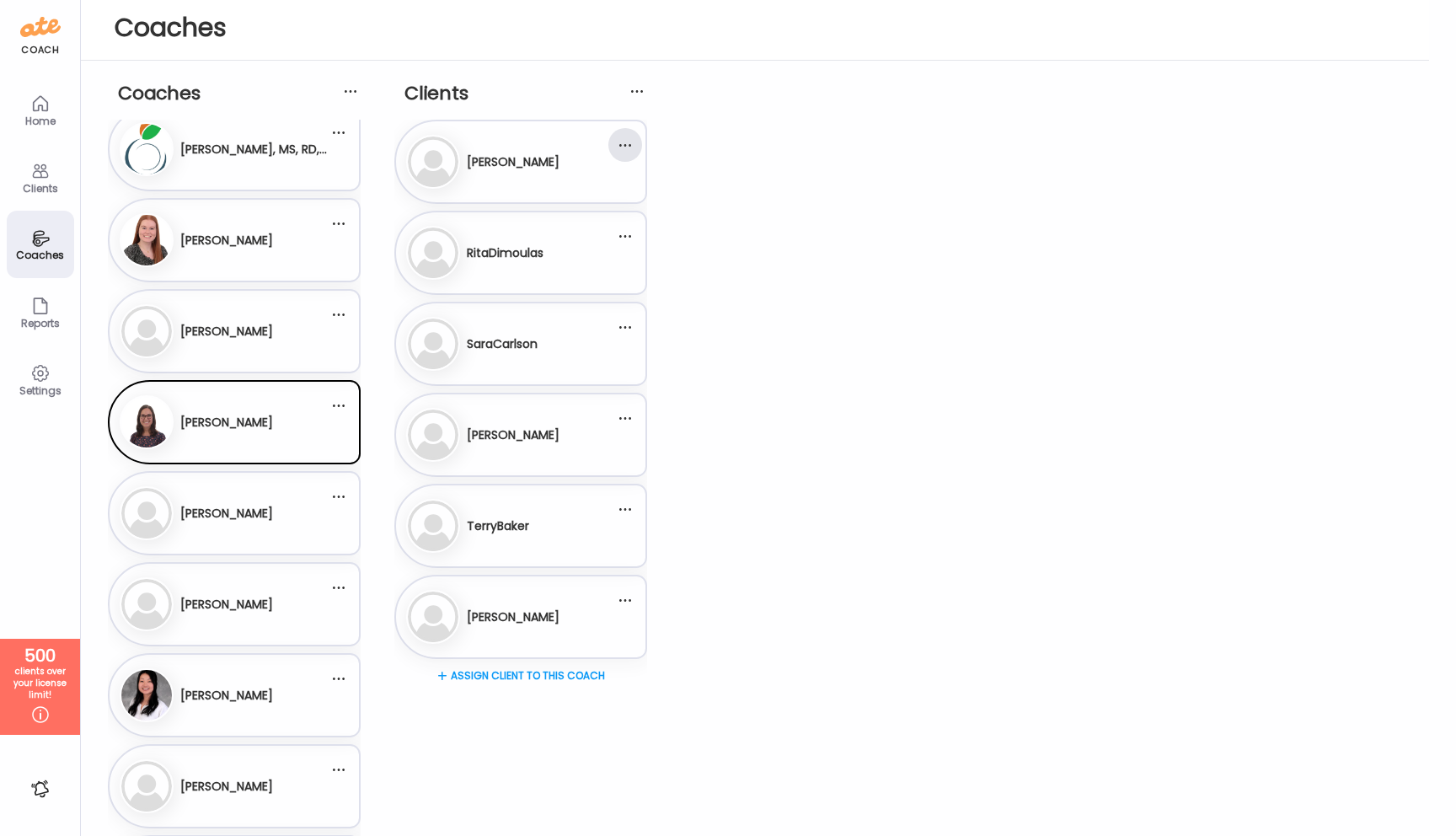
click at [625, 145] on div at bounding box center [626, 145] width 34 height 34
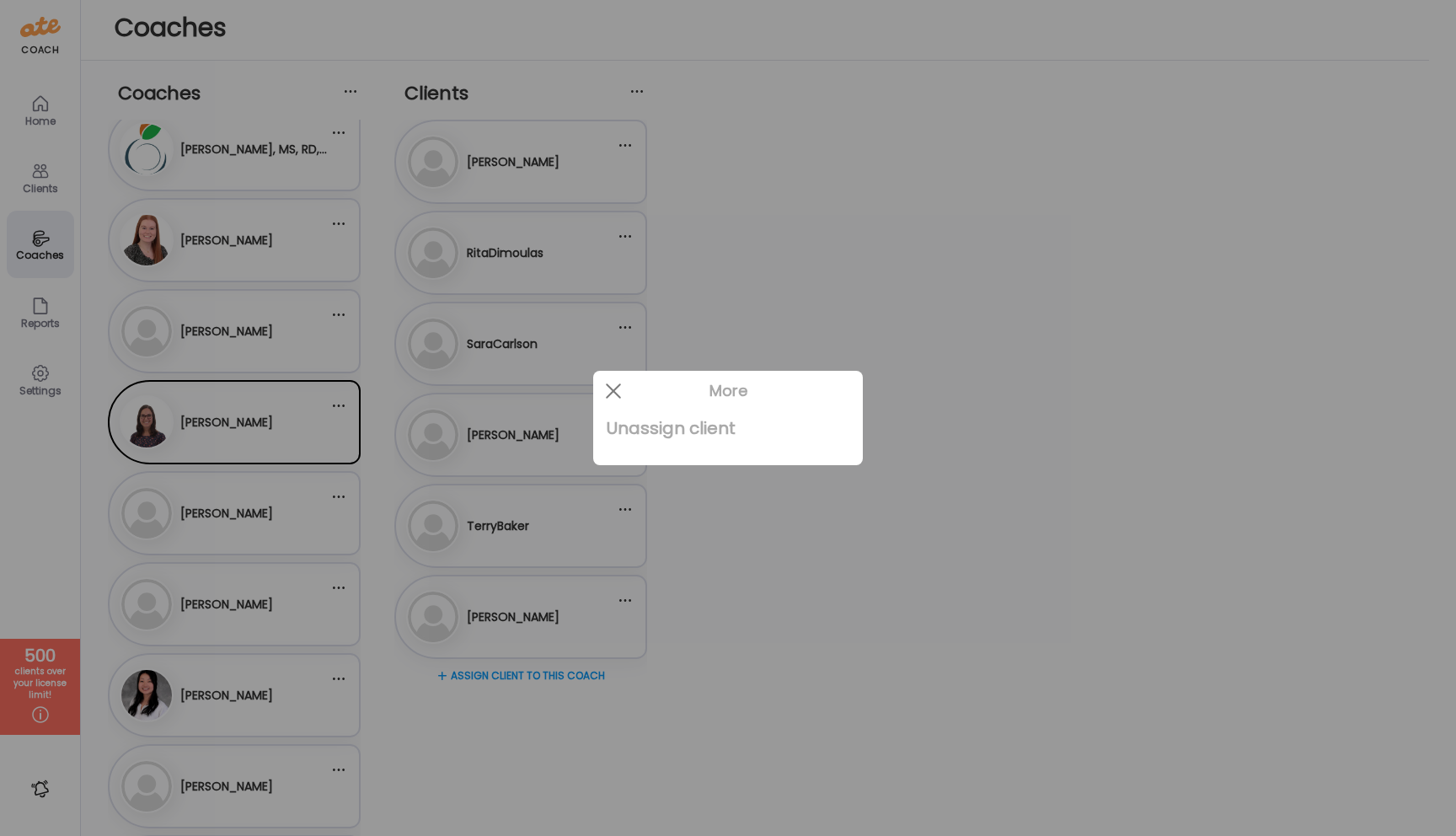
click at [642, 428] on div "Unassign client" at bounding box center [728, 429] width 243 height 34
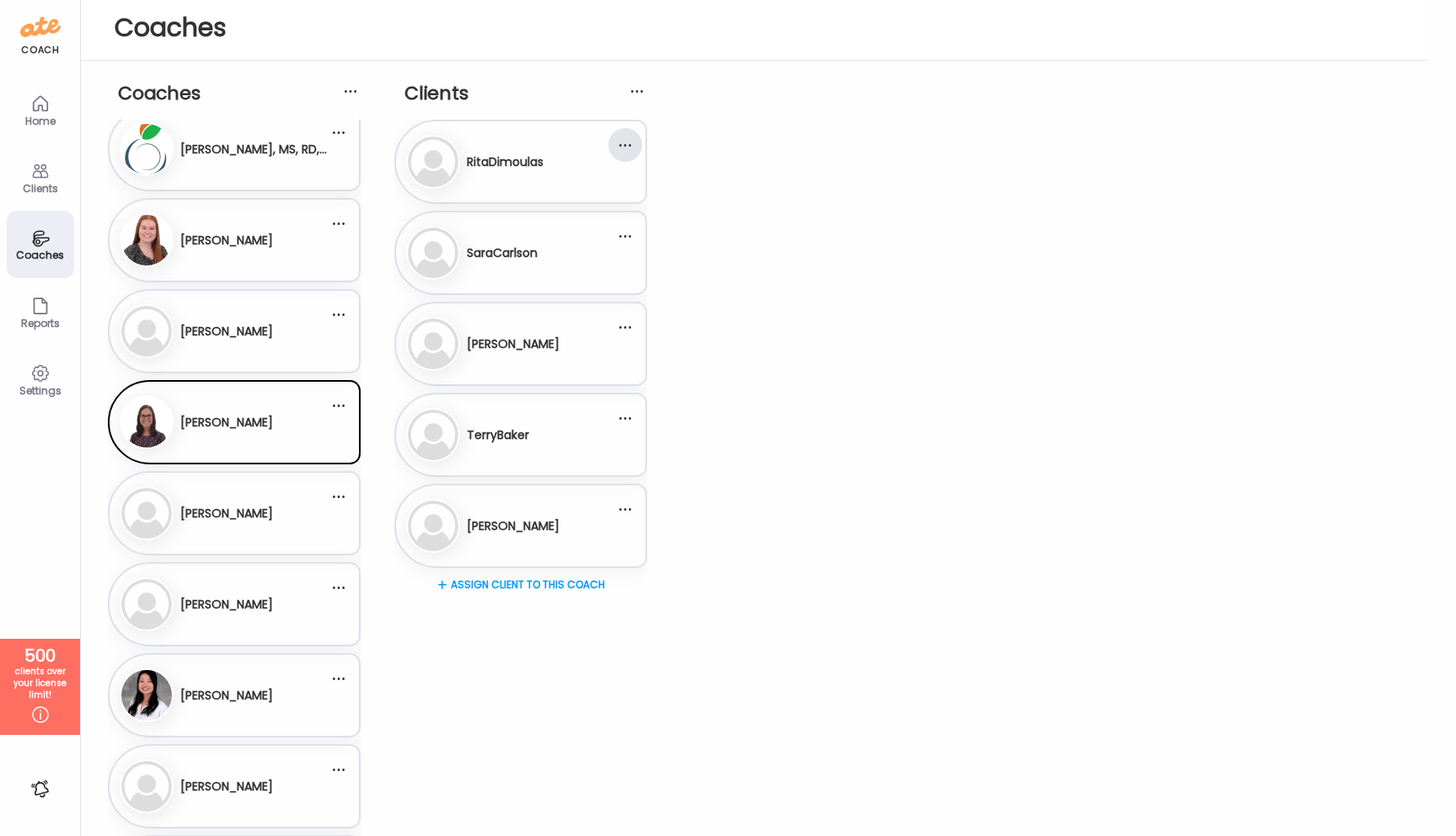
click at [627, 147] on div at bounding box center [626, 145] width 34 height 34
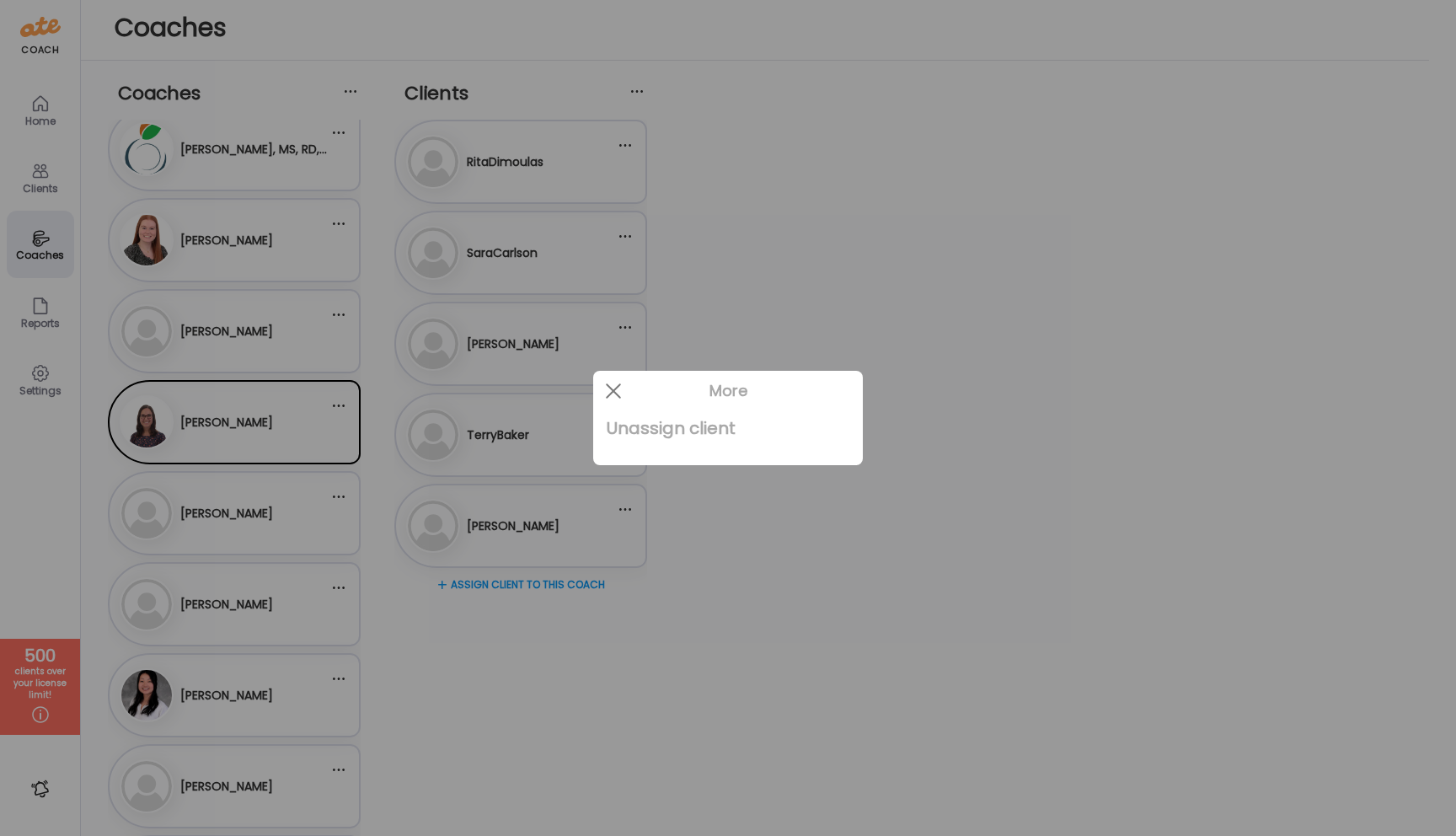
click at [658, 437] on div "Unassign client" at bounding box center [728, 429] width 243 height 34
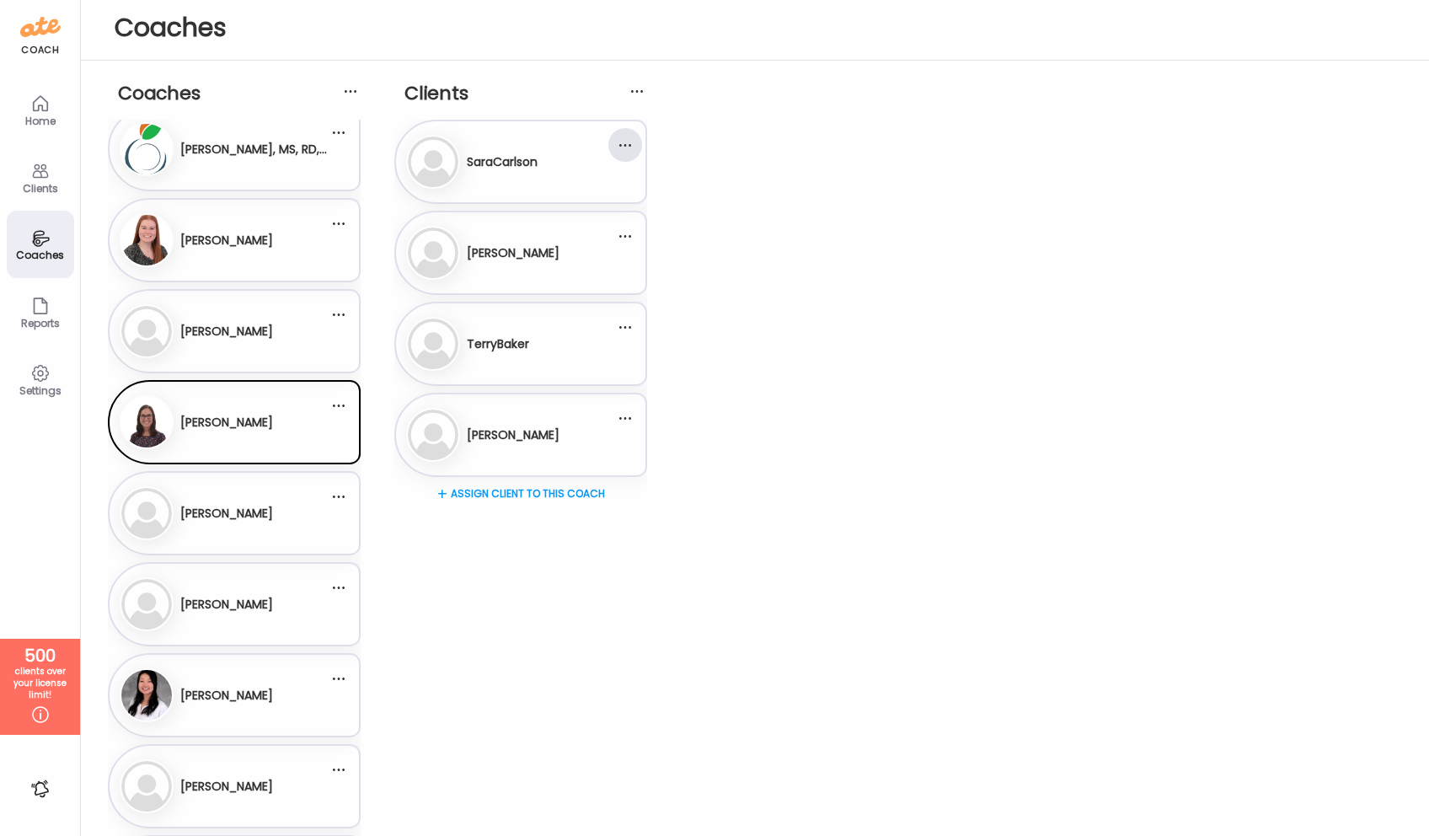
click at [623, 145] on div at bounding box center [626, 145] width 34 height 34
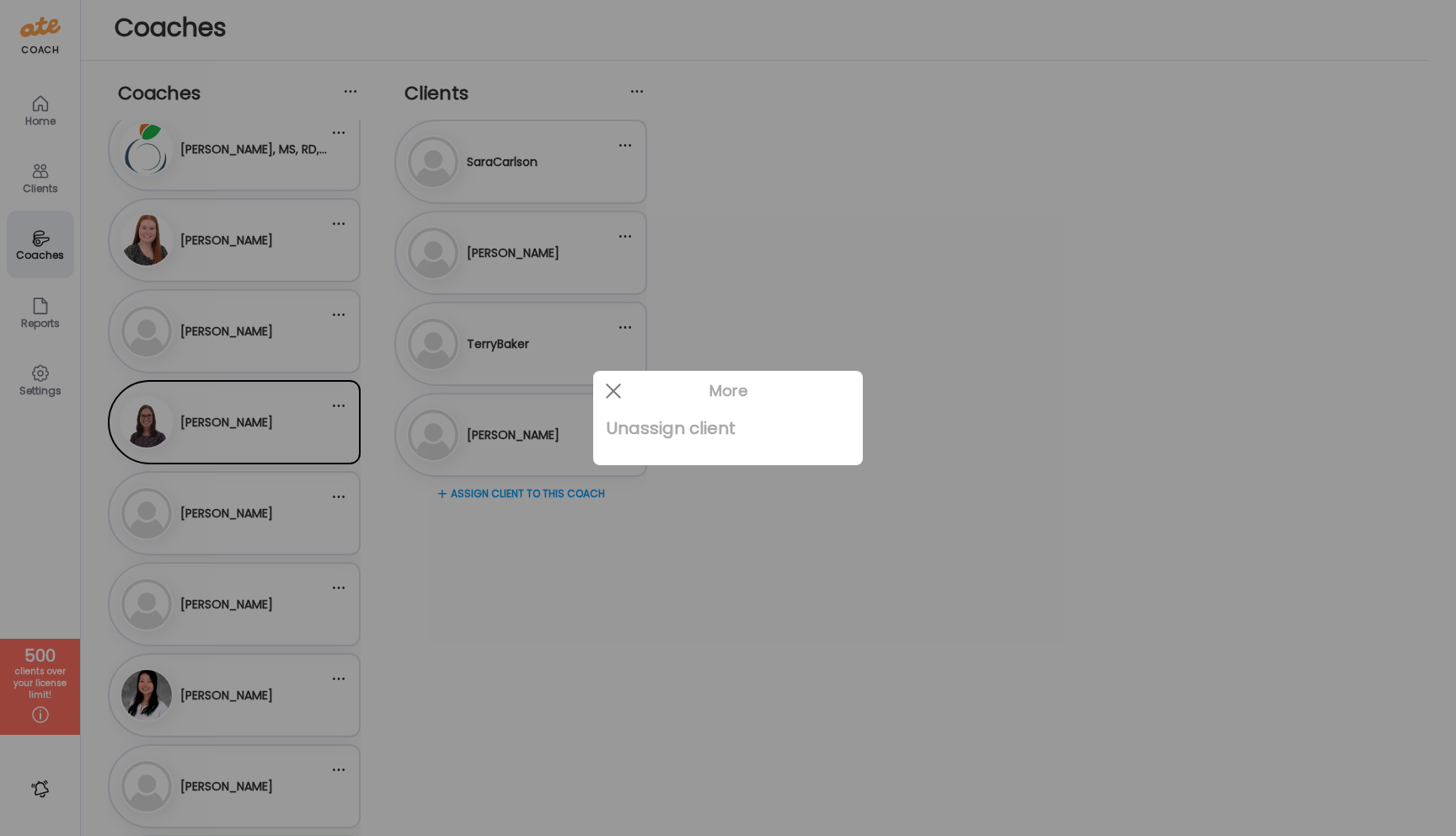
click at [651, 435] on div "Unassign client" at bounding box center [728, 429] width 243 height 34
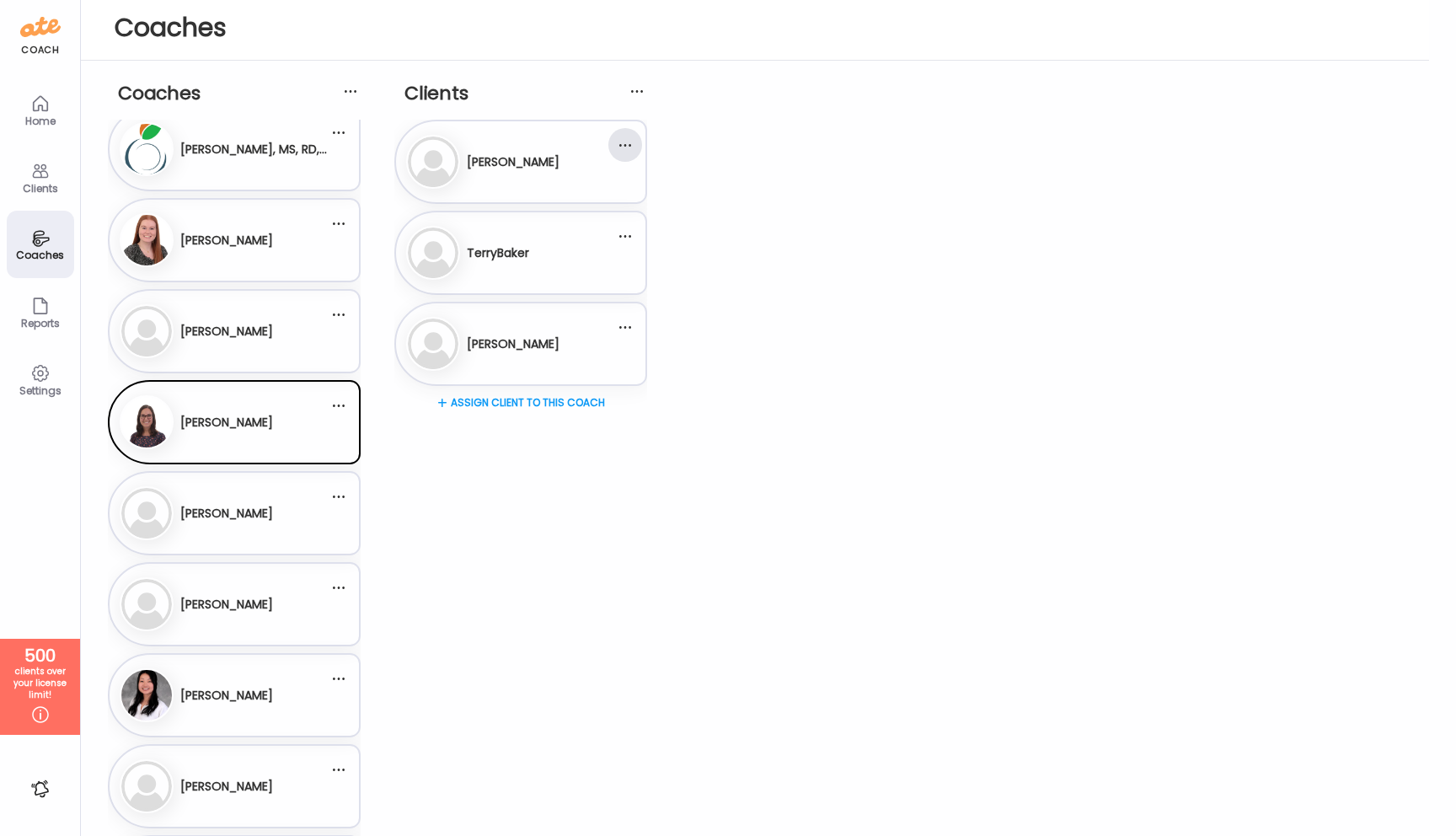
click at [622, 145] on div at bounding box center [626, 145] width 34 height 34
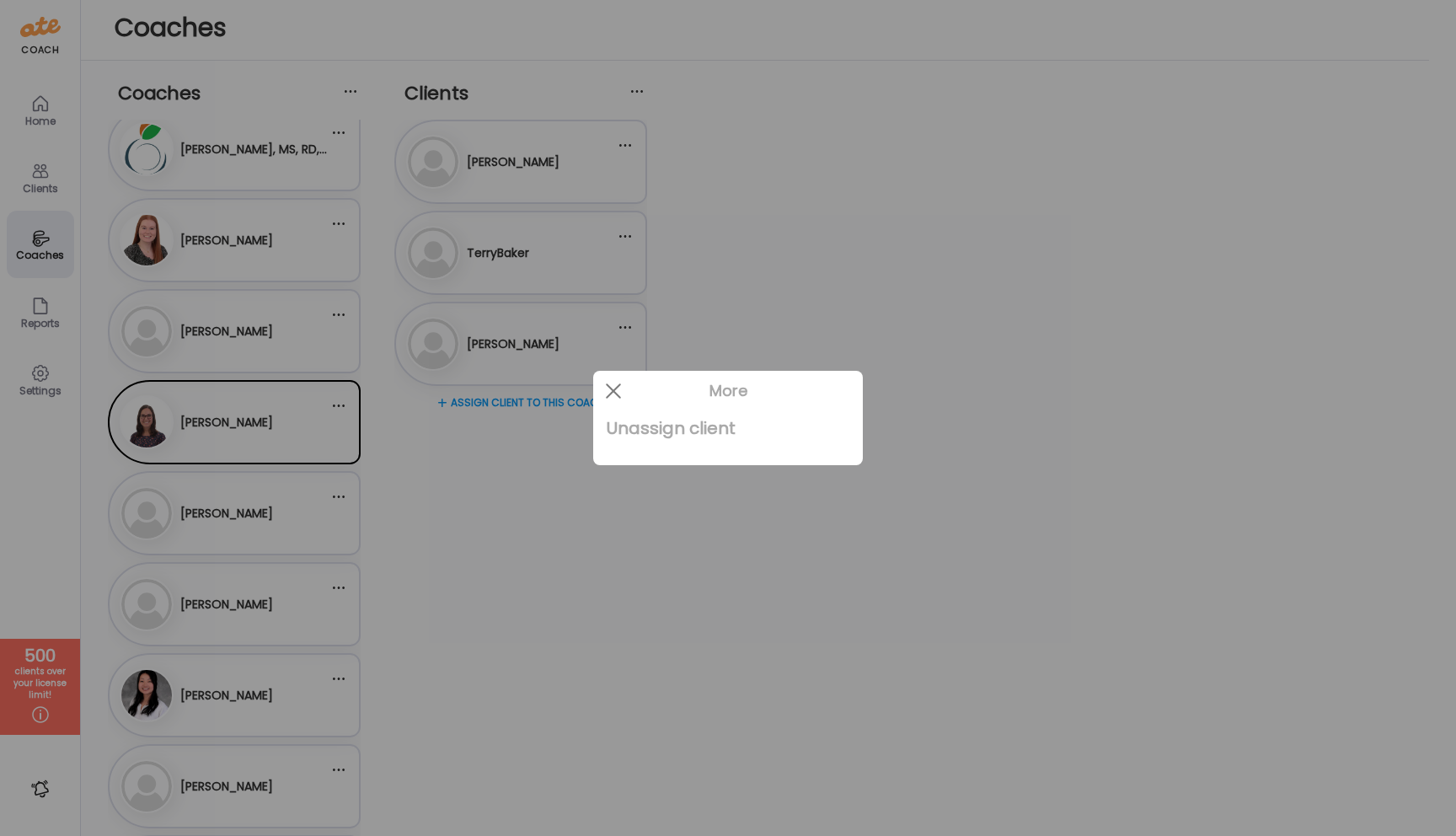
click at [632, 436] on div "Unassign client" at bounding box center [728, 429] width 243 height 34
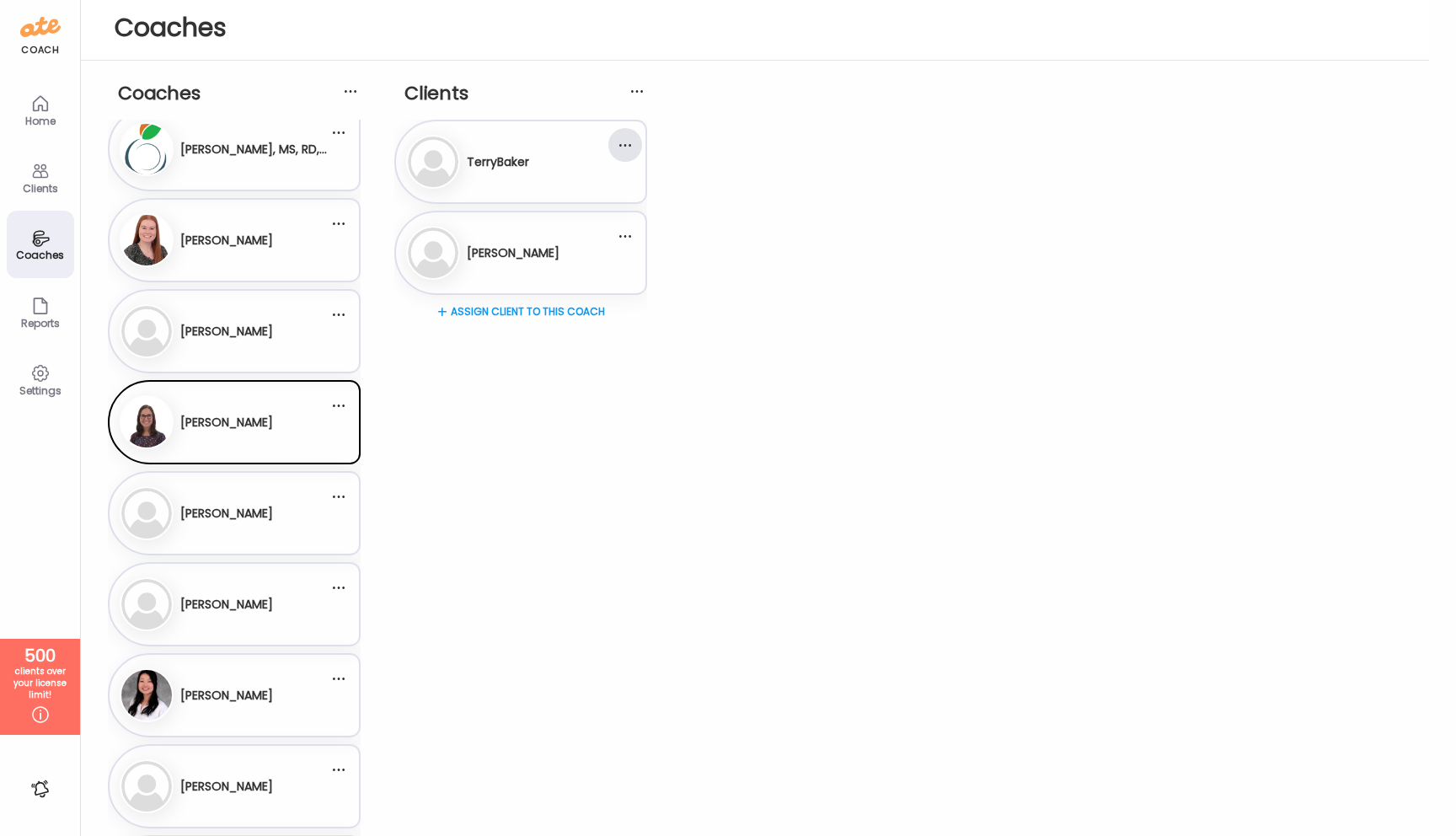
click at [626, 142] on div at bounding box center [626, 145] width 34 height 34
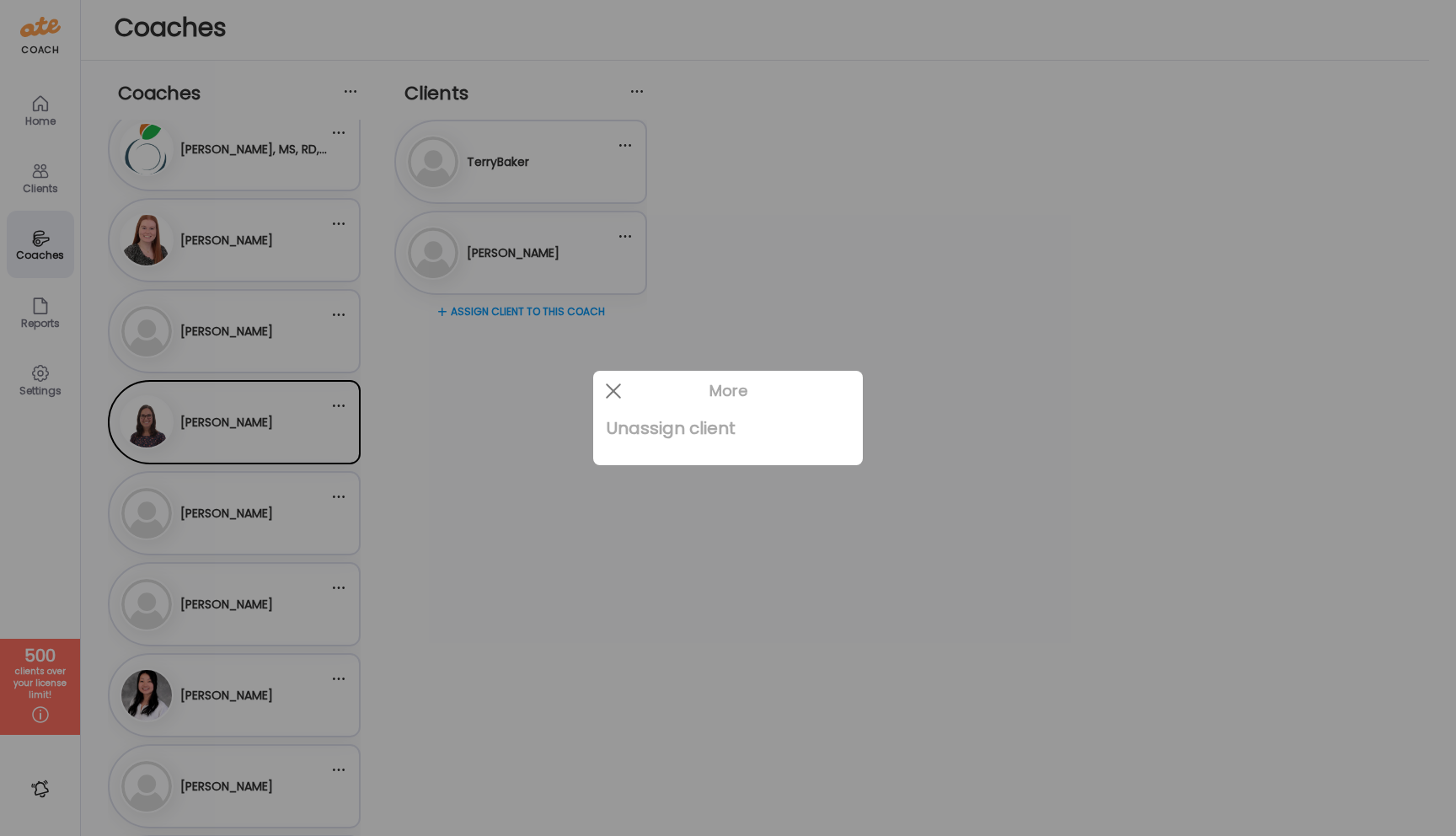
click at [636, 432] on div "Unassign client" at bounding box center [728, 429] width 243 height 34
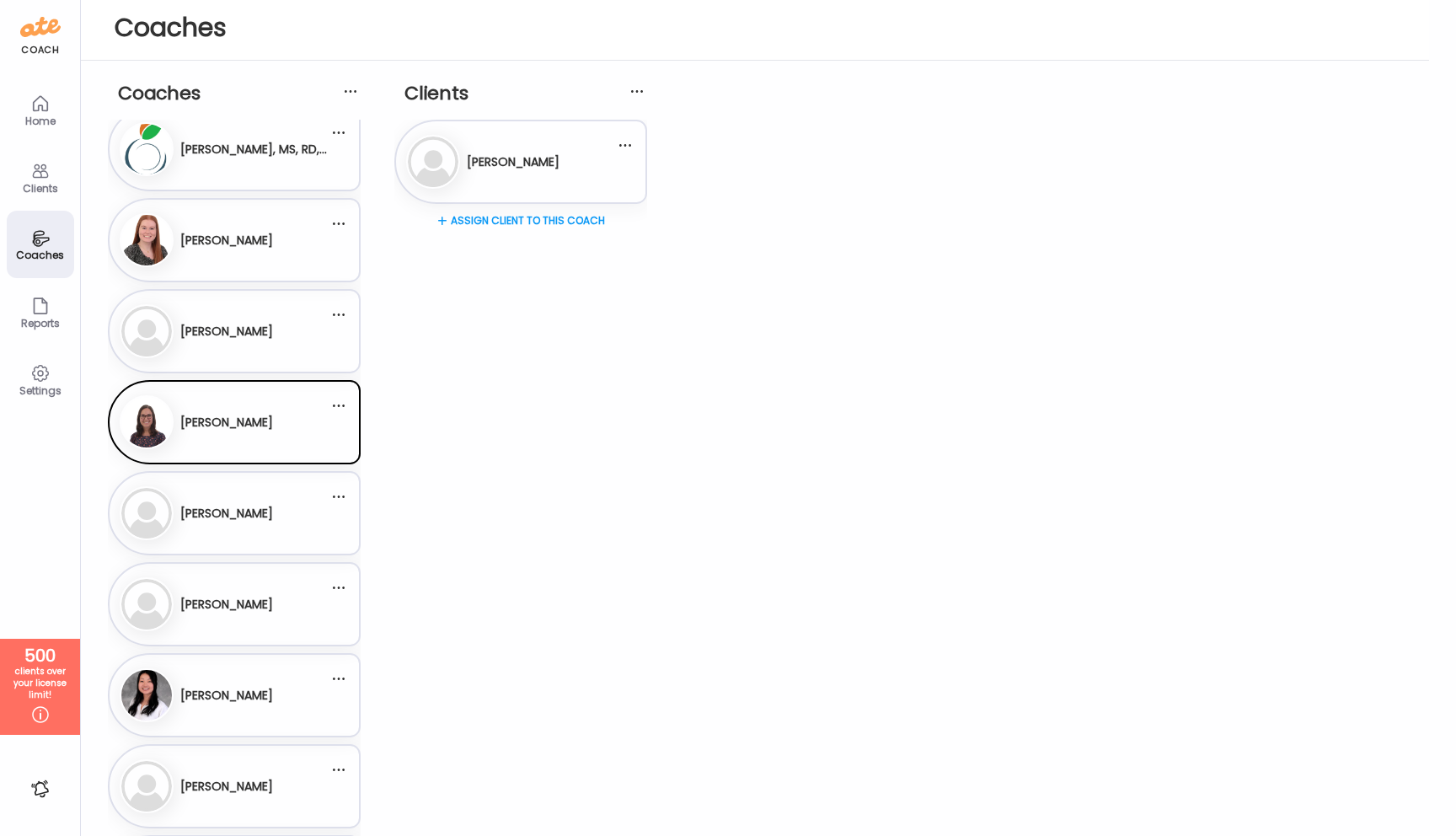
click at [623, 142] on div at bounding box center [626, 145] width 34 height 34
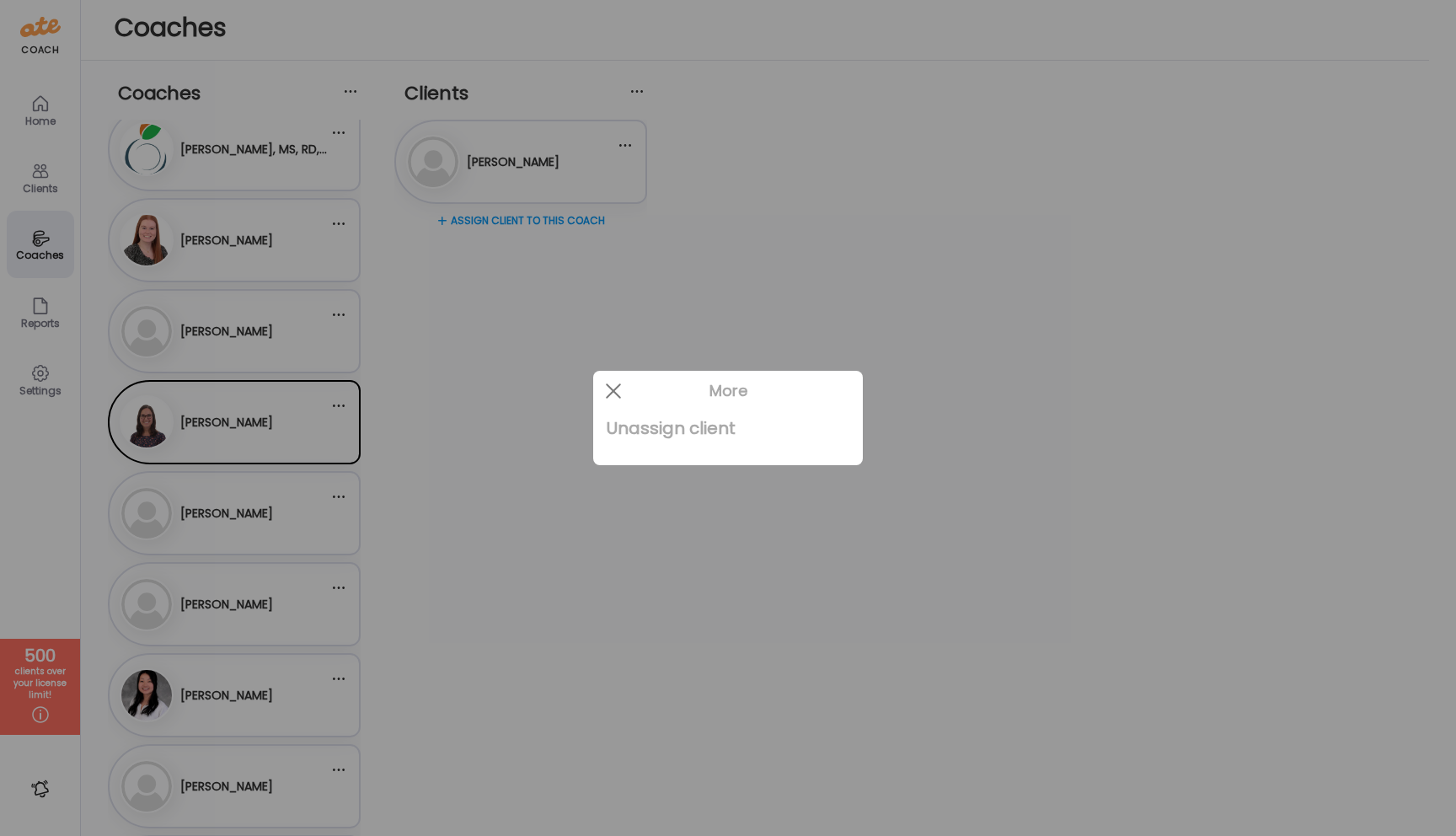
click at [660, 437] on div "Unassign client" at bounding box center [728, 429] width 243 height 34
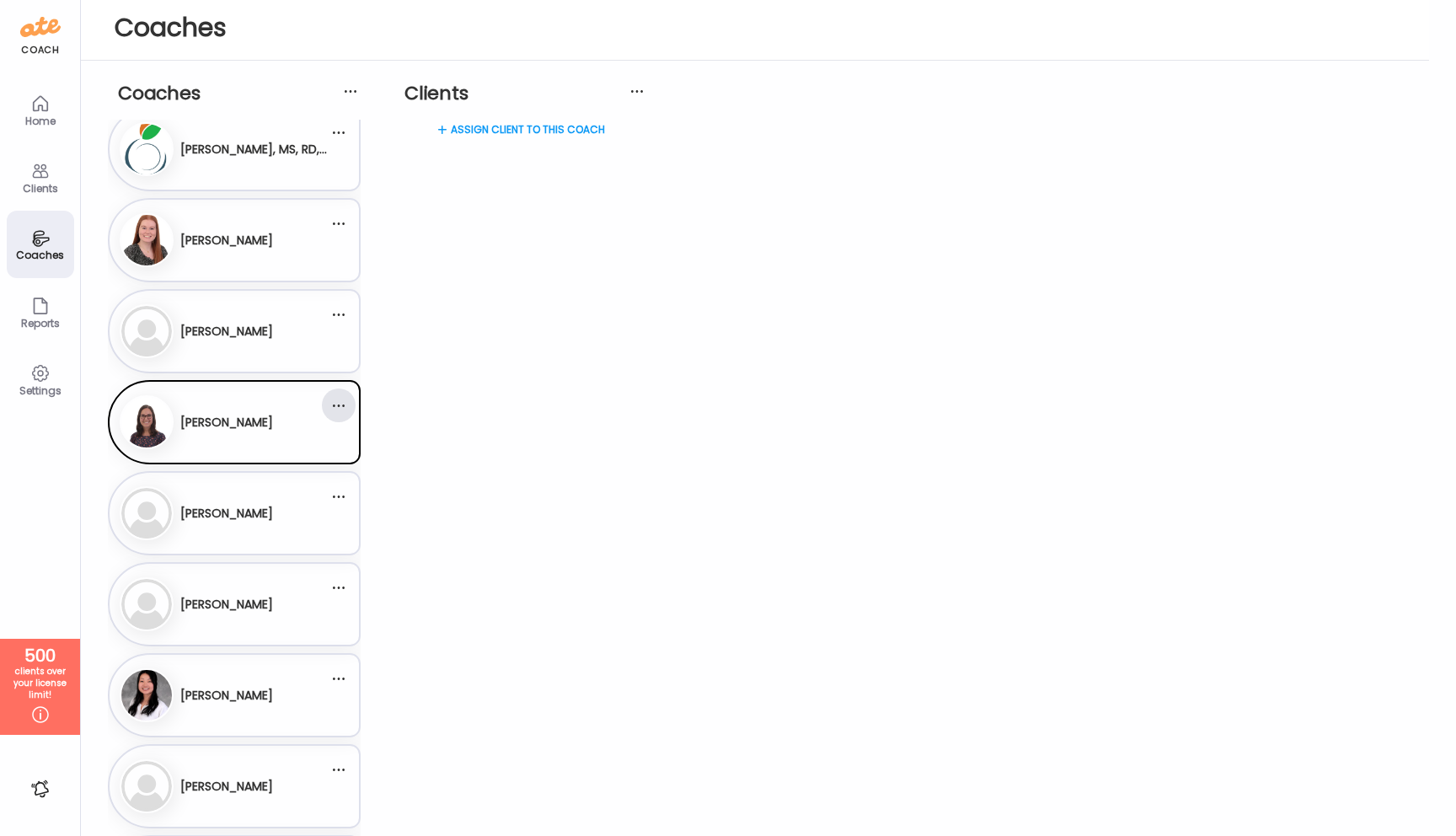
click at [337, 407] on div at bounding box center [339, 406] width 34 height 34
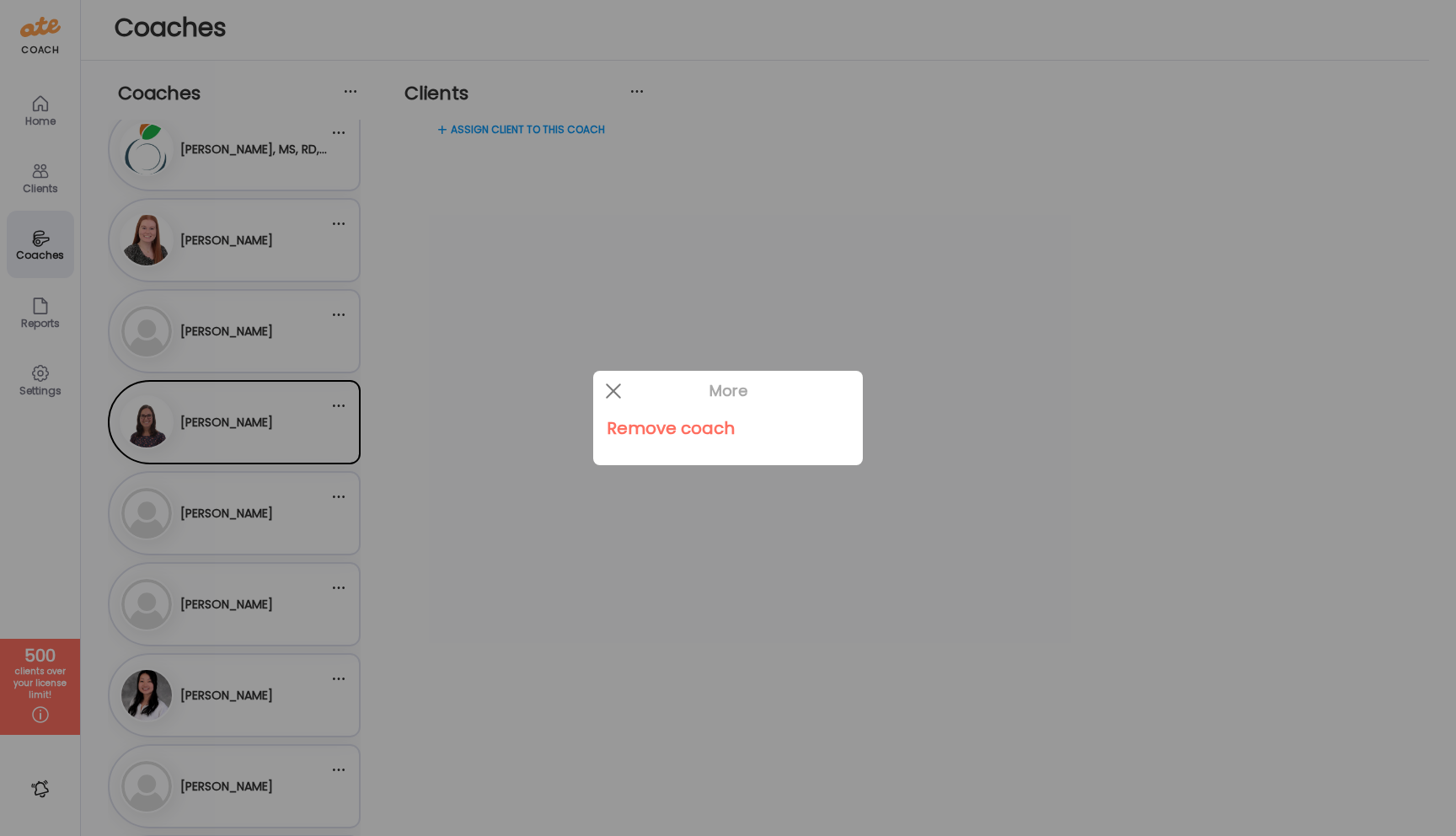
click at [635, 431] on div "Remove coach" at bounding box center [728, 429] width 243 height 34
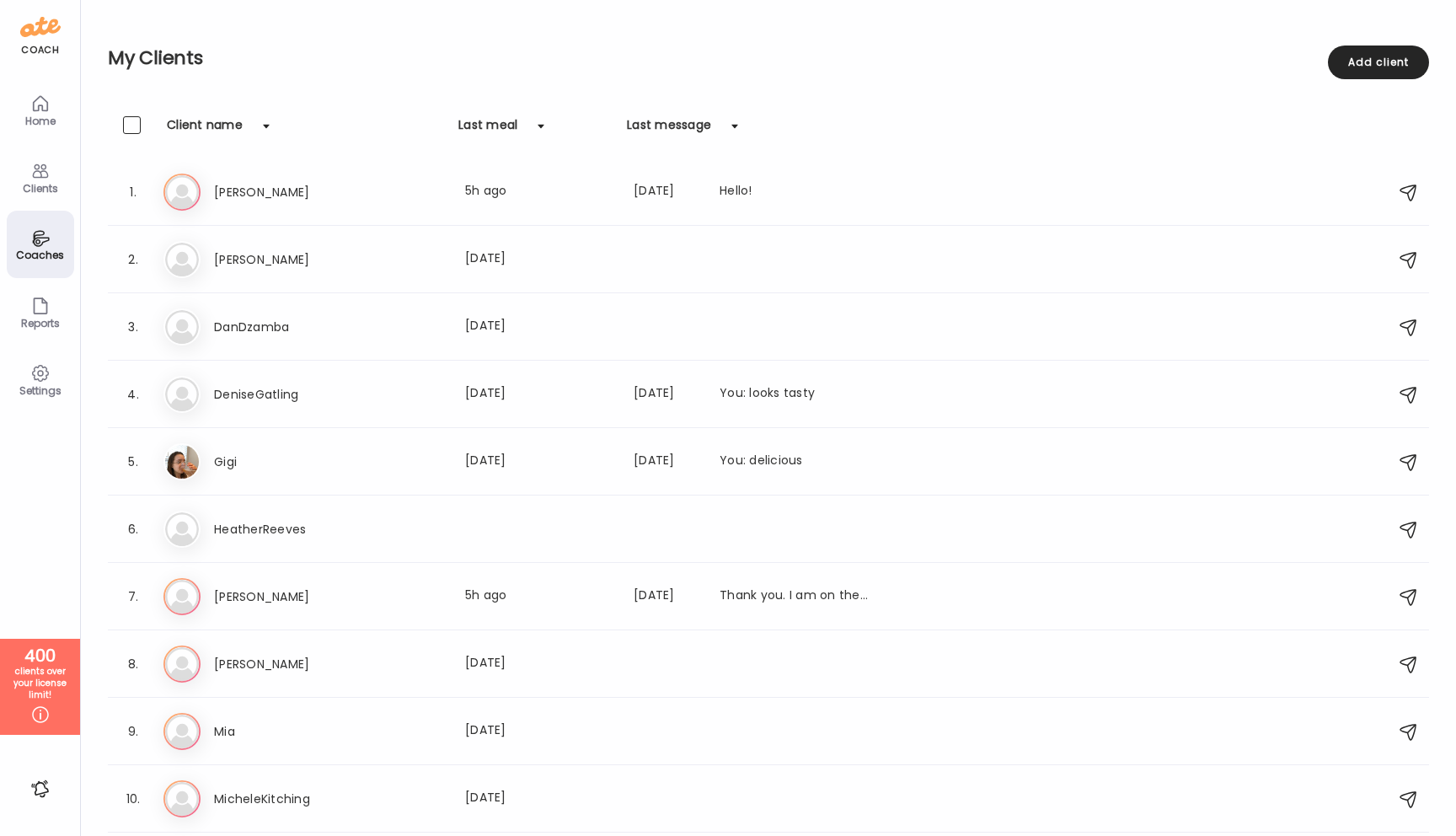
click at [37, 245] on icon at bounding box center [41, 238] width 17 height 16
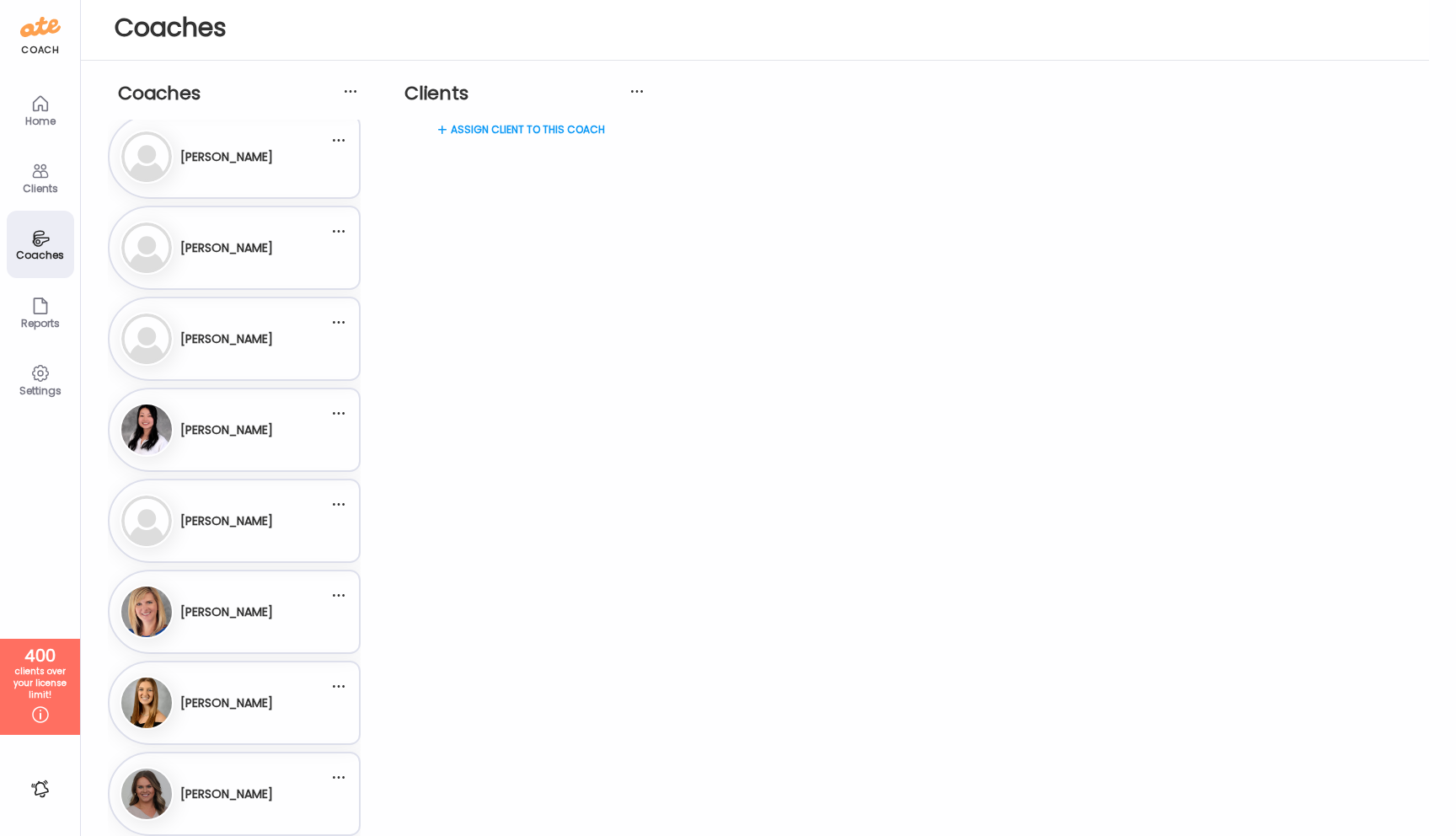
scroll to position [198, 0]
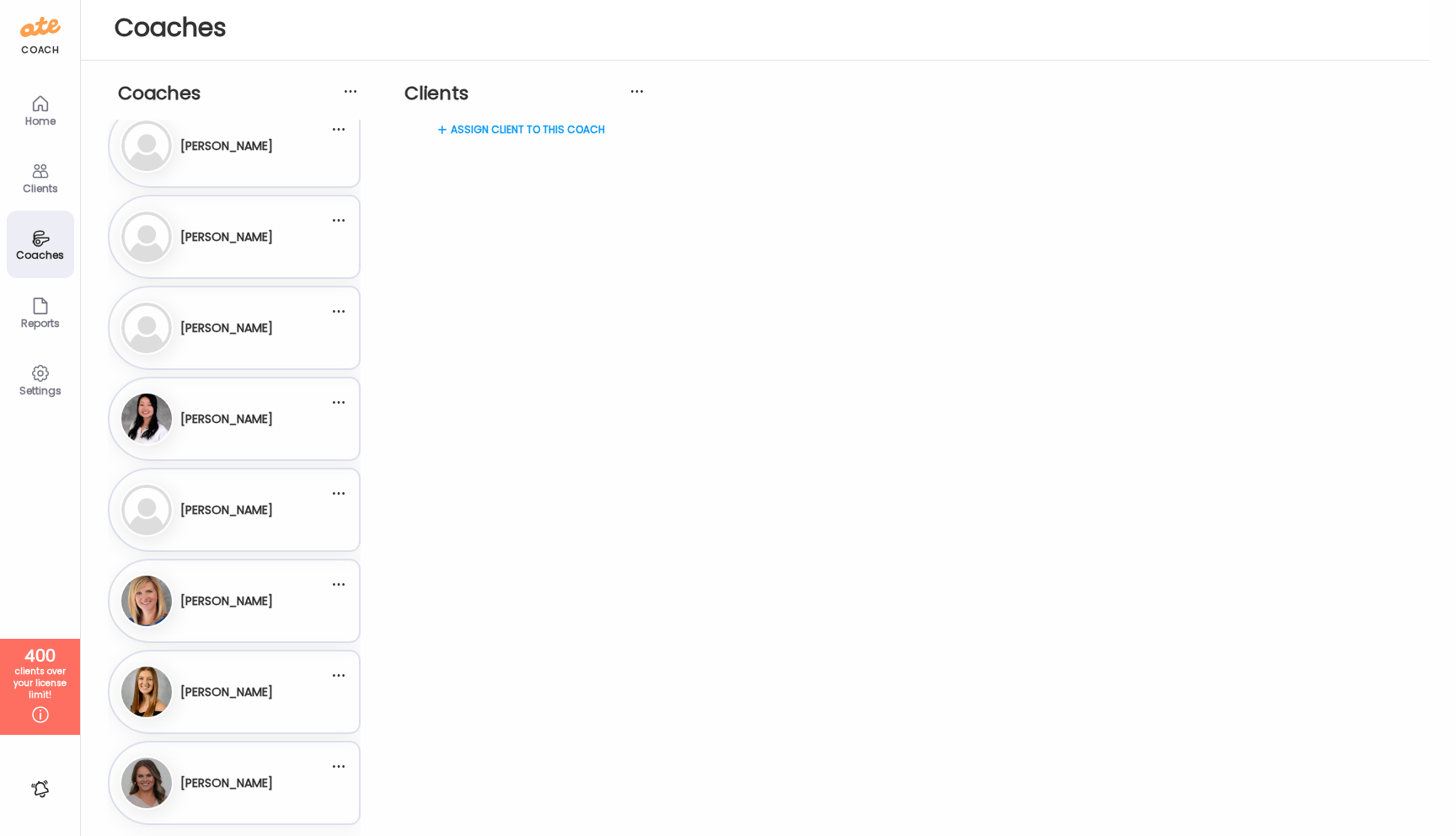
click at [217, 338] on div "Katie Totten" at bounding box center [226, 328] width 93 height 42
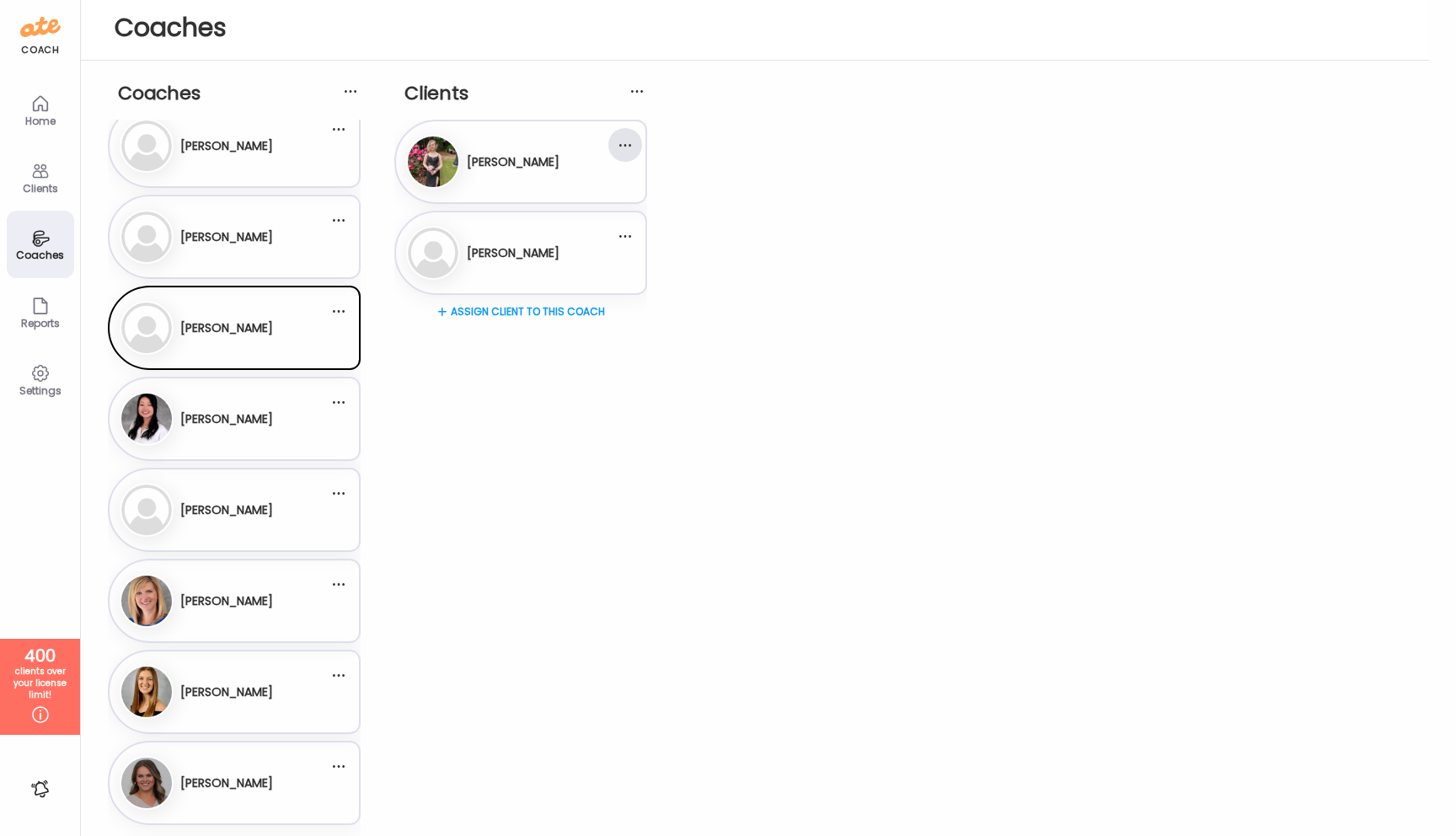
click at [632, 145] on div at bounding box center [626, 145] width 34 height 34
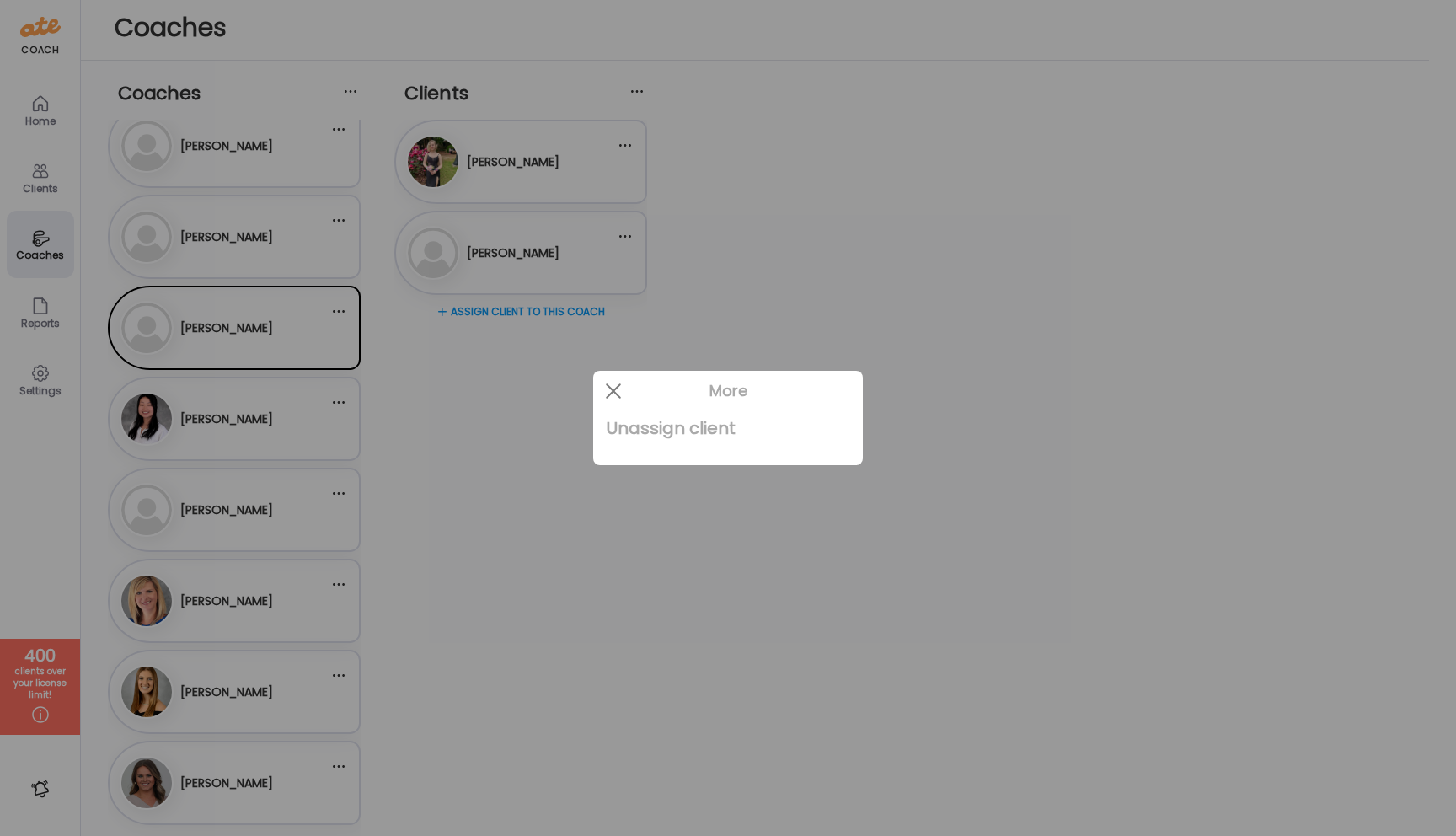
click at [654, 432] on div "Unassign client" at bounding box center [728, 429] width 243 height 34
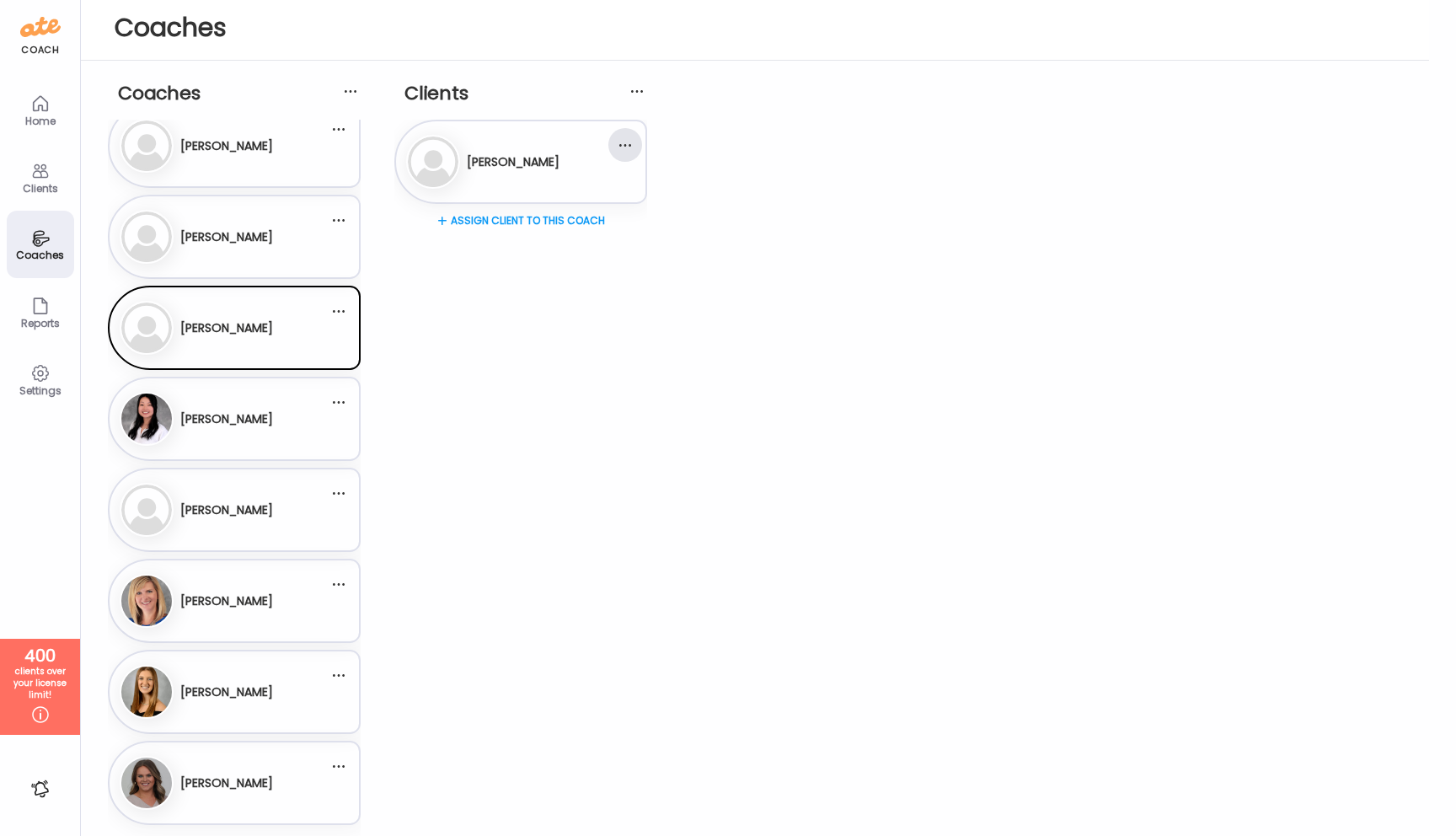
click at [620, 145] on div at bounding box center [626, 145] width 34 height 34
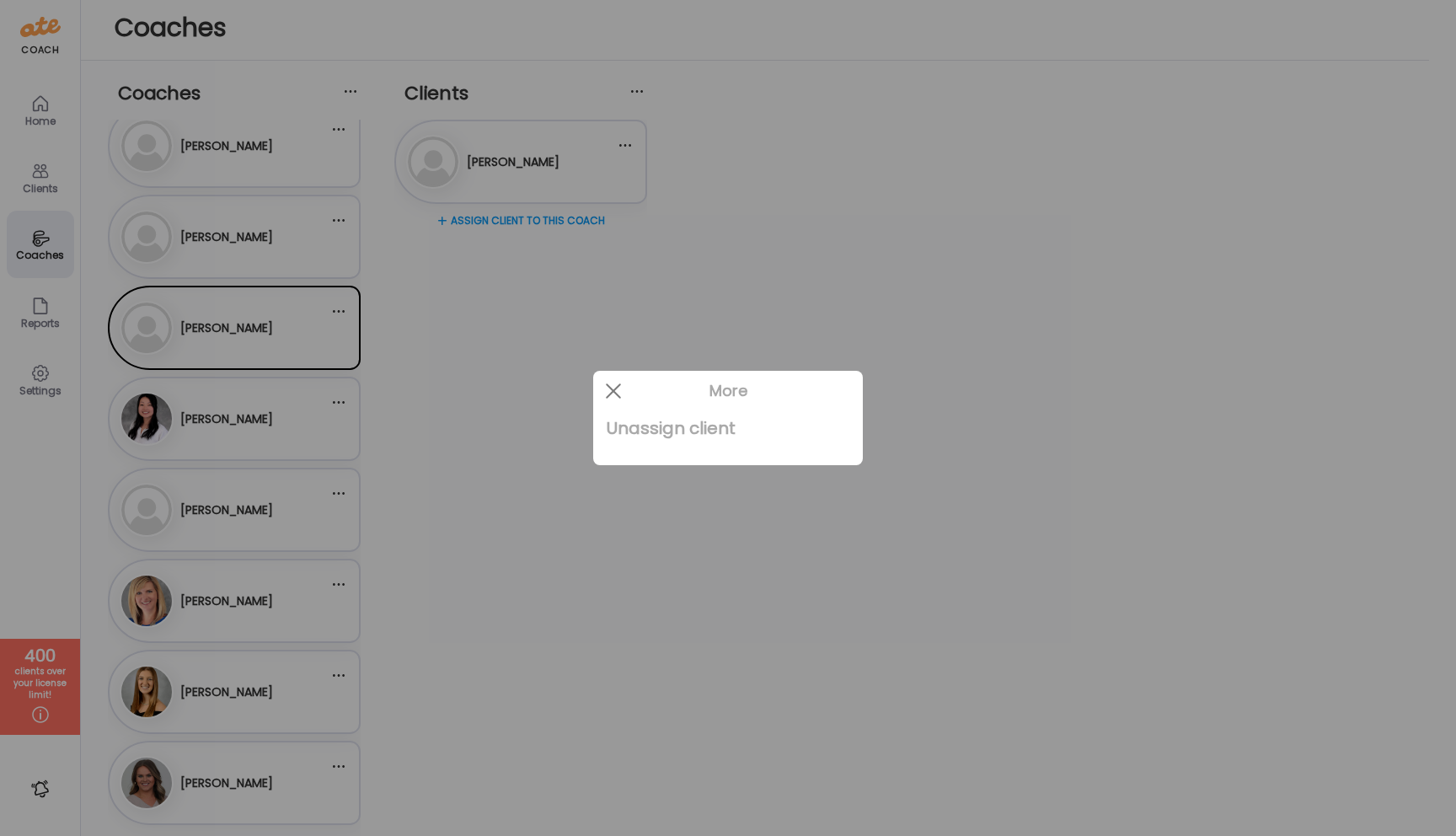
click at [632, 436] on div "Unassign client" at bounding box center [728, 429] width 243 height 34
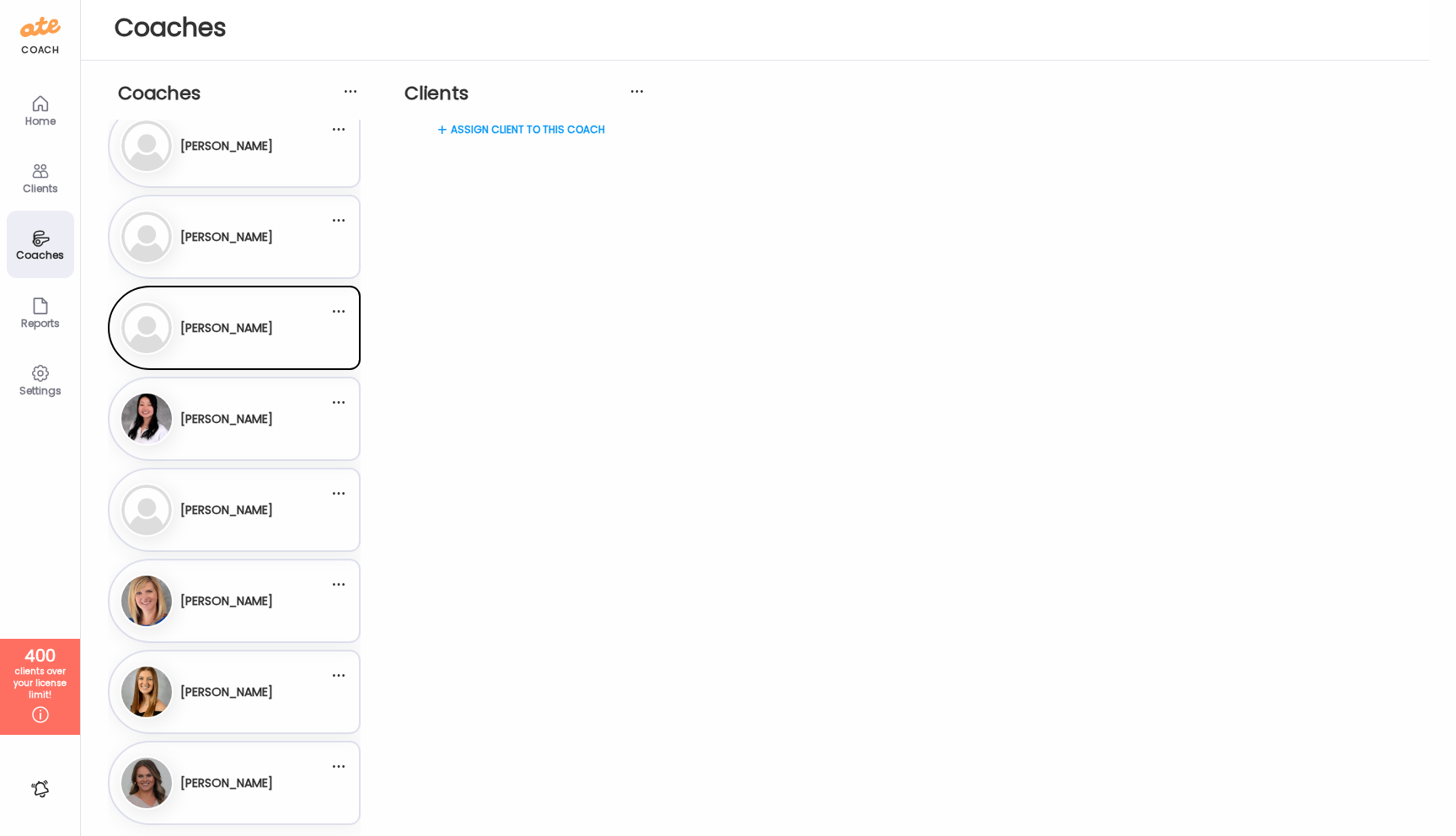
click at [36, 253] on div "Coaches" at bounding box center [40, 254] width 60 height 11
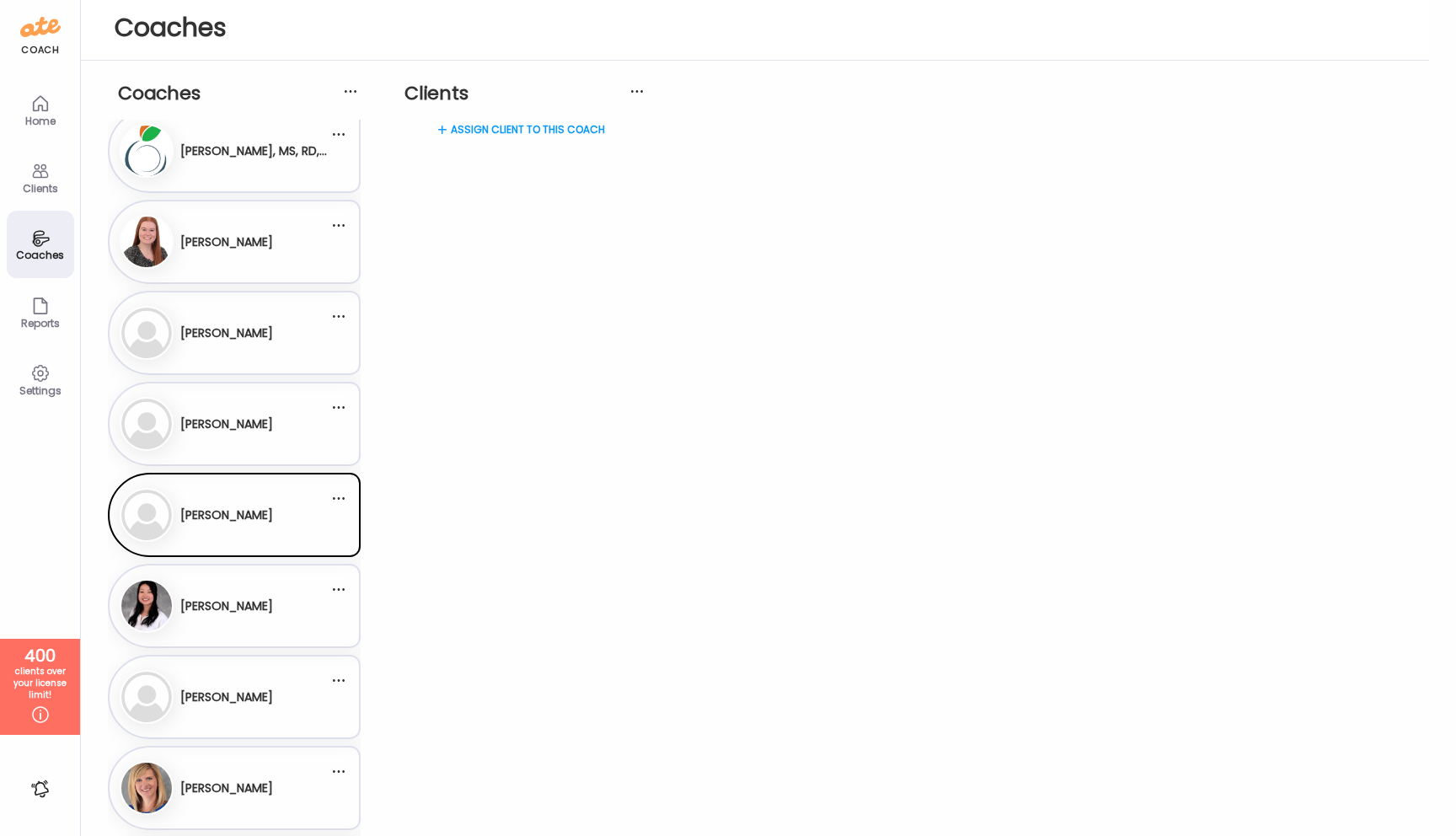
scroll to position [0, 0]
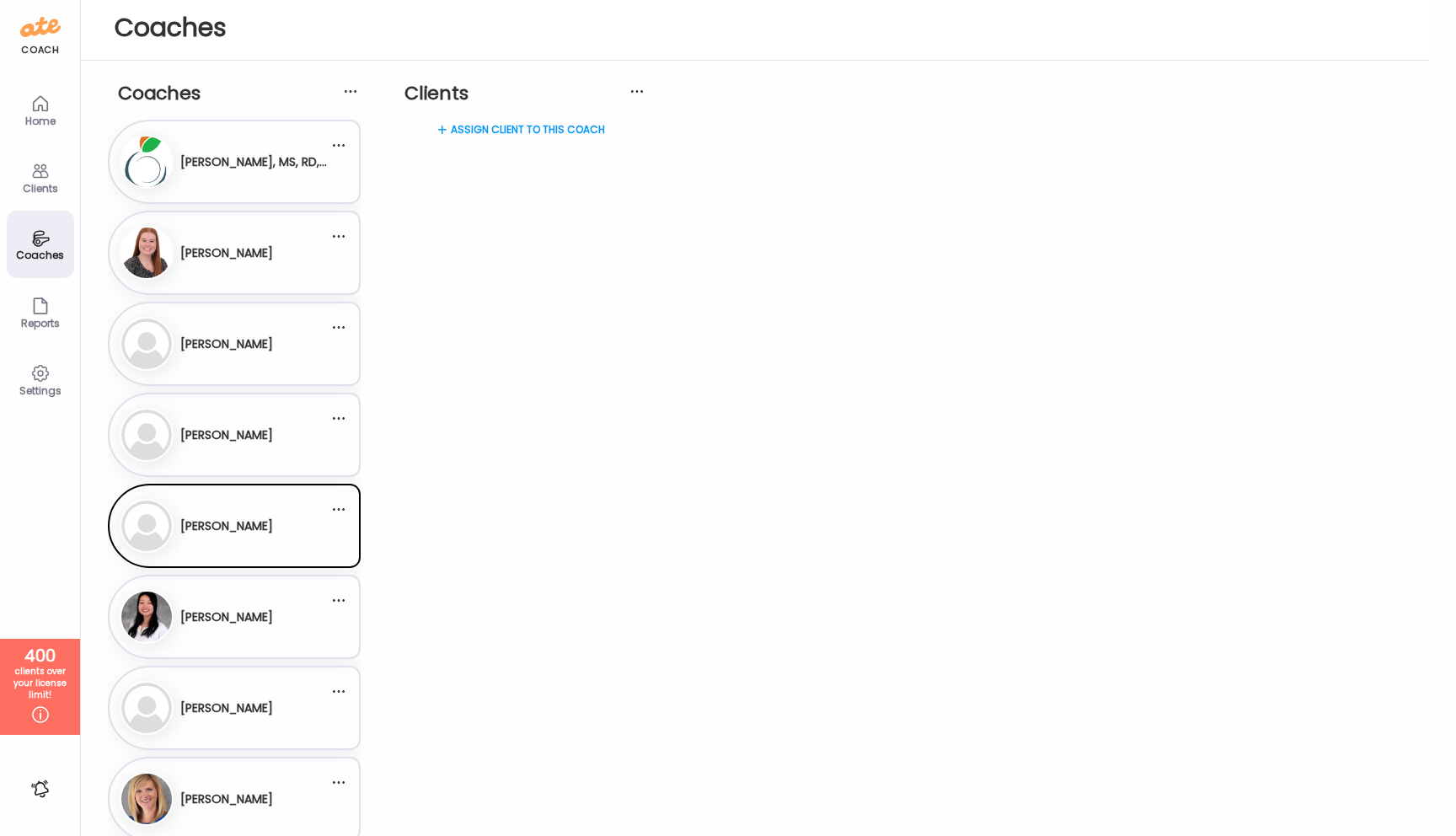
click at [141, 344] on img at bounding box center [146, 344] width 50 height 50
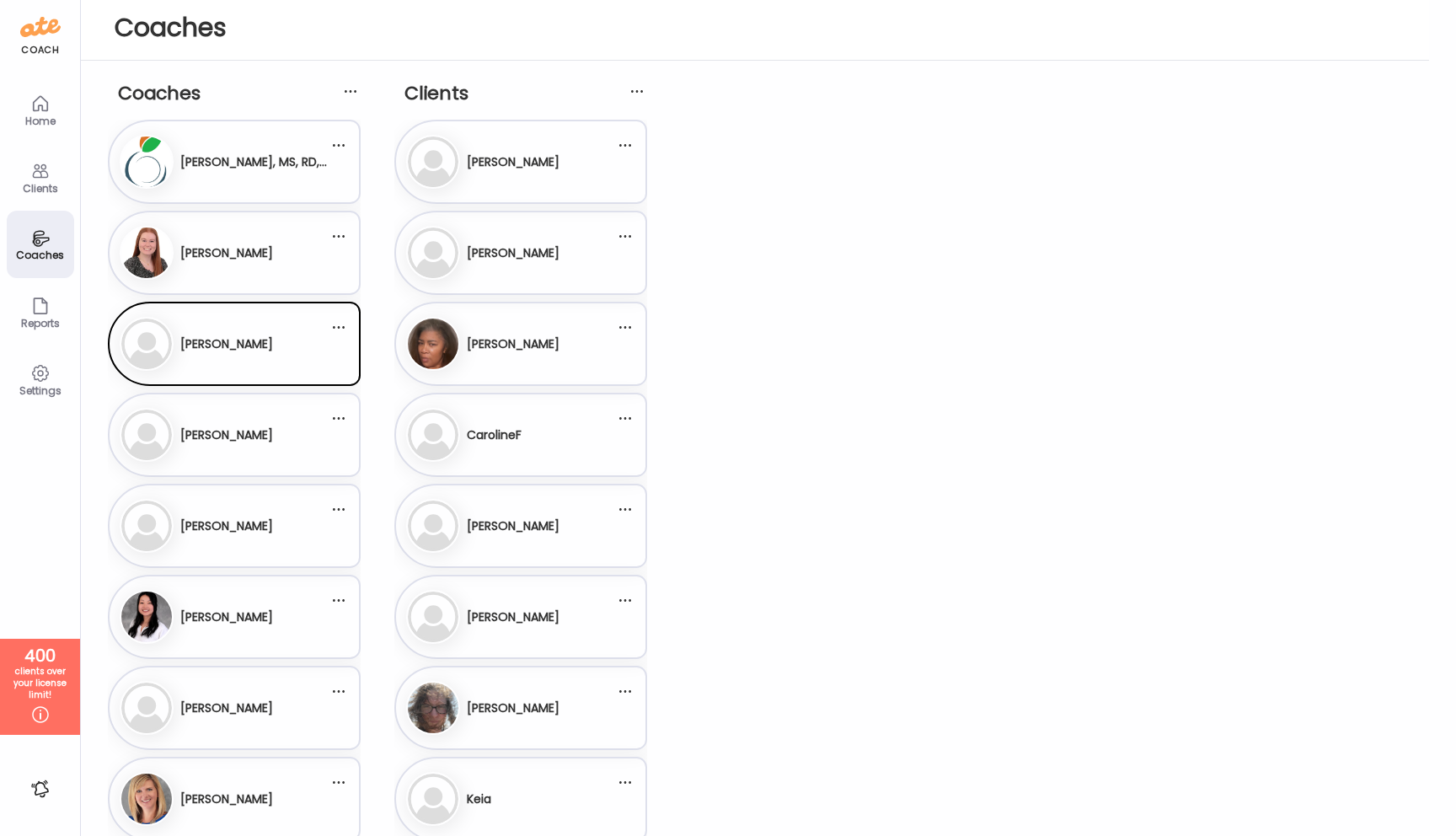
click at [145, 437] on img at bounding box center [146, 435] width 50 height 50
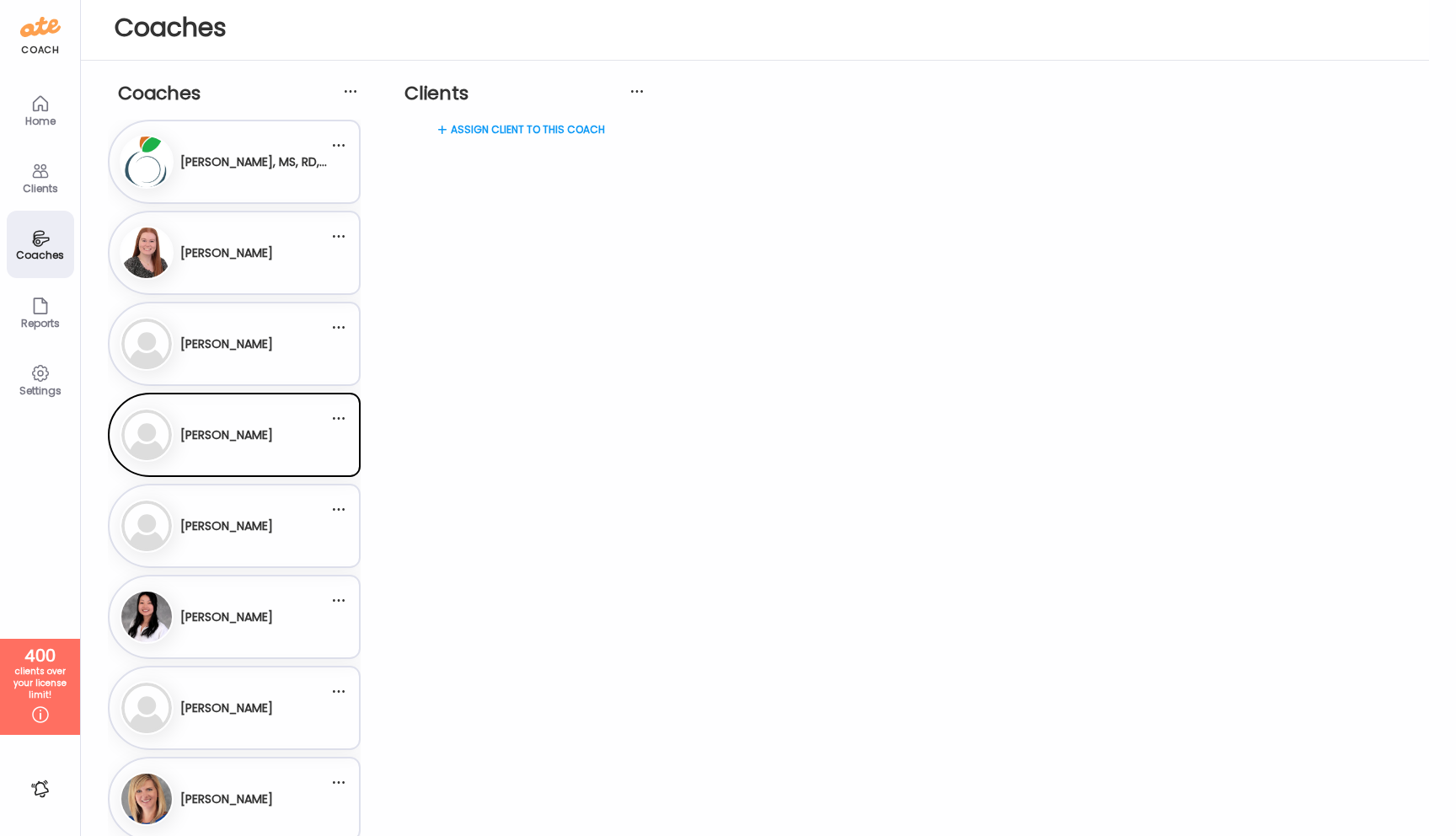
click at [147, 518] on img at bounding box center [146, 526] width 50 height 50
click at [149, 701] on img at bounding box center [146, 708] width 50 height 50
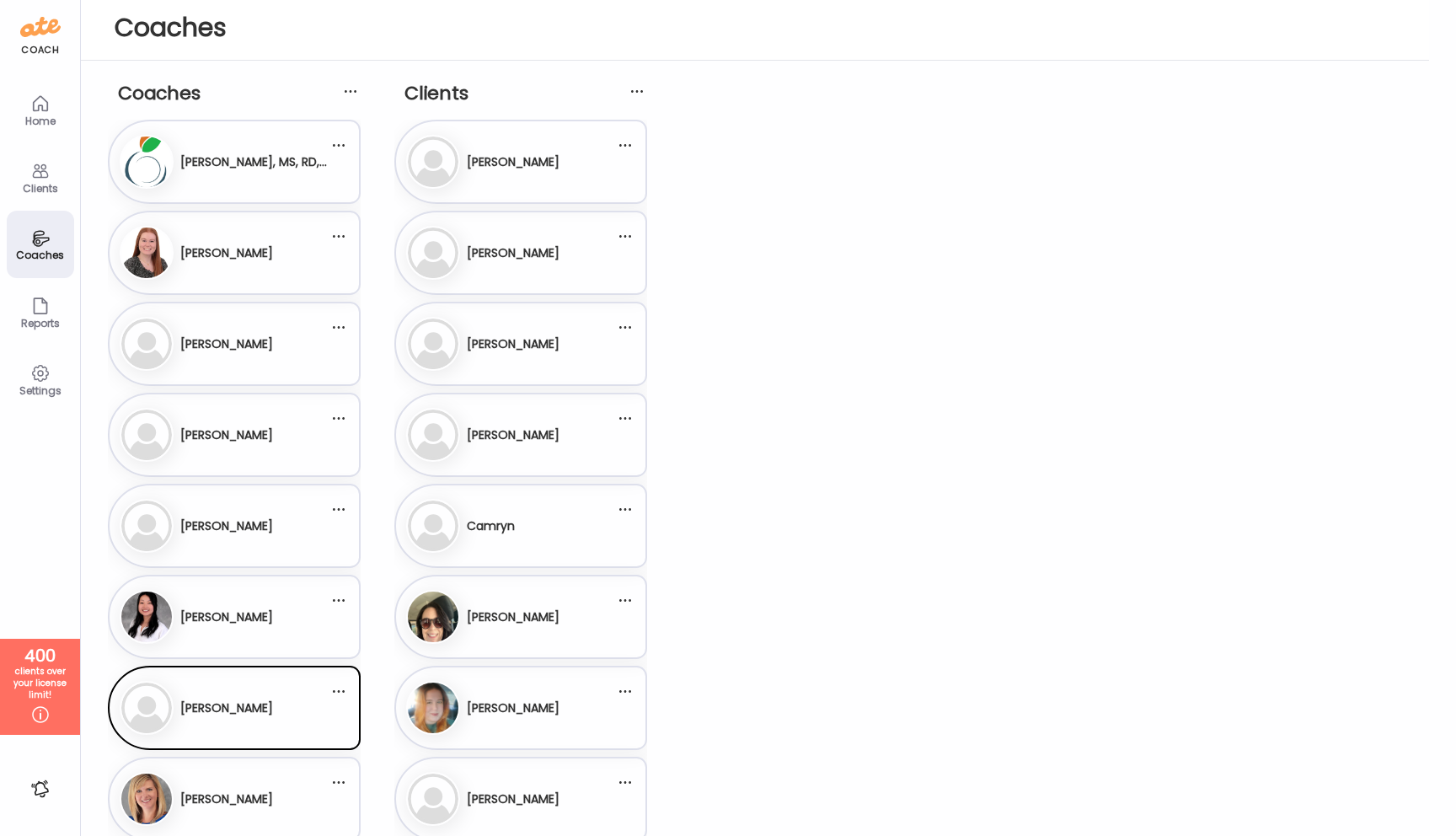
click at [43, 99] on icon at bounding box center [40, 103] width 14 height 14
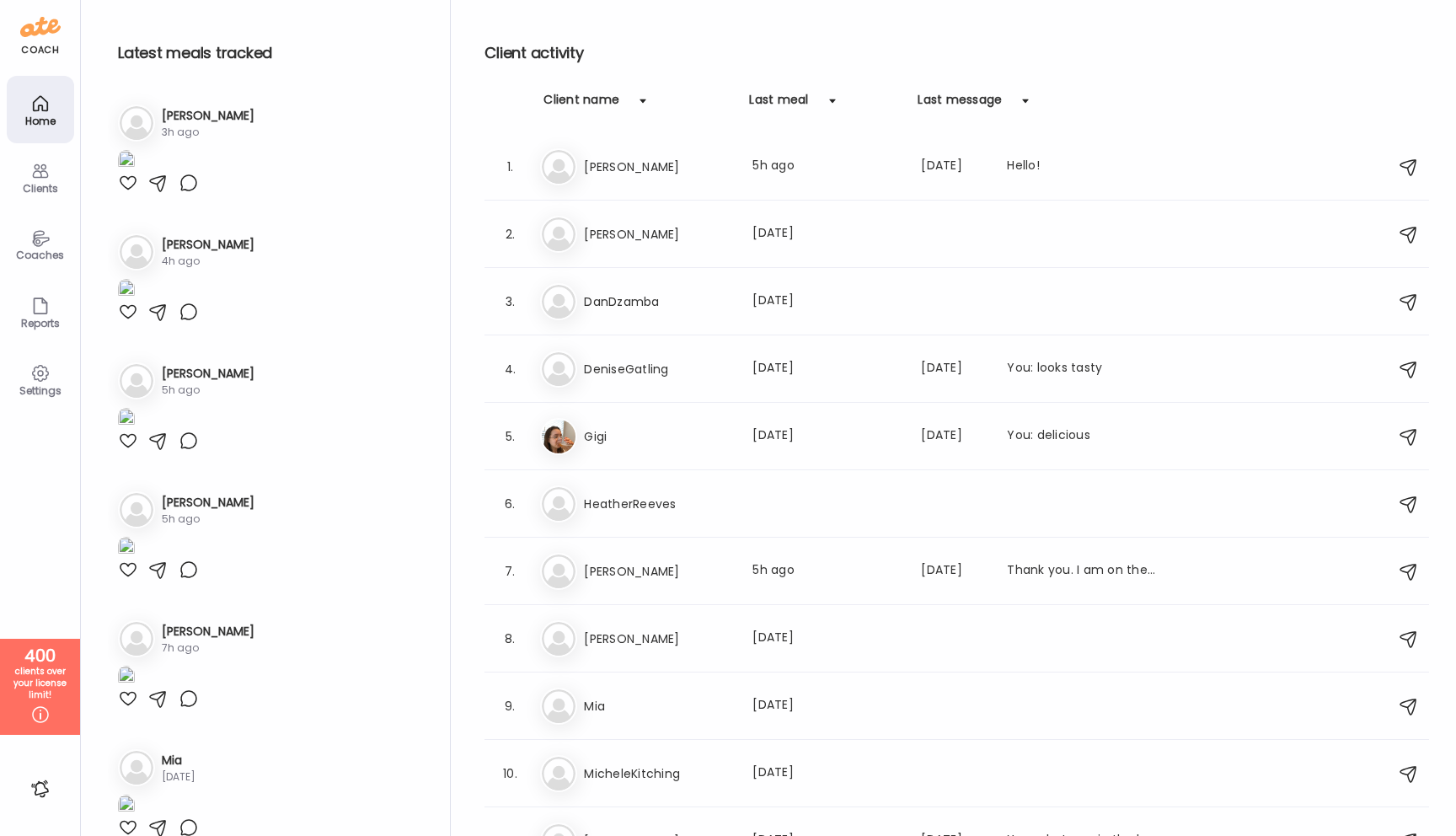
click at [45, 30] on img at bounding box center [41, 27] width 41 height 27
